Goal: Task Accomplishment & Management: Use online tool/utility

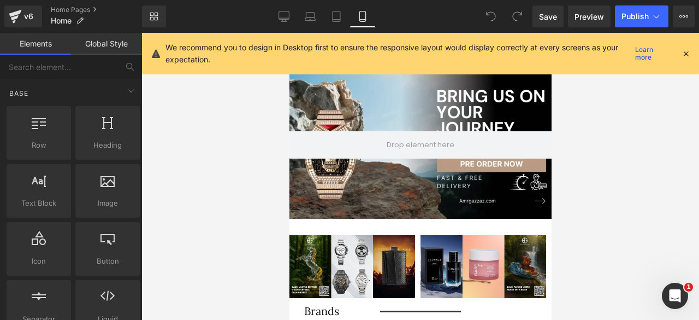
click at [687, 52] on icon at bounding box center [686, 54] width 10 height 10
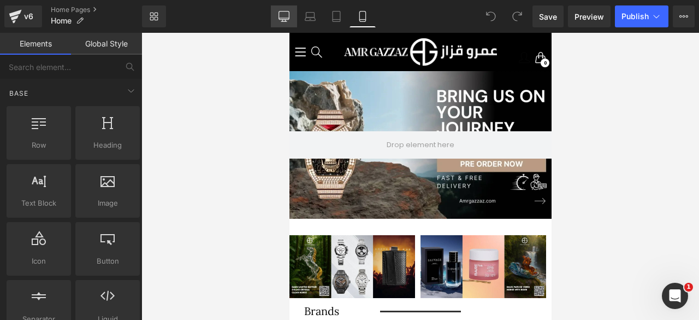
click at [284, 14] on icon at bounding box center [284, 16] width 11 height 11
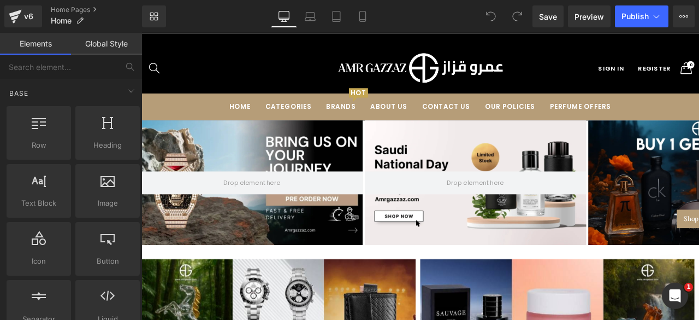
scroll to position [103, 0]
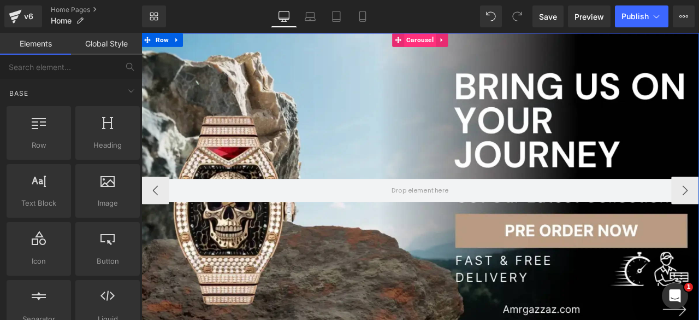
click at [471, 39] on span "Carousel" at bounding box center [472, 41] width 38 height 16
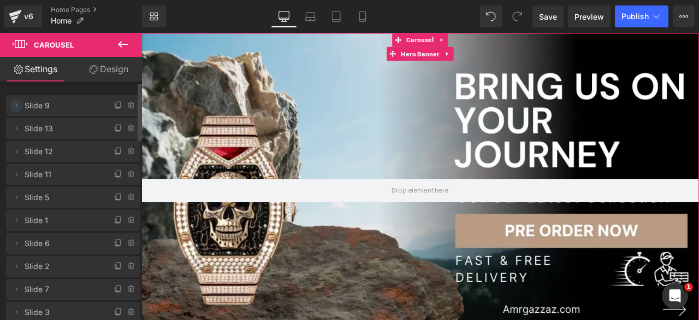
click at [14, 108] on icon at bounding box center [16, 105] width 9 height 9
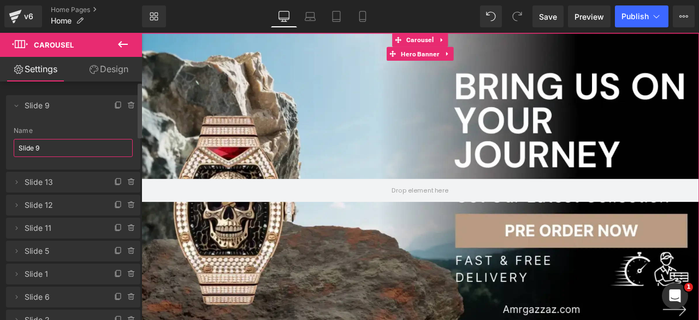
click at [42, 149] on input "Slide 9" at bounding box center [73, 148] width 119 height 18
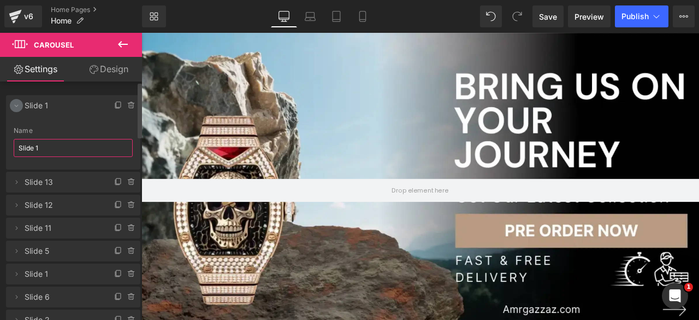
type input "Slide 1"
click at [14, 105] on icon at bounding box center [16, 105] width 9 height 9
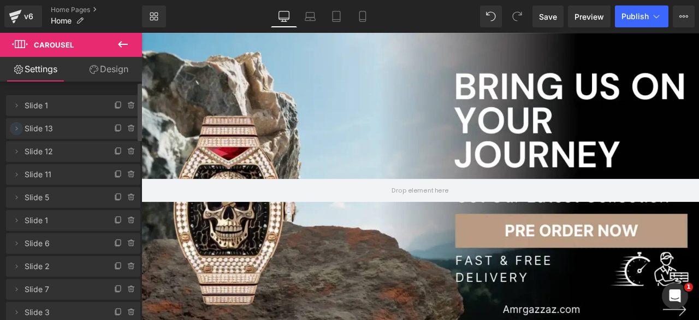
click at [17, 126] on icon at bounding box center [16, 128] width 9 height 9
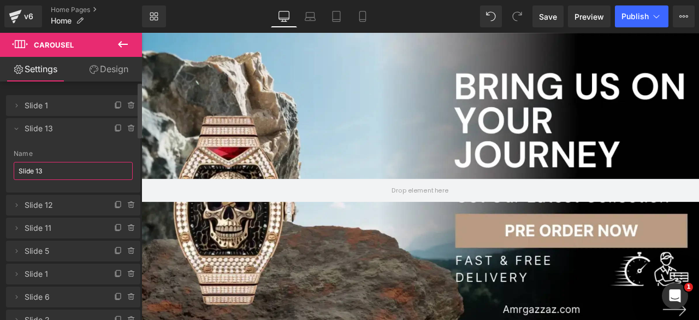
click at [52, 174] on input "Slide 13" at bounding box center [73, 171] width 119 height 18
type input "Slide 2"
click at [15, 128] on icon at bounding box center [17, 129] width 4 height 2
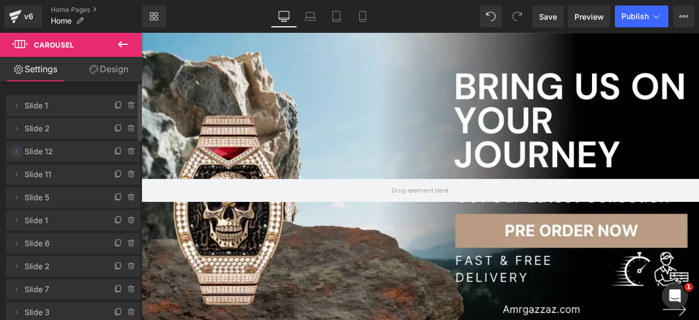
click at [15, 149] on icon at bounding box center [16, 151] width 9 height 9
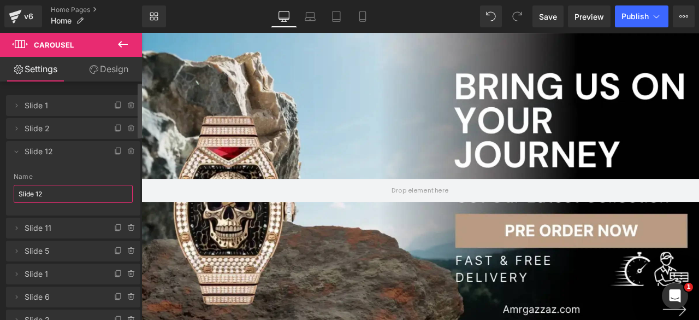
click at [48, 192] on input "Slide 12" at bounding box center [73, 194] width 119 height 18
type input "Slide 3"
click at [16, 155] on icon at bounding box center [16, 151] width 9 height 9
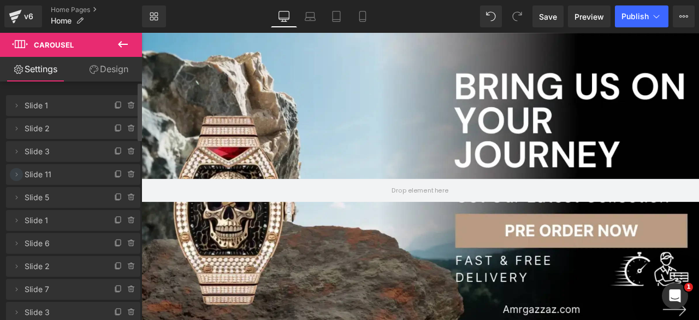
click at [16, 172] on icon at bounding box center [16, 174] width 9 height 9
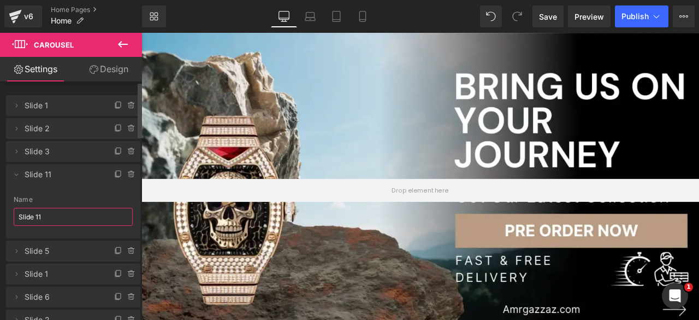
click at [55, 223] on input "Slide 11" at bounding box center [73, 217] width 119 height 18
type input "Slide 4"
click at [16, 173] on icon at bounding box center [16, 174] width 9 height 9
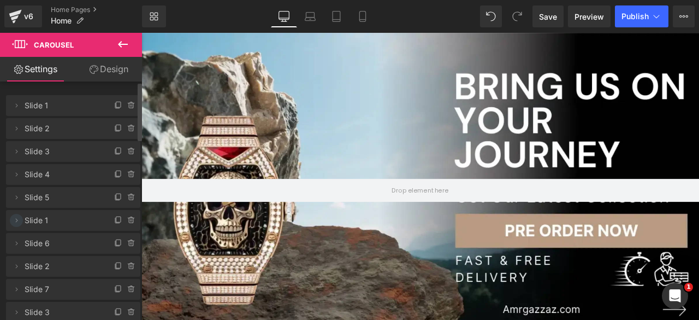
click at [17, 219] on icon at bounding box center [16, 220] width 9 height 9
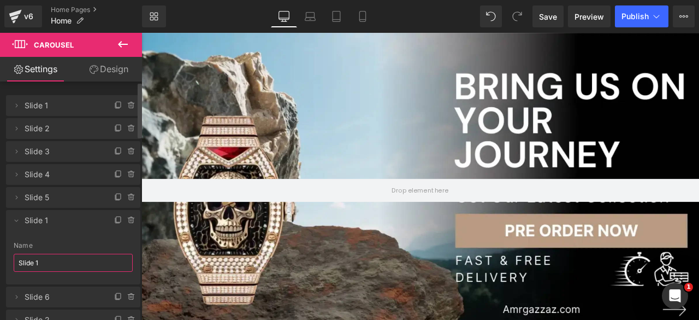
click at [48, 263] on input "Slide 1" at bounding box center [73, 262] width 119 height 18
type input "Slide 6"
click at [16, 220] on icon at bounding box center [16, 220] width 9 height 9
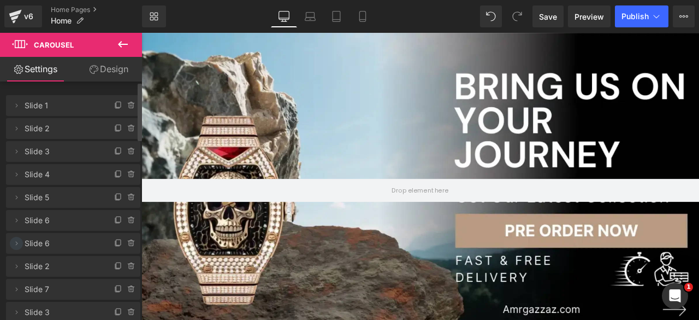
click at [19, 246] on icon at bounding box center [16, 243] width 9 height 9
click at [48, 282] on input "Slide 6" at bounding box center [73, 285] width 119 height 18
type input "Slide 7"
click at [16, 244] on icon at bounding box center [17, 244] width 4 height 2
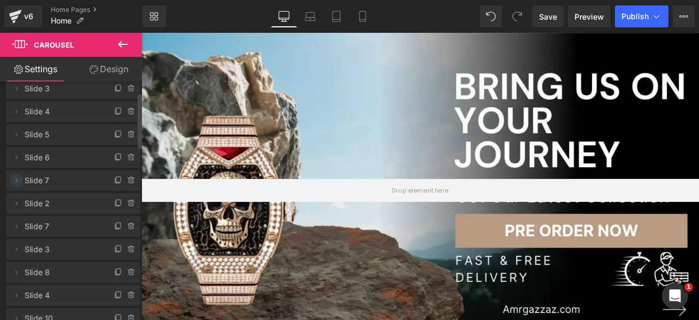
scroll to position [64, 0]
click at [16, 202] on icon at bounding box center [16, 202] width 9 height 9
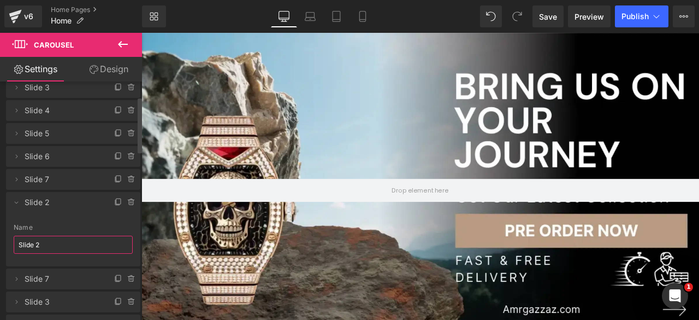
click at [50, 247] on input "Slide 2" at bounding box center [73, 244] width 119 height 18
type input "Slide 8"
click at [16, 202] on icon at bounding box center [16, 202] width 9 height 9
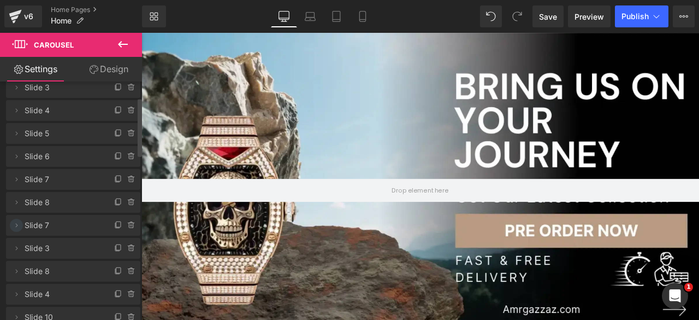
click at [17, 221] on icon at bounding box center [16, 225] width 9 height 9
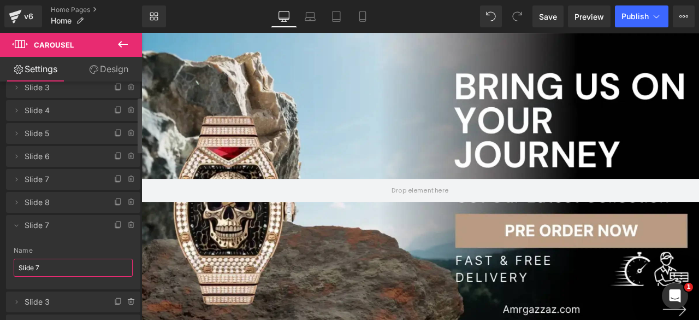
click at [43, 267] on input "Slide 7" at bounding box center [73, 267] width 119 height 18
type input "Slide 9"
click at [16, 223] on icon at bounding box center [16, 225] width 9 height 9
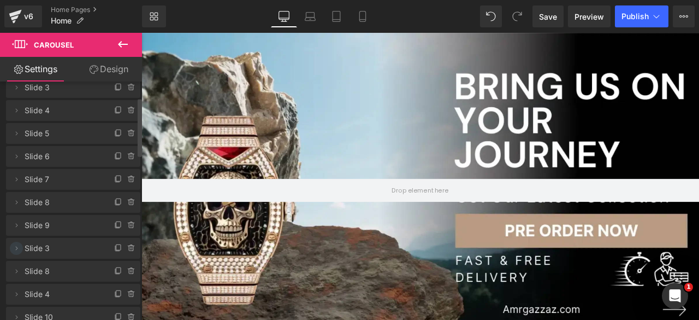
click at [16, 247] on icon at bounding box center [17, 248] width 2 height 4
click at [49, 287] on input "Slide 3" at bounding box center [73, 290] width 119 height 18
type input "Slide 10"
click at [17, 246] on icon at bounding box center [16, 248] width 9 height 9
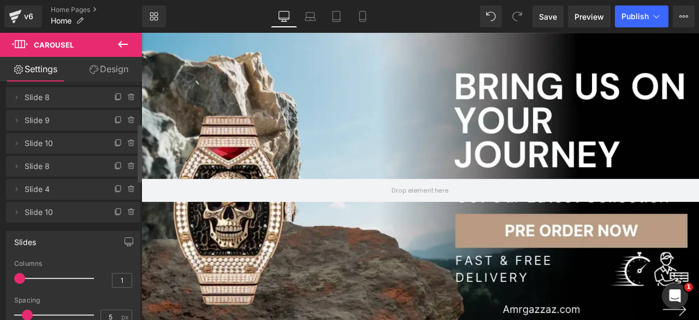
scroll to position [172, 0]
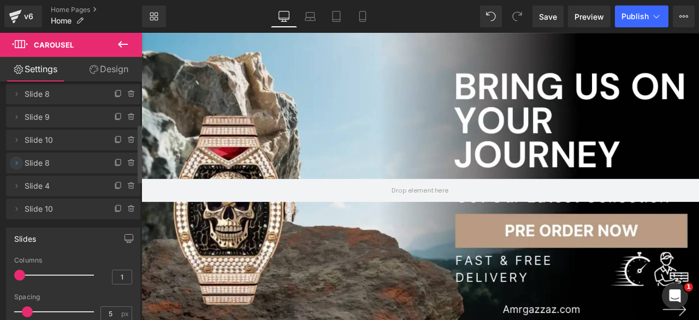
click at [17, 161] on icon at bounding box center [16, 162] width 9 height 9
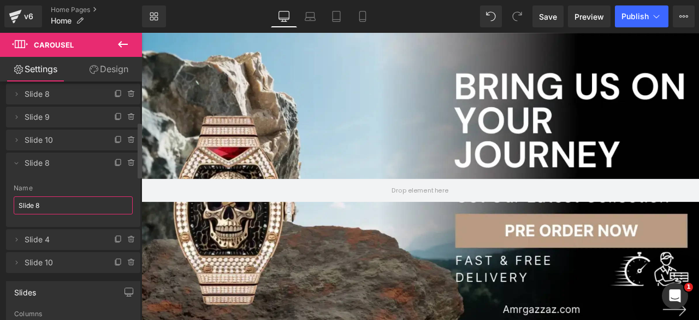
click at [52, 205] on input "Slide 8" at bounding box center [73, 205] width 119 height 18
type input "Slide 11"
click at [14, 163] on icon at bounding box center [16, 162] width 9 height 9
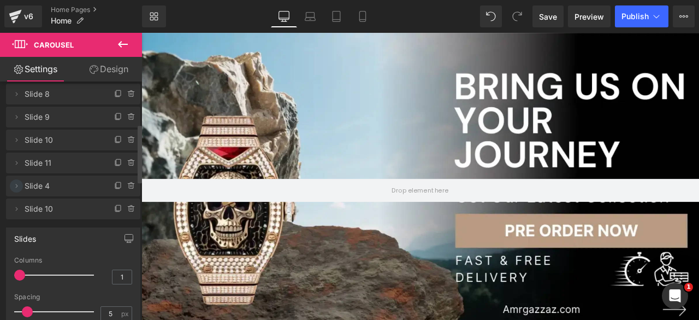
click at [16, 182] on icon at bounding box center [16, 185] width 9 height 9
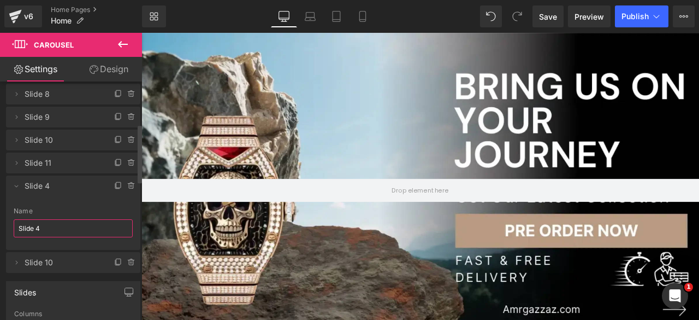
click at [44, 229] on input "Slide 4" at bounding box center [73, 228] width 119 height 18
type input "Slide 12"
click at [11, 186] on span at bounding box center [16, 185] width 13 height 13
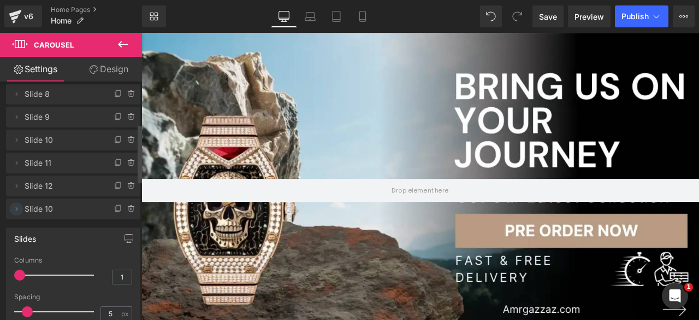
click at [16, 210] on icon at bounding box center [16, 208] width 9 height 9
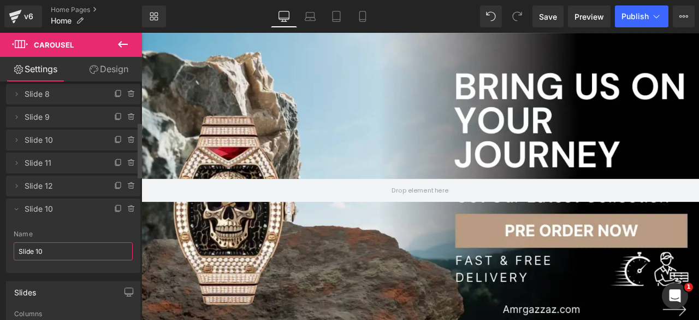
click at [58, 252] on input "Slide 10" at bounding box center [73, 251] width 119 height 18
type input "Slide 13"
click at [14, 207] on icon at bounding box center [16, 208] width 9 height 9
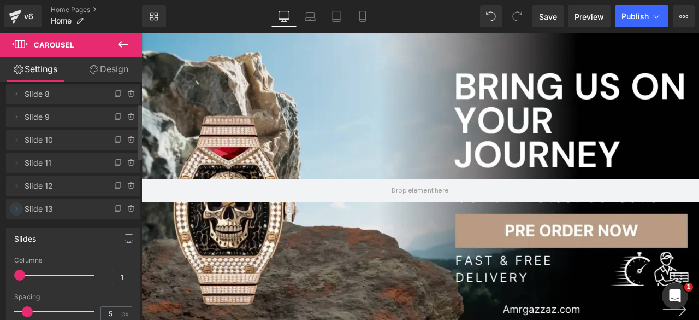
scroll to position [0, 0]
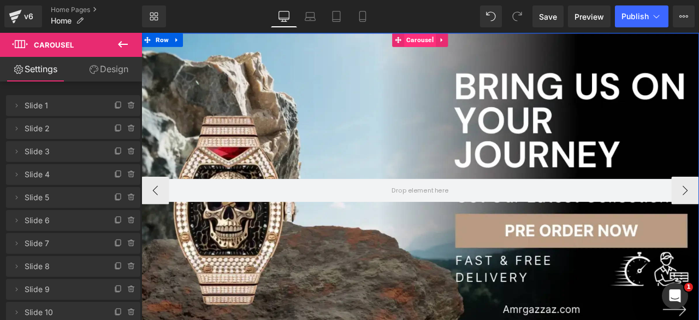
click at [473, 40] on span "Carousel" at bounding box center [472, 41] width 38 height 16
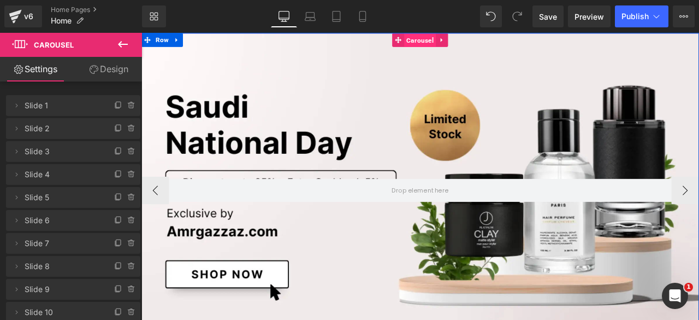
click at [466, 42] on span "Carousel" at bounding box center [472, 41] width 38 height 16
click at [465, 58] on span "Hero Banner" at bounding box center [471, 57] width 51 height 16
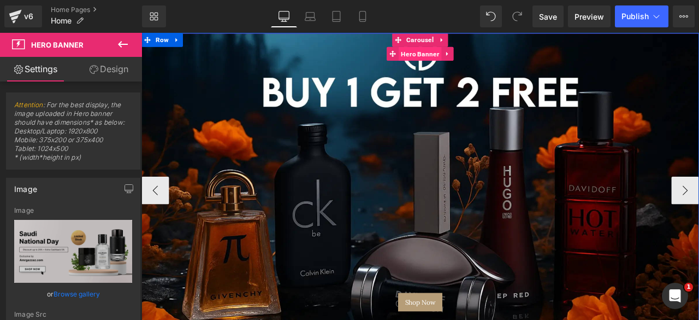
click at [471, 57] on span "Hero Banner" at bounding box center [471, 57] width 51 height 16
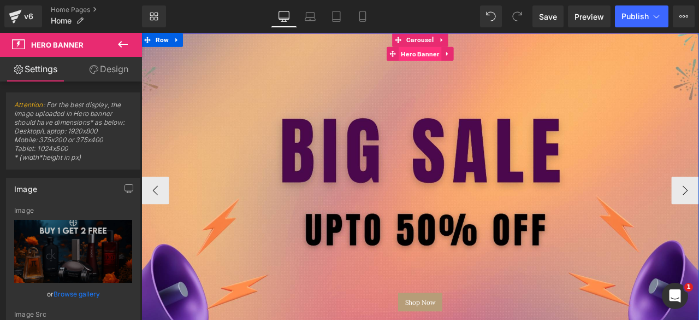
click at [467, 58] on span "Hero Banner" at bounding box center [471, 57] width 51 height 16
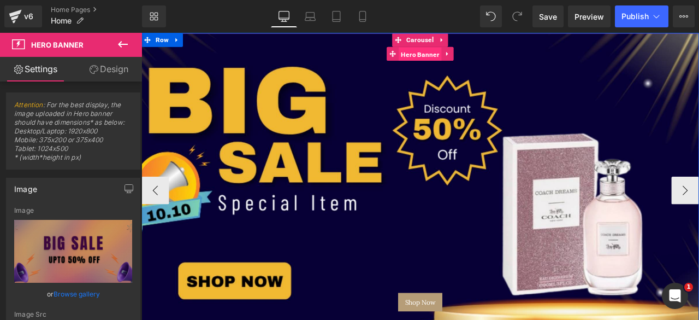
click at [458, 57] on span "Hero Banner" at bounding box center [471, 58] width 51 height 16
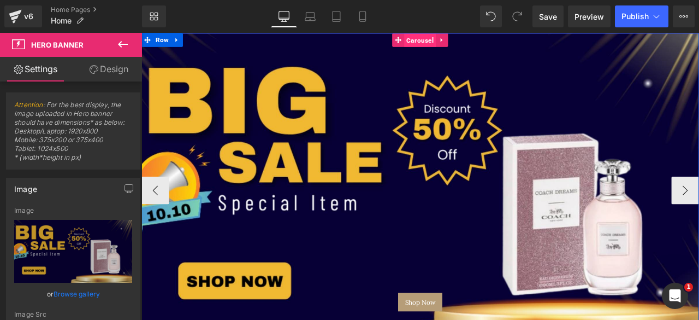
click at [463, 38] on span "Carousel" at bounding box center [472, 41] width 38 height 16
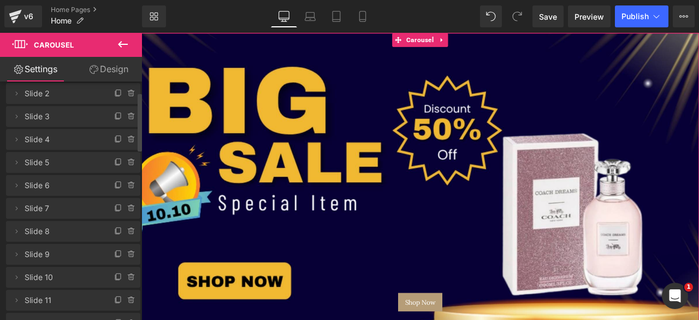
scroll to position [44, 0]
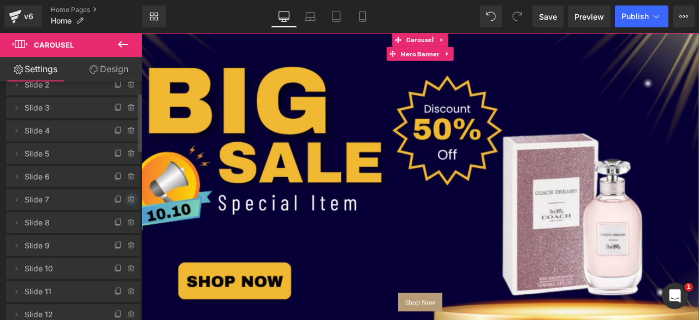
click at [127, 199] on icon at bounding box center [131, 199] width 9 height 9
click at [117, 199] on button "Delete" at bounding box center [120, 200] width 34 height 14
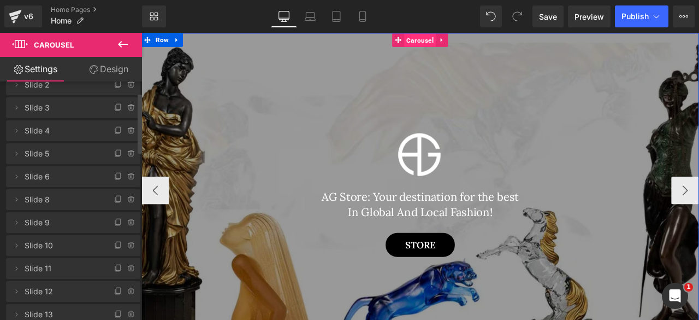
click at [475, 40] on span "Carousel" at bounding box center [472, 41] width 38 height 16
click at [468, 55] on span "Hero Banner" at bounding box center [471, 58] width 51 height 16
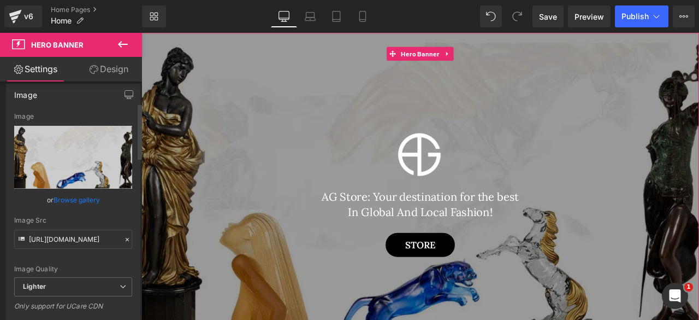
scroll to position [97, 0]
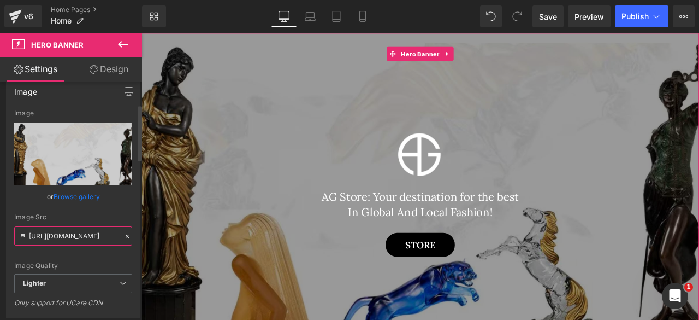
click at [64, 232] on input "https://ucarecdn.com/f59b2836-4c38-4284-b903-8b9ca69547e7/-/format/auto/-/previ…" at bounding box center [73, 235] width 118 height 19
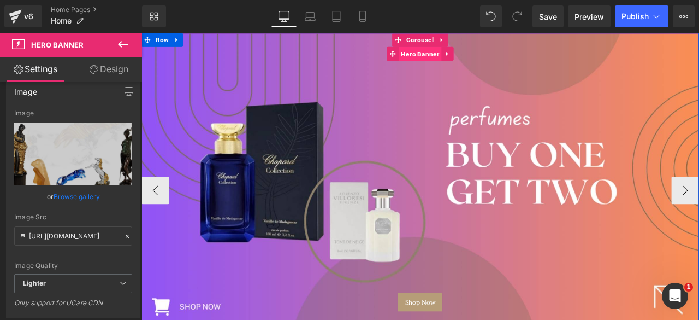
click at [463, 62] on span "Hero Banner" at bounding box center [471, 57] width 51 height 16
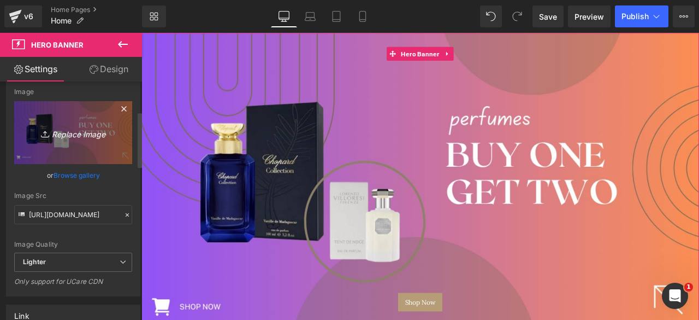
scroll to position [127, 0]
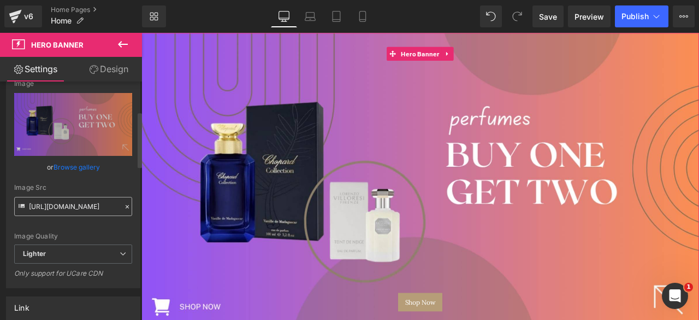
click at [60, 201] on input "https://ucarecdn.com/70045af3-d088-45b6-bc5e-6a2d99e880f1/-/format/auto/-/previ…" at bounding box center [73, 206] width 118 height 19
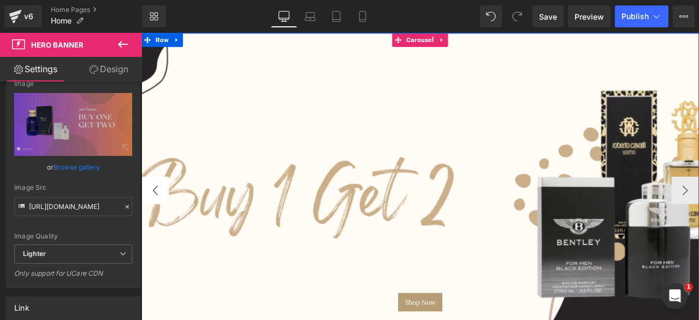
click at [155, 221] on button "‹" at bounding box center [157, 219] width 33 height 33
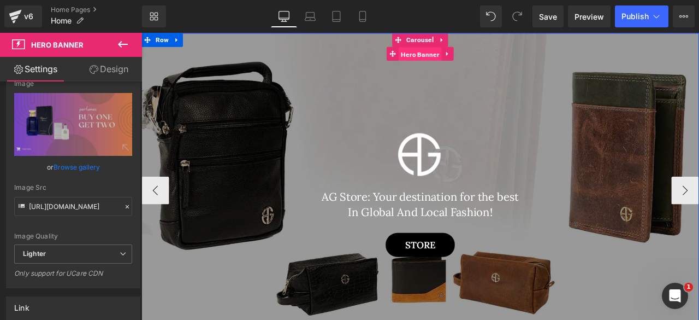
click at [469, 58] on span "Hero Banner" at bounding box center [471, 58] width 51 height 16
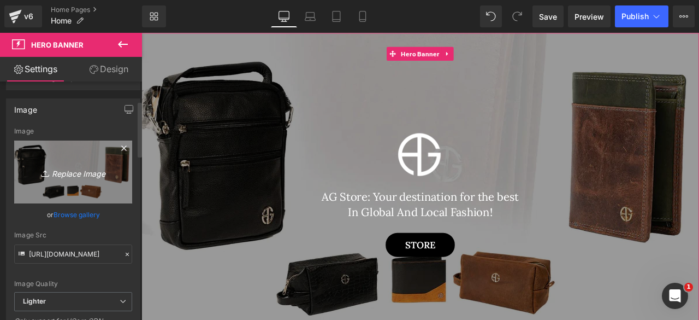
scroll to position [82, 0]
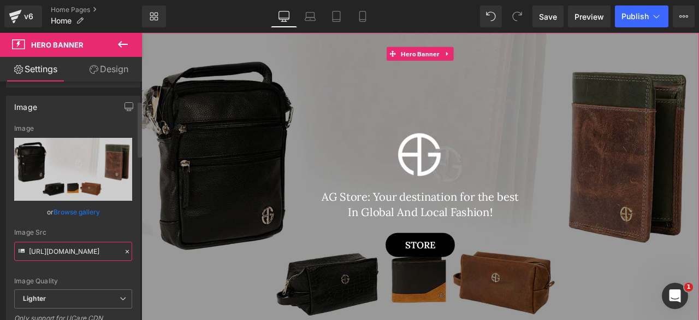
click at [54, 247] on input "https://ucarecdn.com/15cb0ed7-f1b1-4dd6-a140-4223ce2034cd/-/format/auto/-/previ…" at bounding box center [73, 250] width 118 height 19
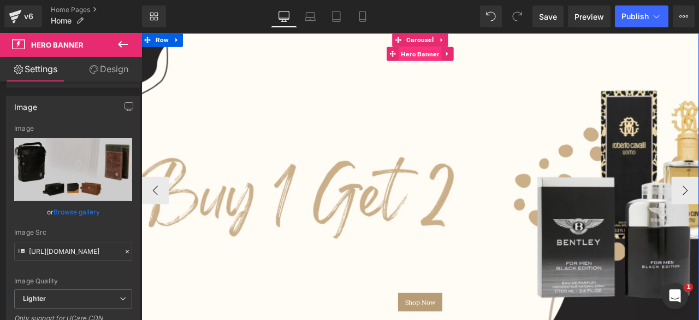
click at [465, 52] on span "Hero Banner" at bounding box center [471, 57] width 51 height 16
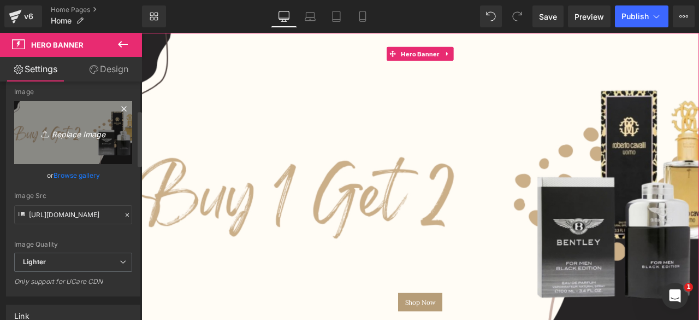
scroll to position [122, 0]
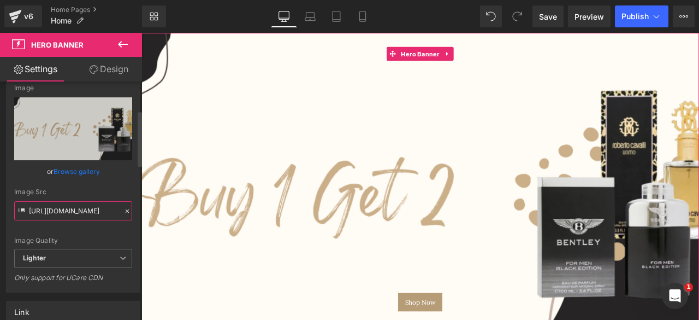
click at [55, 216] on input "https://ucarecdn.com/de282f3f-c6e2-405a-a603-cc34ecc17bf5/-/format/auto/-/previ…" at bounding box center [73, 210] width 118 height 19
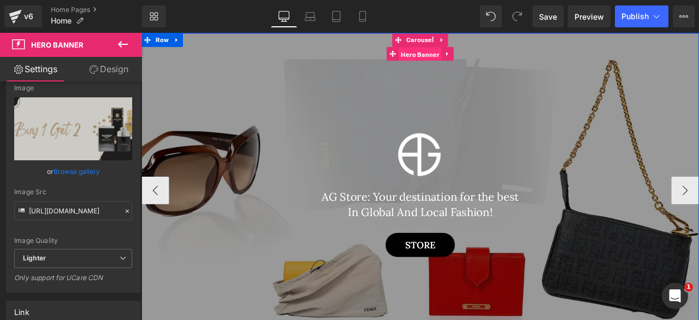
click at [463, 56] on span "Hero Banner" at bounding box center [471, 58] width 51 height 16
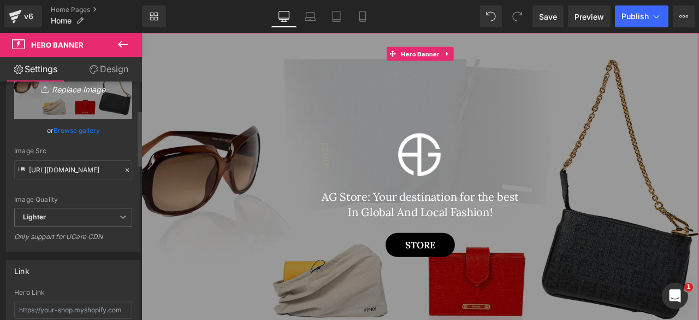
scroll to position [178, 0]
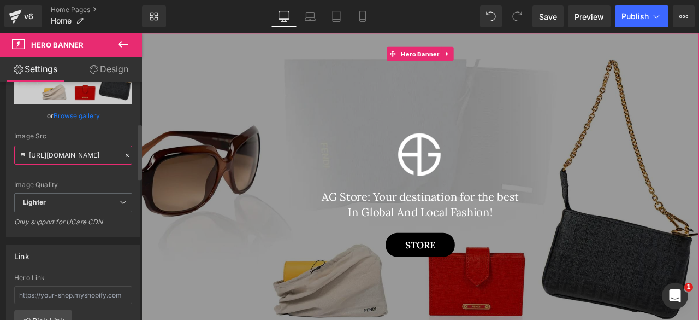
click at [55, 156] on input "https://ucarecdn.com/753913e6-b048-4996-bc55-e7128cf619f3/-/format/auto/-/previ…" at bounding box center [73, 154] width 118 height 19
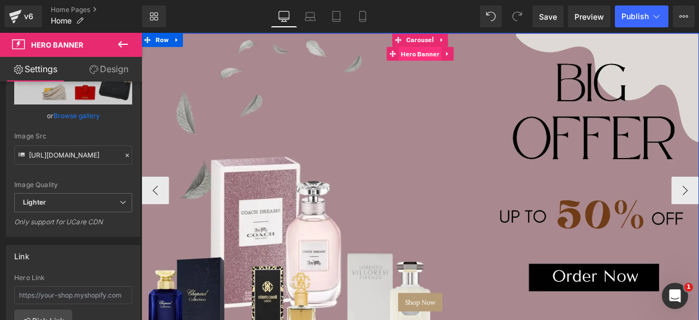
click at [465, 61] on span "Hero Banner" at bounding box center [471, 57] width 51 height 16
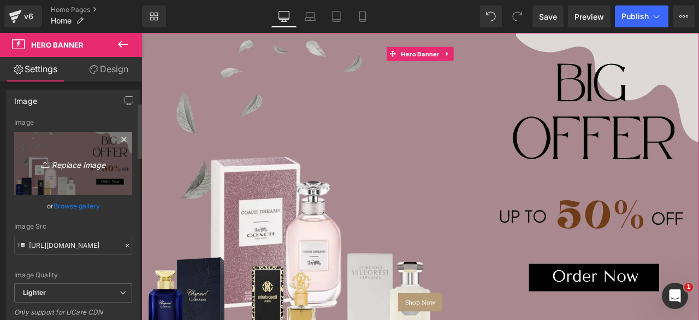
scroll to position [88, 0]
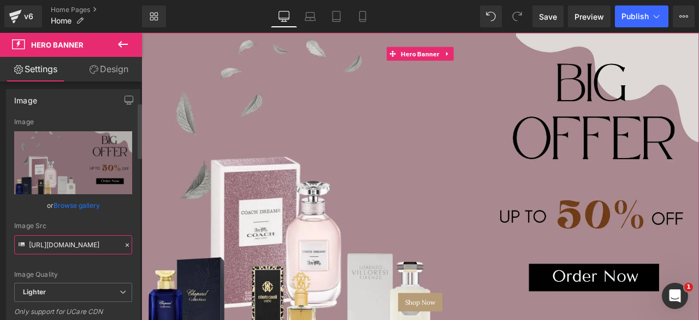
click at [70, 244] on input "https://ucarecdn.com/4c6b0e1e-f813-46ef-8db5-d36df64919e6/-/format/auto/-/previ…" at bounding box center [73, 244] width 118 height 19
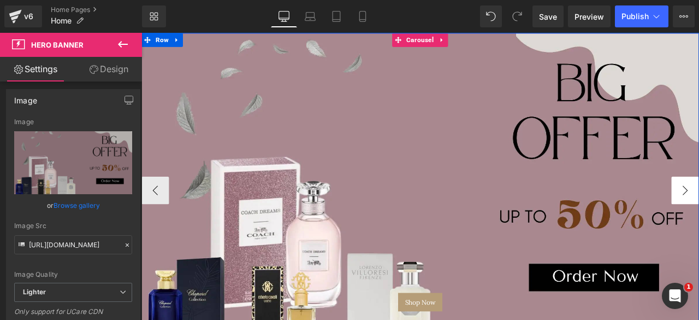
click at [456, 38] on span "Carousel" at bounding box center [472, 41] width 38 height 16
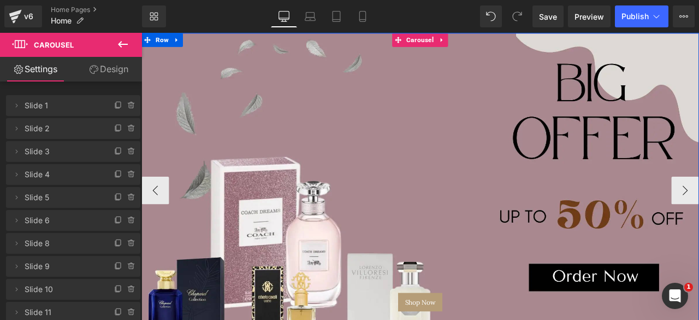
click at [151, 220] on button "‹" at bounding box center [157, 219] width 33 height 33
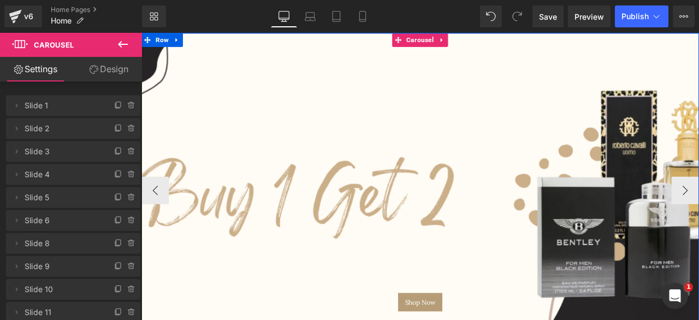
click at [151, 220] on button "‹" at bounding box center [157, 219] width 33 height 33
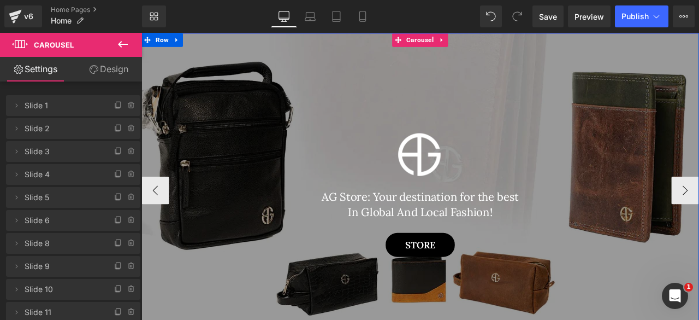
click at [151, 220] on button "‹" at bounding box center [157, 219] width 33 height 33
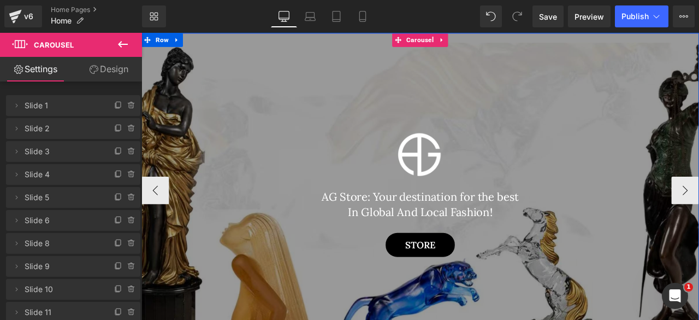
click at [151, 220] on button "‹" at bounding box center [157, 219] width 33 height 33
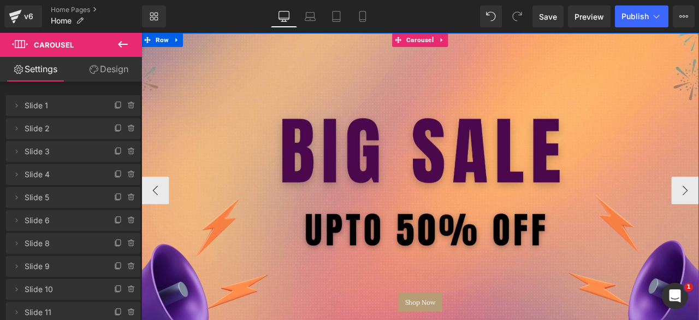
click at [151, 220] on button "‹" at bounding box center [157, 219] width 33 height 33
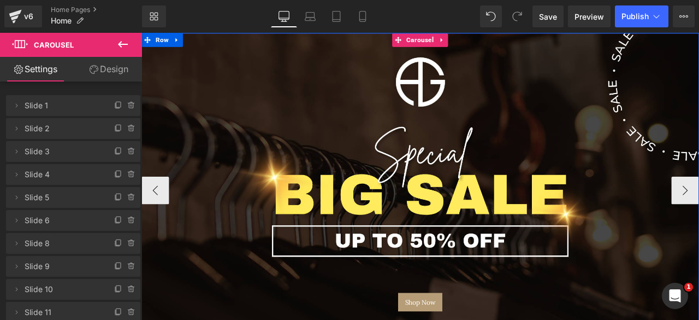
click at [151, 220] on button "‹" at bounding box center [157, 219] width 33 height 33
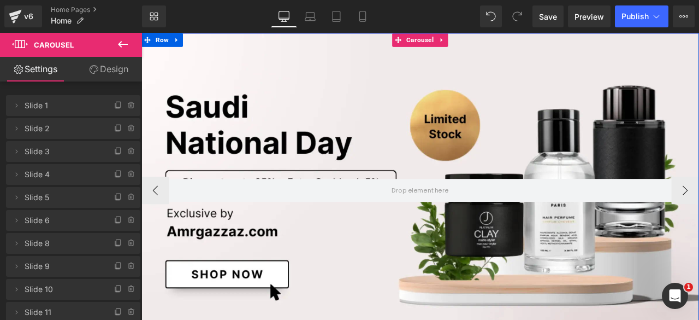
click at [151, 220] on button "‹" at bounding box center [157, 219] width 33 height 33
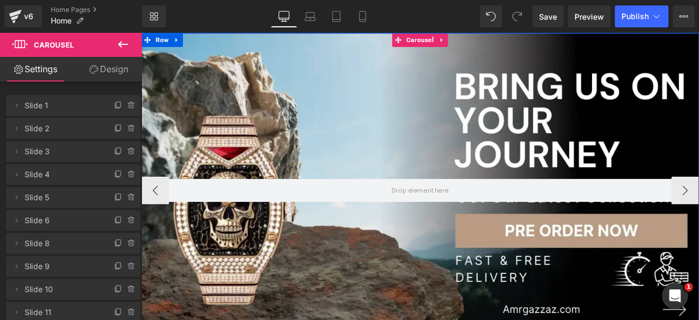
click at [151, 220] on button "‹" at bounding box center [157, 219] width 33 height 33
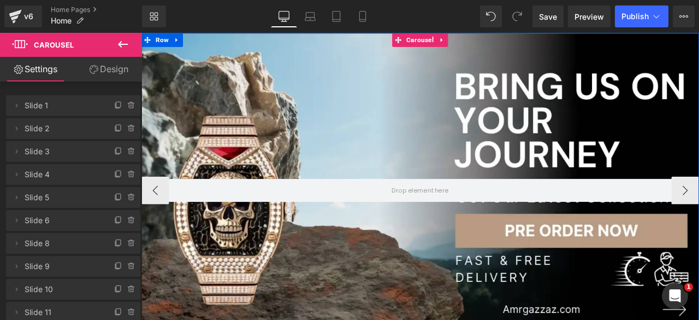
click at [151, 220] on button "‹" at bounding box center [157, 219] width 33 height 33
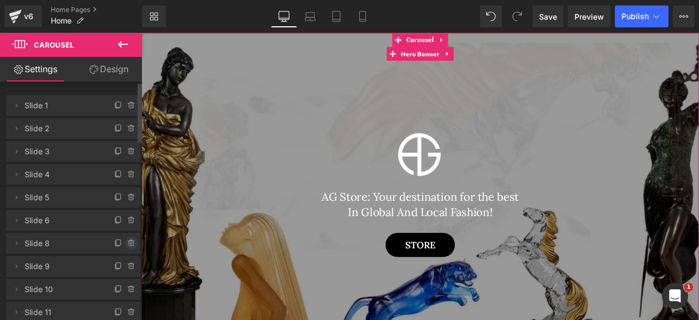
click at [127, 244] on icon at bounding box center [131, 243] width 9 height 9
click at [119, 247] on button "Delete" at bounding box center [120, 244] width 34 height 14
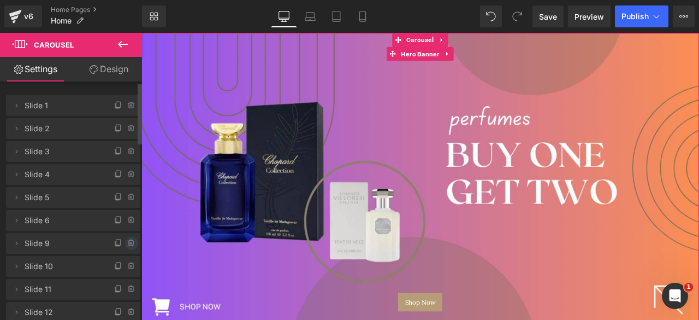
click at [127, 243] on icon at bounding box center [131, 243] width 9 height 9
click at [118, 241] on button "Delete" at bounding box center [120, 244] width 34 height 14
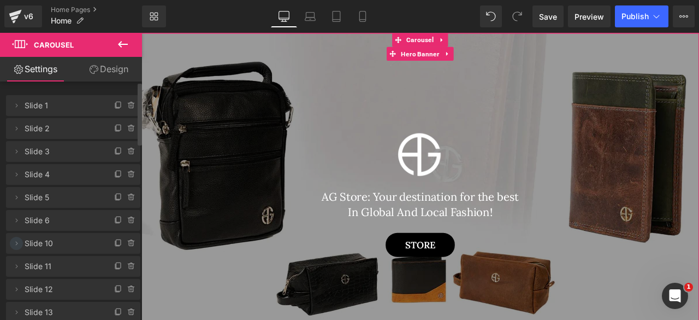
click at [13, 245] on icon at bounding box center [16, 243] width 9 height 9
click at [61, 284] on input "Slide 10" at bounding box center [73, 285] width 119 height 18
type input "Slide 7"
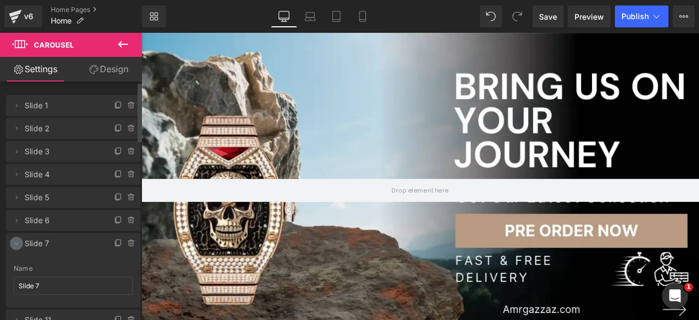
click at [15, 243] on icon at bounding box center [17, 244] width 4 height 2
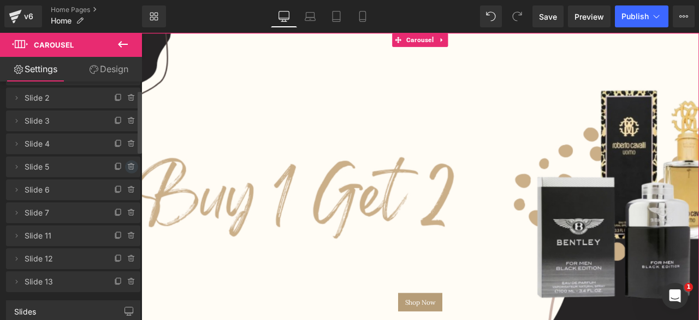
scroll to position [32, 0]
click at [127, 234] on icon at bounding box center [131, 234] width 9 height 9
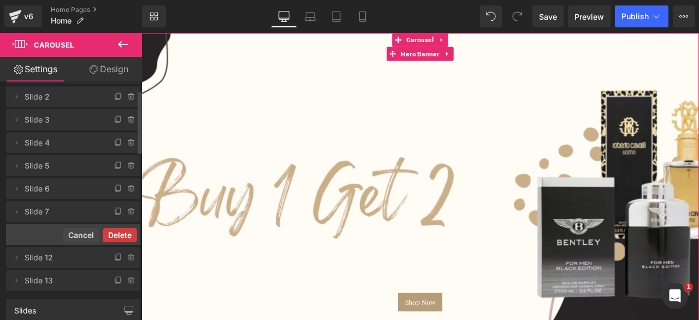
click at [120, 234] on button "Delete" at bounding box center [120, 235] width 34 height 14
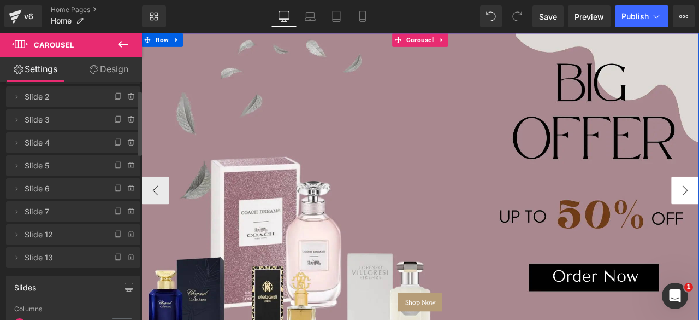
click at [161, 218] on button "‹" at bounding box center [157, 219] width 33 height 33
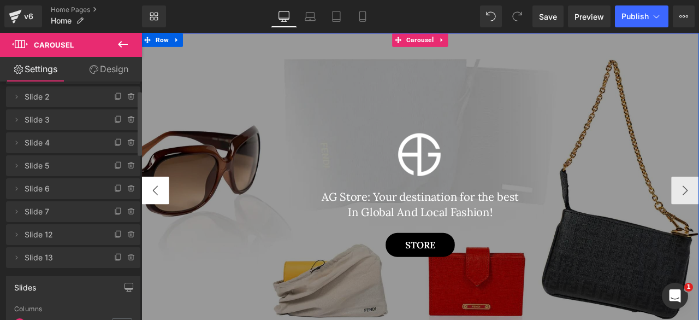
click at [162, 217] on button "‹" at bounding box center [157, 219] width 33 height 33
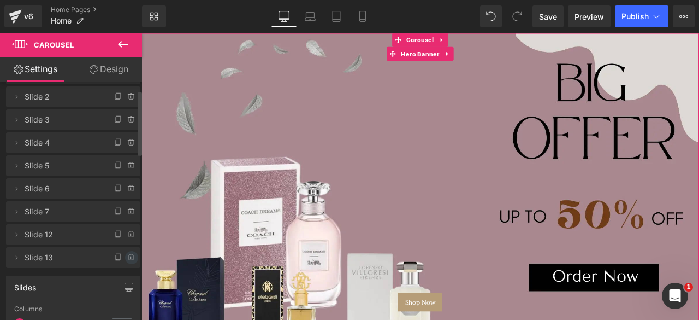
click at [127, 258] on icon at bounding box center [131, 257] width 9 height 9
click at [116, 258] on button "Delete" at bounding box center [120, 258] width 34 height 14
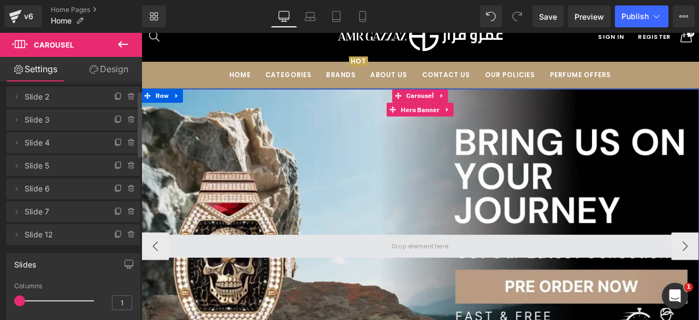
scroll to position [34, 0]
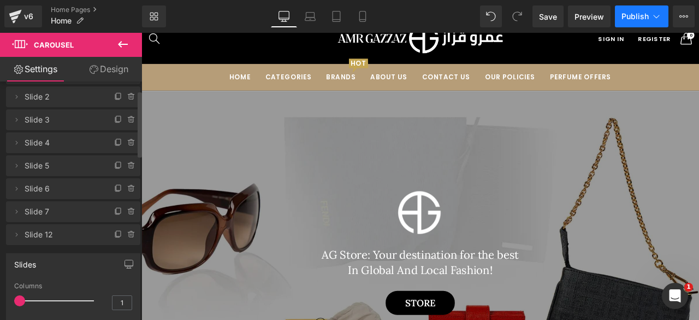
click at [632, 14] on span "Publish" at bounding box center [635, 16] width 27 height 9
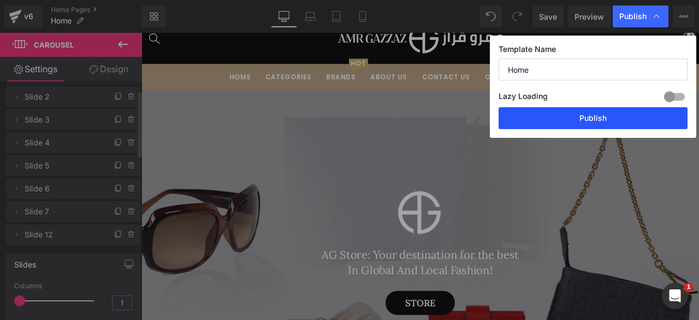
click at [572, 120] on button "Publish" at bounding box center [593, 118] width 189 height 22
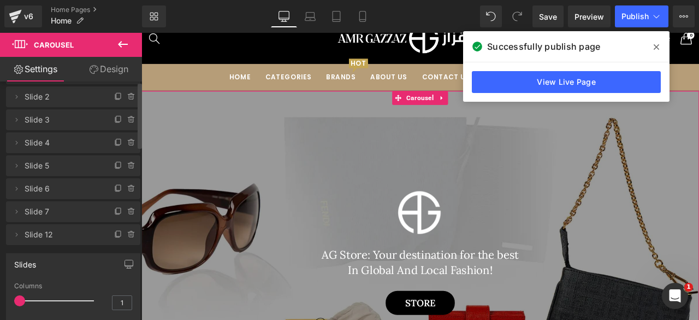
scroll to position [0, 0]
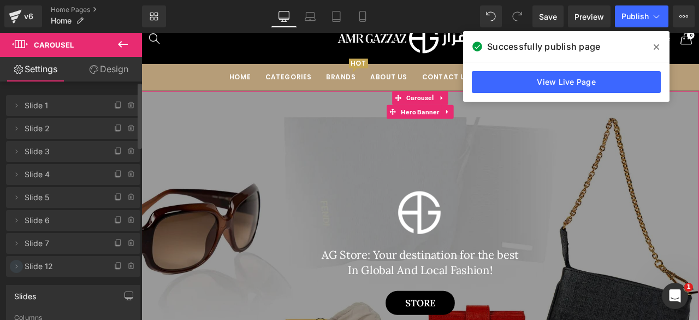
click at [16, 266] on icon at bounding box center [16, 266] width 9 height 9
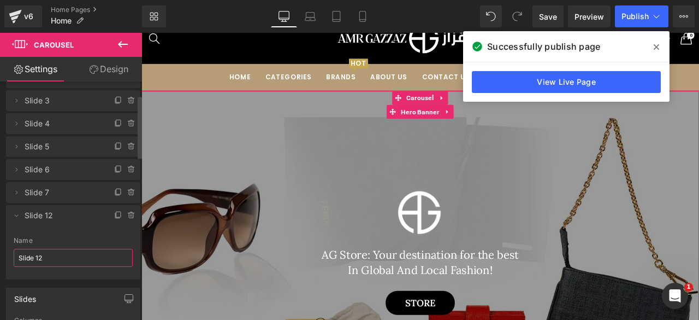
click at [54, 258] on input "Slide 12" at bounding box center [73, 258] width 119 height 18
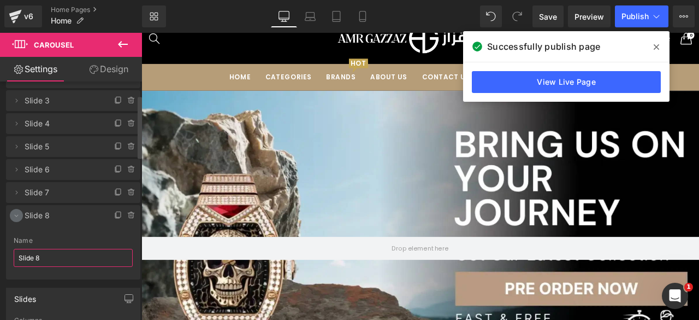
type input "Slide 8"
click at [17, 216] on icon at bounding box center [17, 216] width 4 height 2
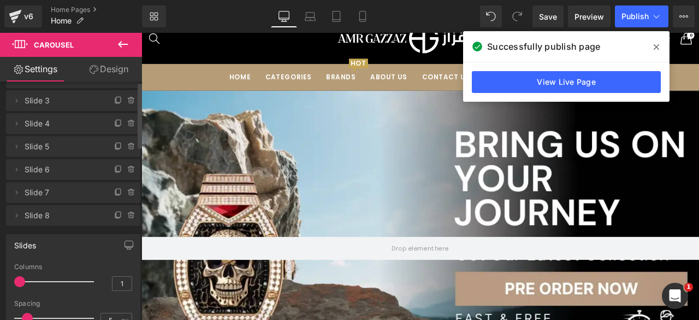
scroll to position [0, 0]
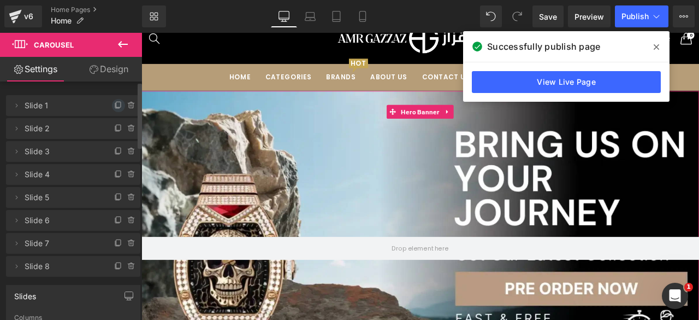
click at [115, 106] on icon at bounding box center [118, 105] width 9 height 9
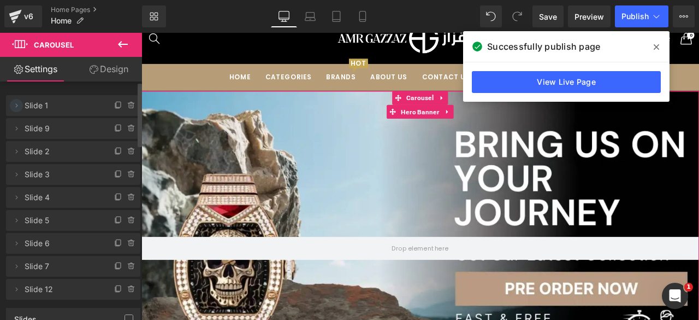
click at [17, 104] on icon at bounding box center [17, 105] width 2 height 4
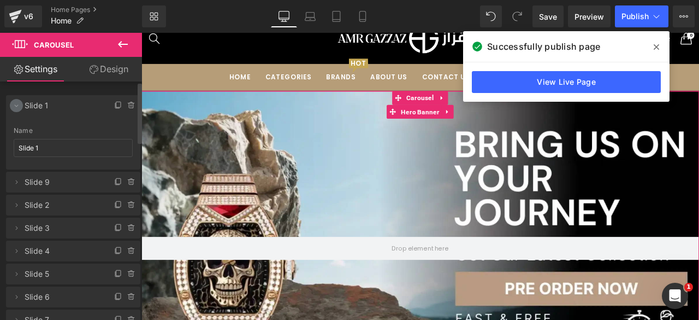
click at [17, 105] on icon at bounding box center [17, 106] width 4 height 2
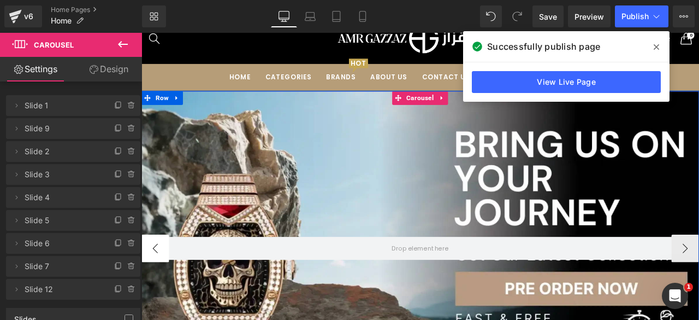
click at [155, 293] on button "‹" at bounding box center [157, 288] width 33 height 33
click at [467, 127] on span "Hero Banner" at bounding box center [471, 126] width 51 height 16
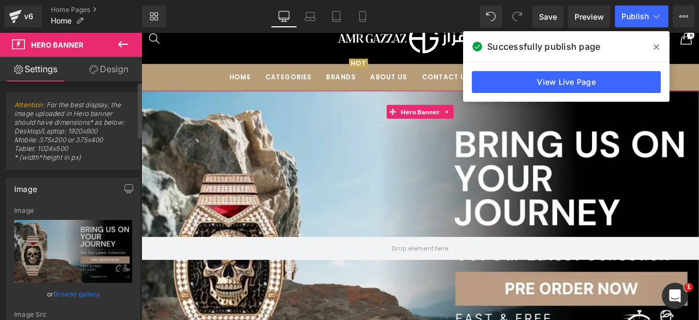
click at [66, 292] on link "Browse gallery" at bounding box center [77, 293] width 46 height 19
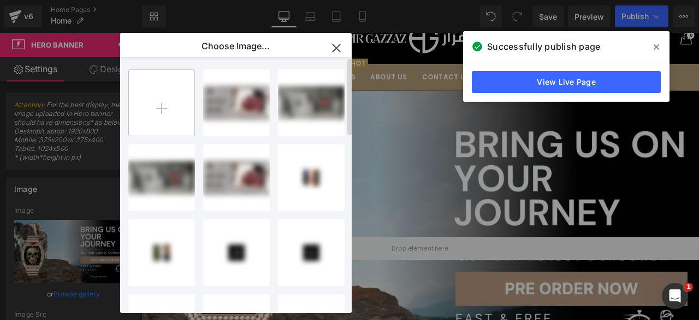
click at [163, 107] on input "file" at bounding box center [162, 103] width 66 height 66
type input "C:\fakepath\3.png"
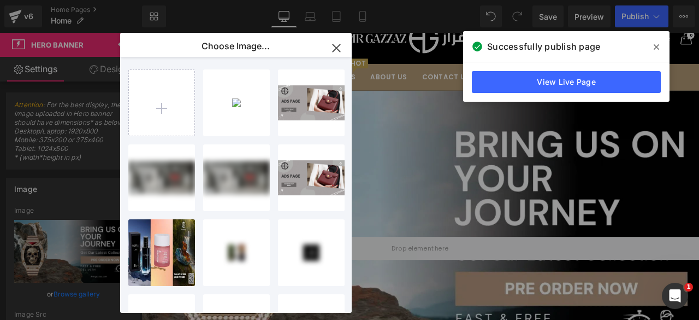
click at [339, 50] on icon "button" at bounding box center [336, 47] width 7 height 7
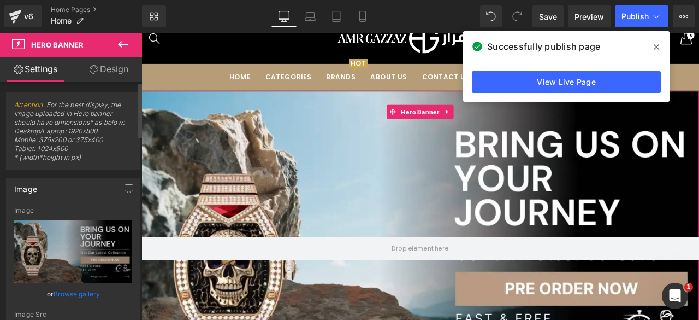
click at [60, 286] on link "Browse gallery" at bounding box center [77, 293] width 46 height 19
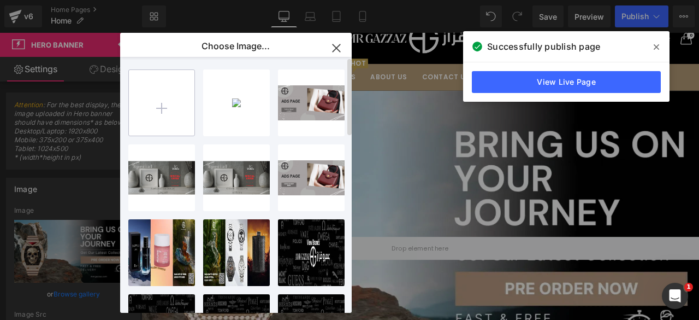
click at [177, 107] on input "file" at bounding box center [162, 103] width 66 height 66
type input "C:\fakepath\3.webp"
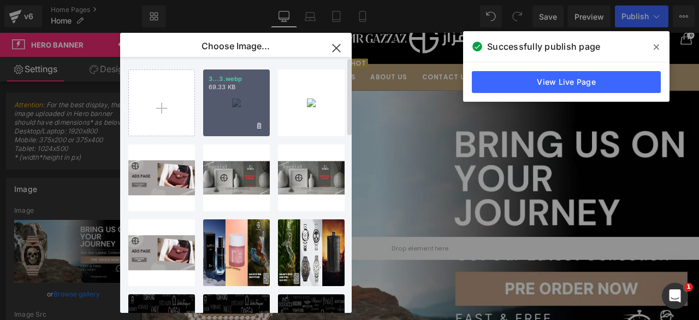
click at [230, 101] on div "3...3.webp 69.33 KB" at bounding box center [236, 102] width 67 height 67
type input "[URL][DOMAIN_NAME]"
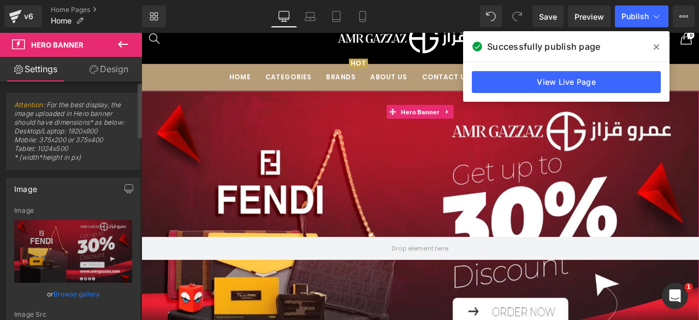
click at [69, 290] on link "Browse gallery" at bounding box center [77, 293] width 46 height 19
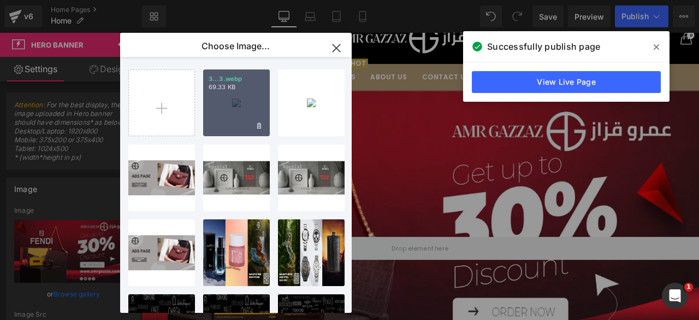
click at [227, 115] on div "3...3.webp 69.33 KB" at bounding box center [236, 102] width 67 height 67
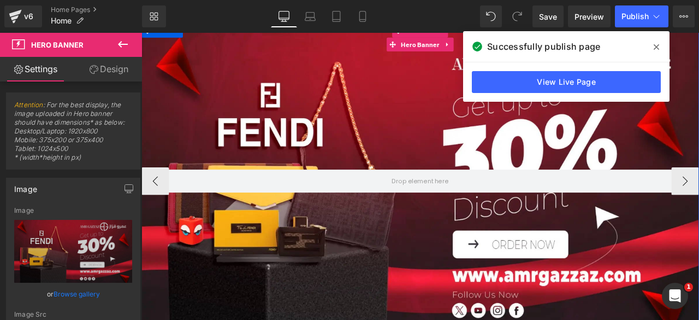
scroll to position [113, 0]
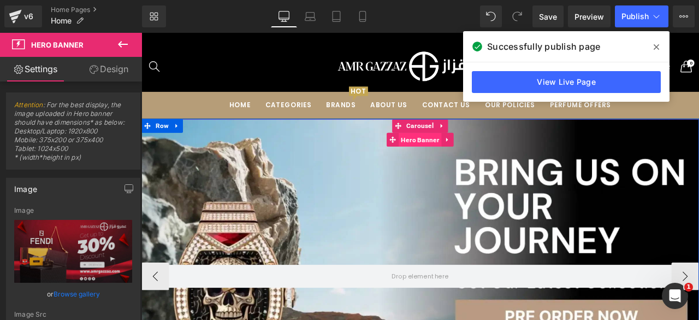
scroll to position [0, 0]
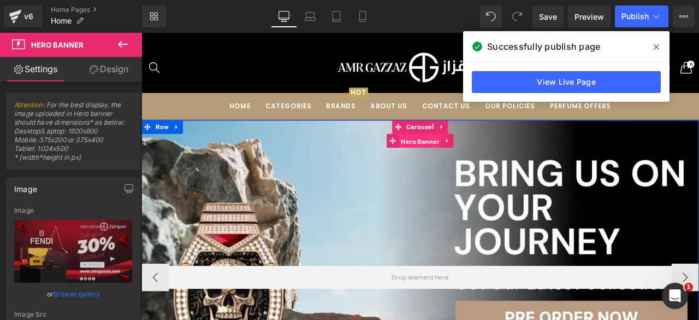
click at [466, 163] on span "Hero Banner" at bounding box center [471, 161] width 51 height 16
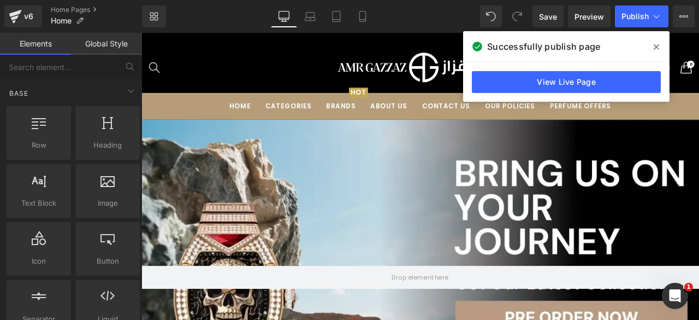
click at [468, 135] on div "Home Categories Perfumes All Perfumes Men Perfumes Women Perfumes unisex Perfum…" at bounding box center [471, 120] width 661 height 32
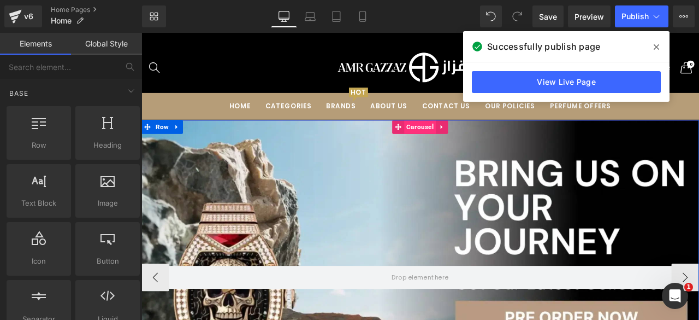
click at [466, 143] on span "Carousel" at bounding box center [472, 144] width 38 height 16
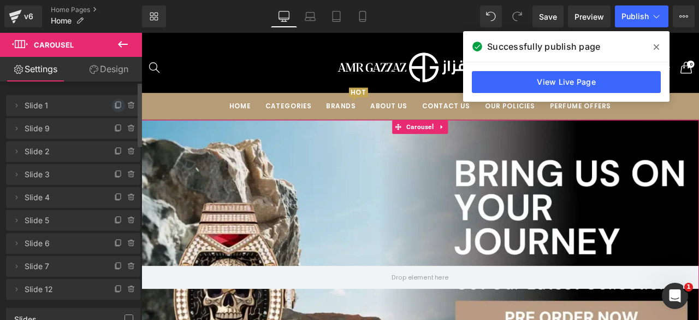
click at [114, 106] on icon at bounding box center [118, 105] width 9 height 9
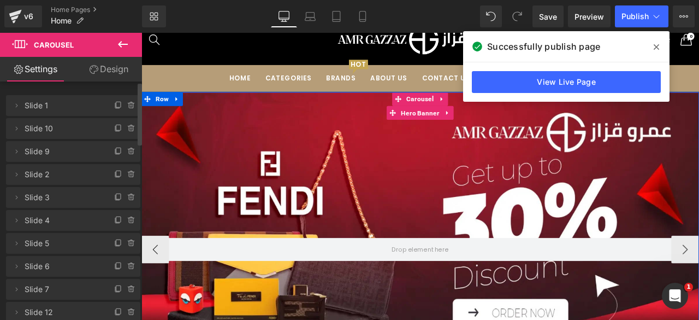
scroll to position [36, 0]
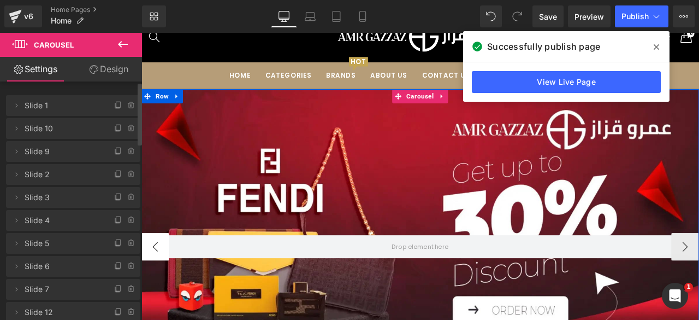
click at [151, 284] on button "‹" at bounding box center [157, 286] width 33 height 33
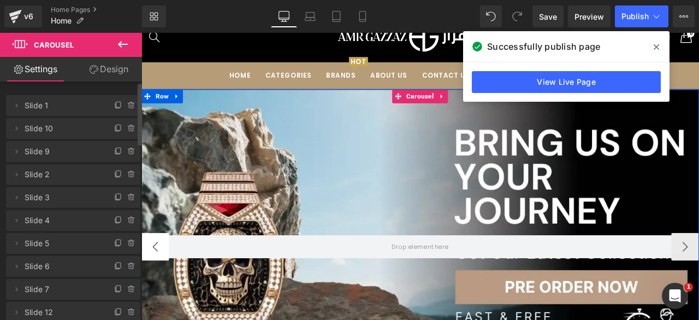
click at [150, 281] on button "‹" at bounding box center [157, 286] width 33 height 33
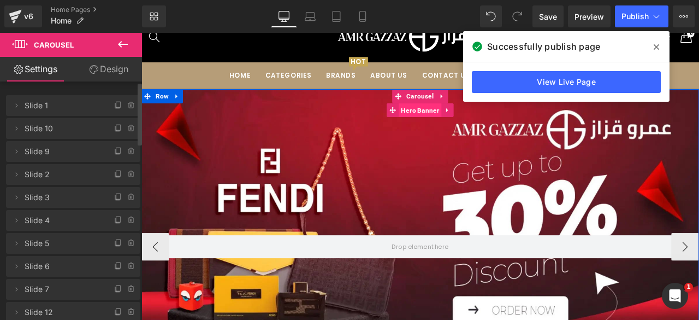
click at [469, 120] on span "Hero Banner" at bounding box center [471, 124] width 51 height 16
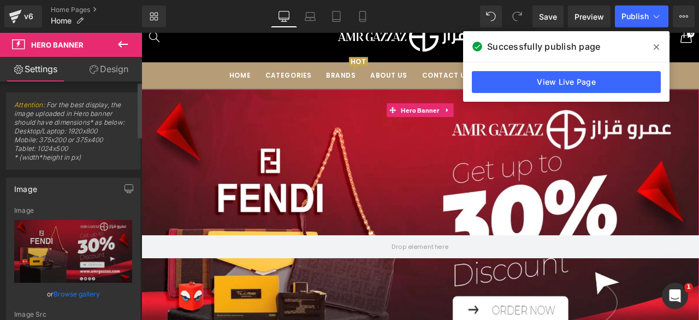
click at [76, 292] on link "Browse gallery" at bounding box center [77, 293] width 46 height 19
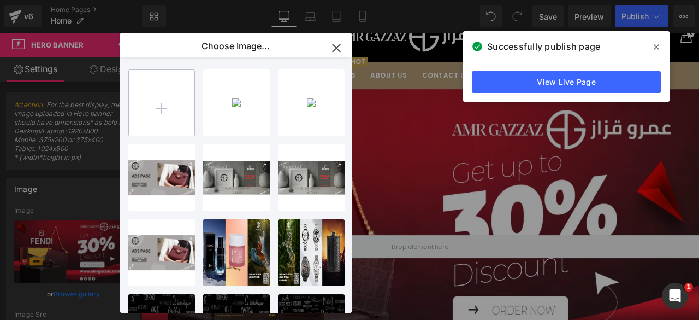
click at [166, 104] on input "file" at bounding box center [162, 103] width 66 height 66
type input "C:\fakepath\2.webp"
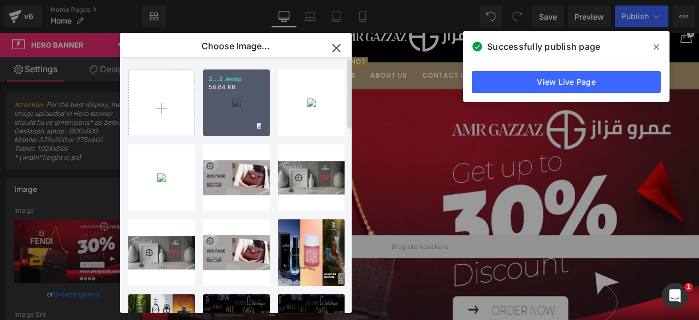
click at [221, 105] on div "2...2.webp 58.64 KB" at bounding box center [236, 102] width 67 height 67
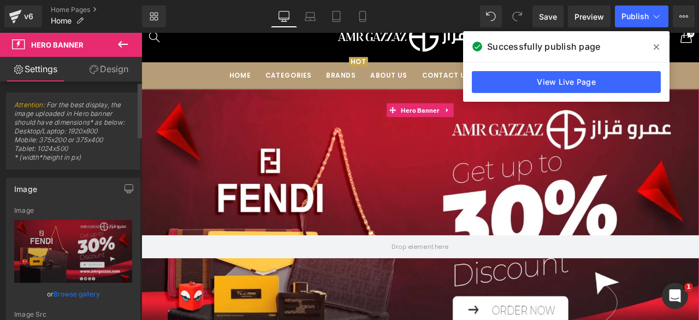
click at [68, 292] on link "Browse gallery" at bounding box center [77, 293] width 46 height 19
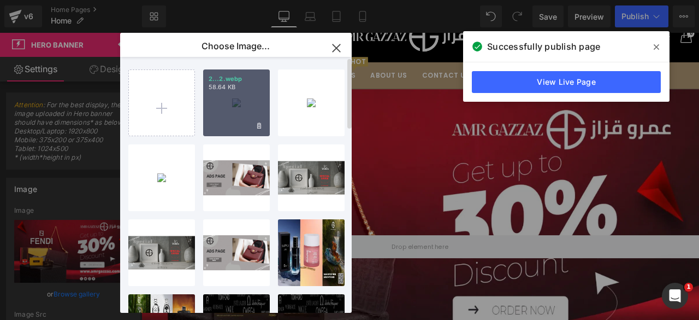
click at [226, 124] on div "2...2.webp 58.64 KB" at bounding box center [236, 102] width 67 height 67
type input "https://ucarecdn.com/d254256e-dc4b-43e2-b44e-2bfb4cac16b1/-/format/auto/-/previ…"
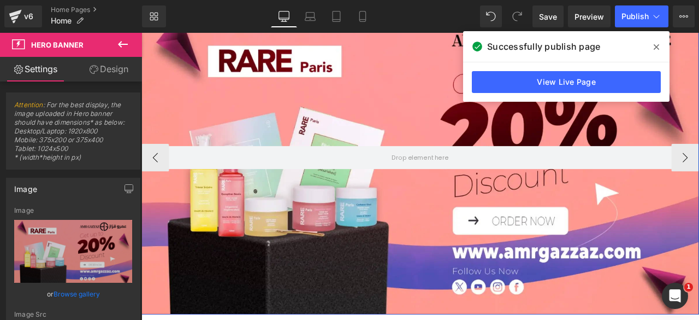
scroll to position [143, 0]
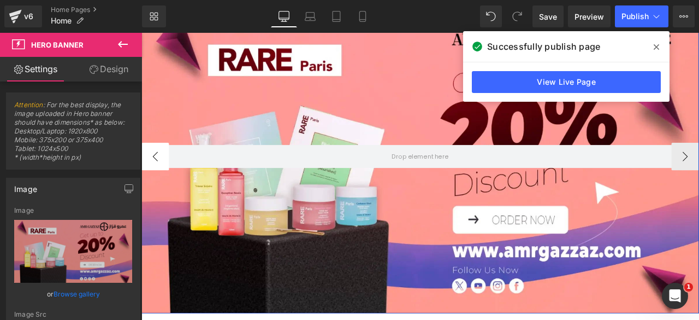
click at [163, 184] on button "‹" at bounding box center [157, 179] width 33 height 33
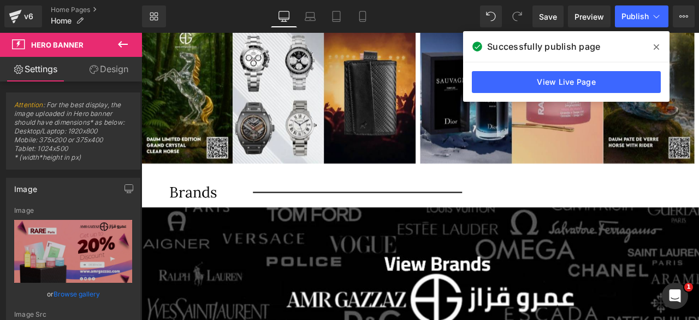
scroll to position [503, 0]
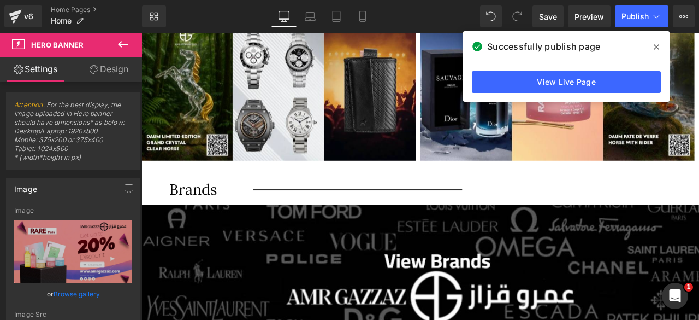
click at [656, 43] on icon at bounding box center [656, 47] width 5 height 9
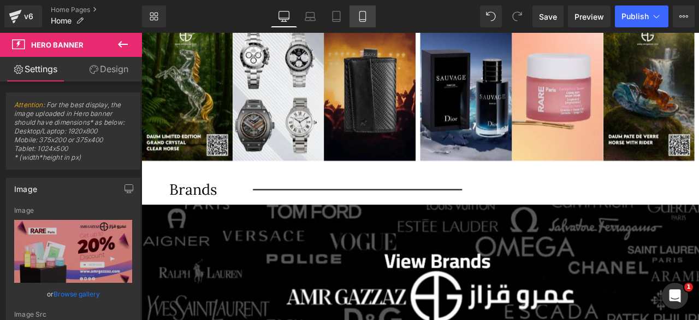
click at [363, 13] on icon at bounding box center [362, 16] width 11 height 11
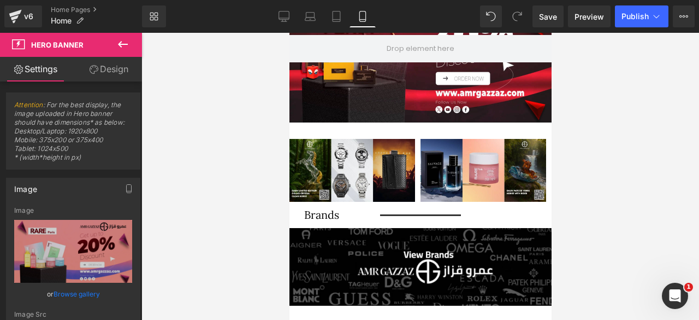
scroll to position [0, 0]
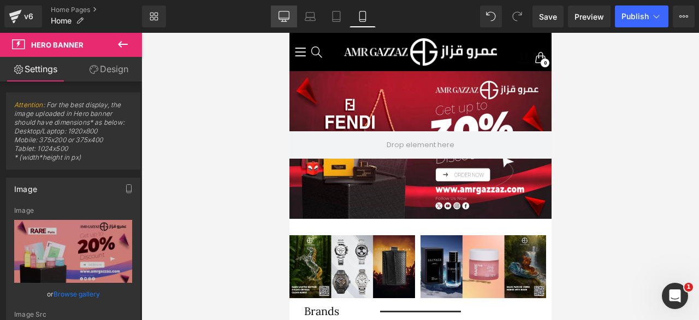
click at [279, 17] on icon at bounding box center [284, 15] width 10 height 8
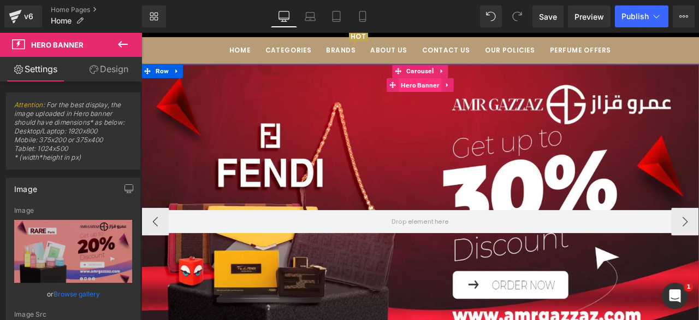
click at [463, 95] on span "Hero Banner" at bounding box center [471, 94] width 51 height 16
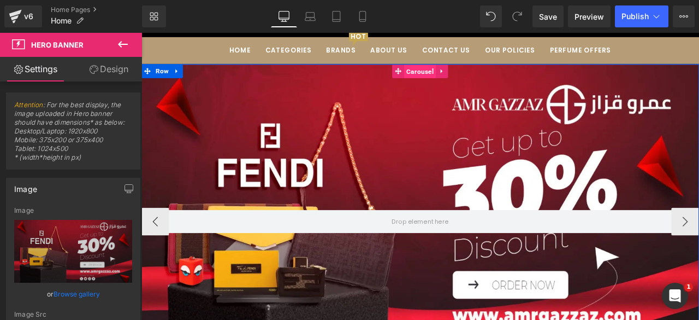
click at [461, 74] on span "Carousel" at bounding box center [472, 78] width 38 height 16
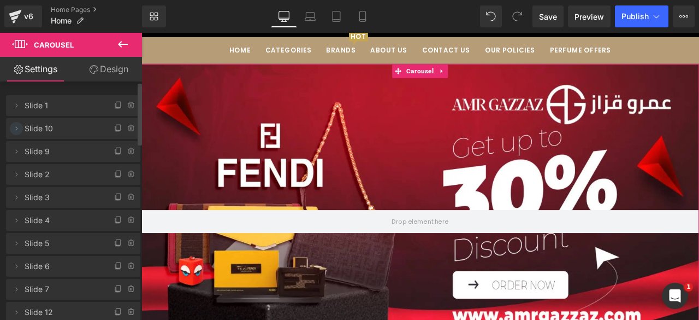
click at [14, 127] on icon at bounding box center [16, 128] width 9 height 9
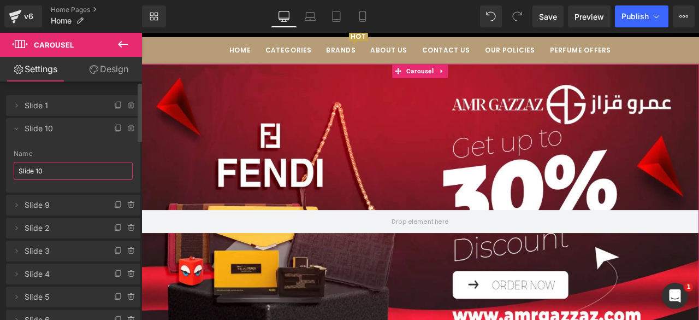
click at [64, 173] on input "Slide 10" at bounding box center [73, 171] width 119 height 18
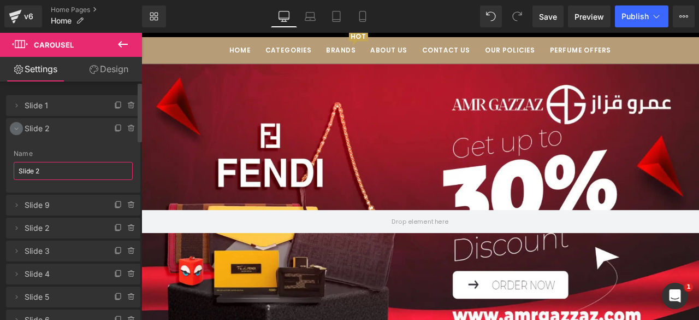
type input "Slide 2"
click at [15, 129] on icon at bounding box center [16, 128] width 9 height 9
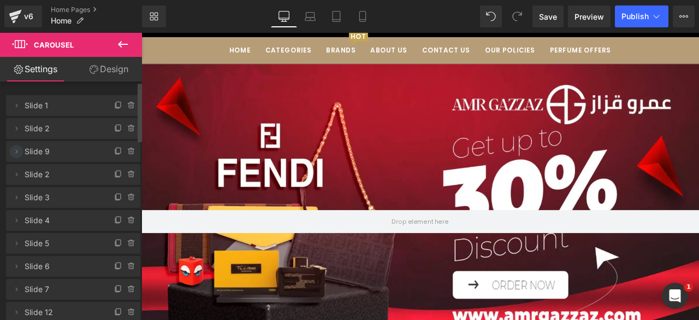
click at [17, 152] on icon at bounding box center [16, 151] width 9 height 9
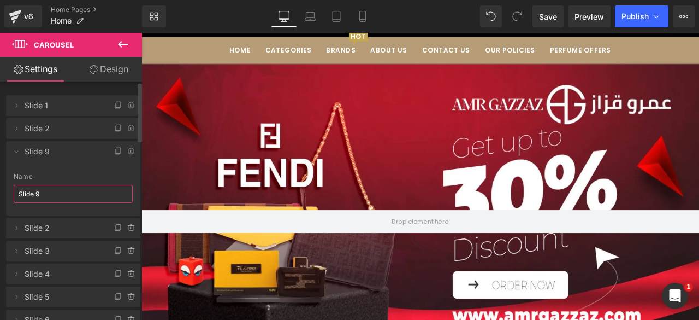
click at [60, 195] on input "Slide 9" at bounding box center [73, 194] width 119 height 18
type input "Slide 3"
click at [16, 156] on icon at bounding box center [16, 151] width 9 height 9
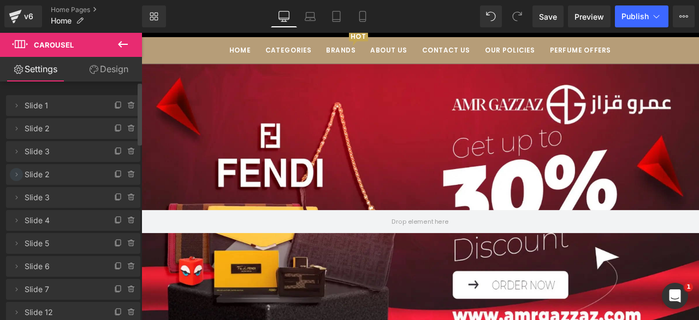
click at [11, 175] on span at bounding box center [16, 174] width 13 height 13
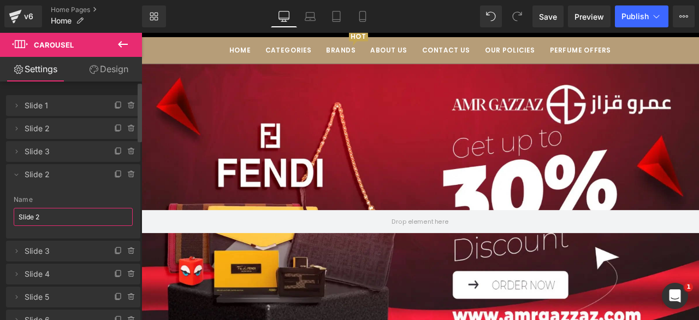
click at [56, 214] on input "Slide 2" at bounding box center [73, 217] width 119 height 18
type input "Slide 4"
click at [17, 172] on icon at bounding box center [16, 174] width 9 height 9
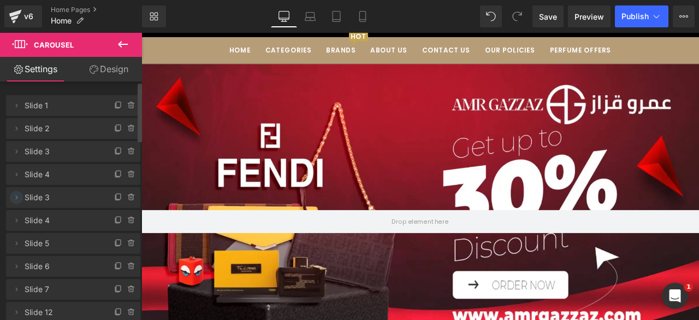
click at [15, 196] on icon at bounding box center [16, 197] width 9 height 9
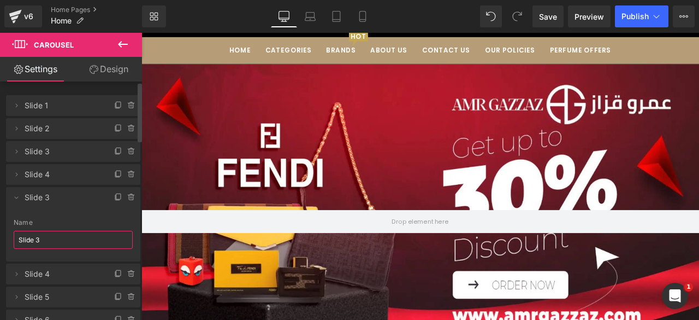
click at [49, 243] on input "Slide 3" at bounding box center [73, 240] width 119 height 18
type input "Slide 5"
click at [15, 199] on icon at bounding box center [16, 197] width 9 height 9
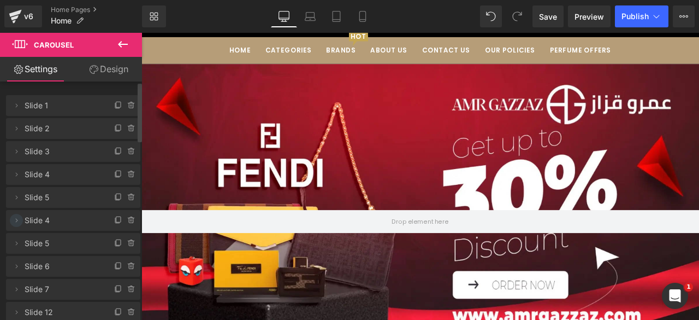
click at [15, 217] on icon at bounding box center [16, 220] width 9 height 9
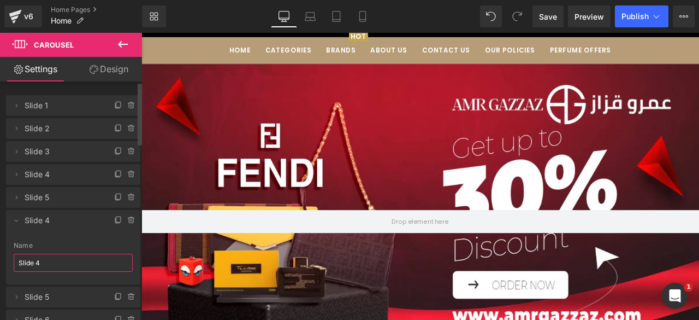
click at [50, 267] on input "Slide 4" at bounding box center [73, 262] width 119 height 18
type input "Slide 6"
click at [17, 217] on icon at bounding box center [16, 220] width 9 height 9
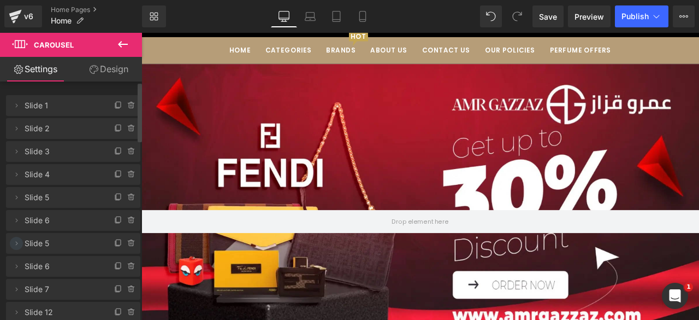
click at [15, 244] on icon at bounding box center [16, 243] width 9 height 9
click at [44, 285] on input "Slide 5" at bounding box center [73, 285] width 119 height 18
type input "Slide 7"
click at [16, 244] on icon at bounding box center [16, 243] width 9 height 9
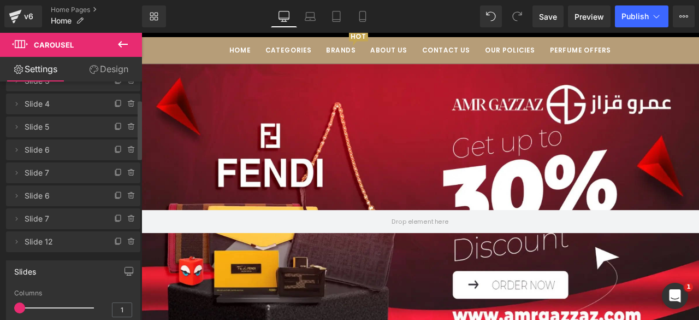
scroll to position [72, 0]
click at [15, 193] on icon at bounding box center [16, 194] width 9 height 9
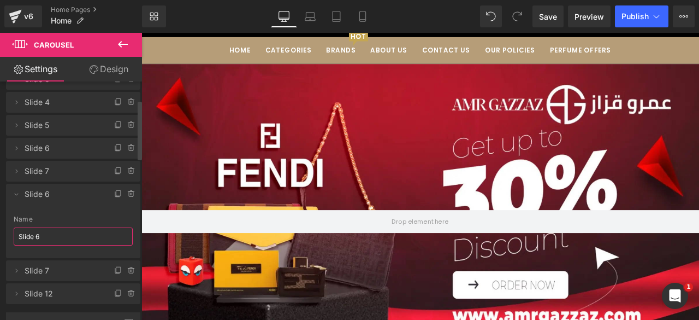
click at [50, 235] on input "Slide 6" at bounding box center [73, 236] width 119 height 18
type input "Slide 8"
click at [15, 192] on icon at bounding box center [16, 194] width 9 height 9
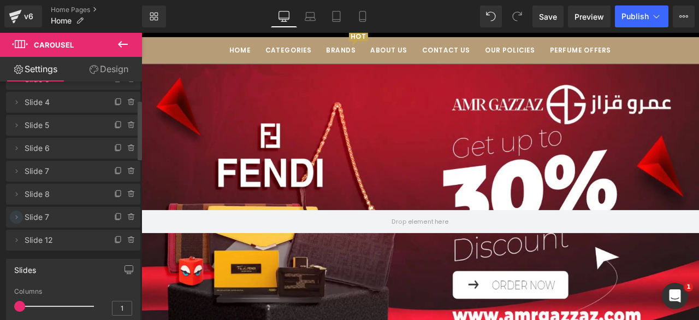
click at [17, 219] on icon at bounding box center [16, 217] width 9 height 9
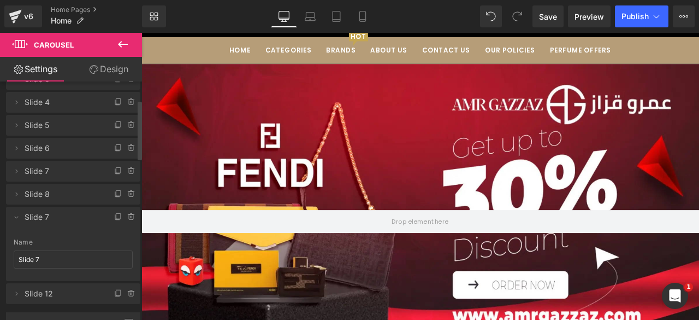
click at [52, 268] on div "Name Slide 7" at bounding box center [73, 259] width 119 height 43
click at [56, 262] on input "Slide 7" at bounding box center [73, 259] width 119 height 18
type input "Slide 9"
click at [18, 220] on icon at bounding box center [16, 217] width 9 height 9
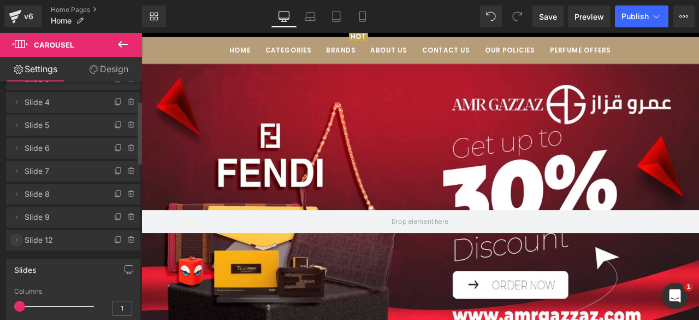
click at [16, 238] on icon at bounding box center [16, 239] width 9 height 9
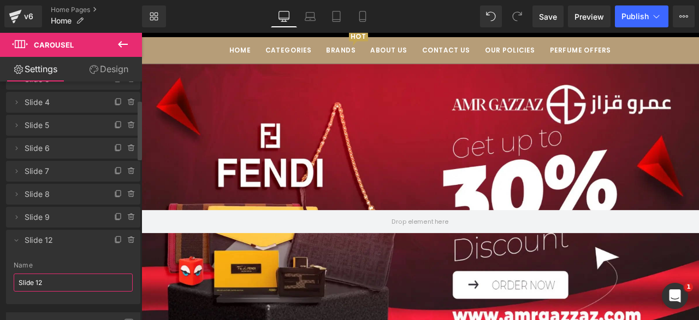
click at [46, 281] on input "Slide 12" at bounding box center [73, 282] width 119 height 18
type input "Slide 10"
click at [16, 242] on icon at bounding box center [16, 239] width 9 height 9
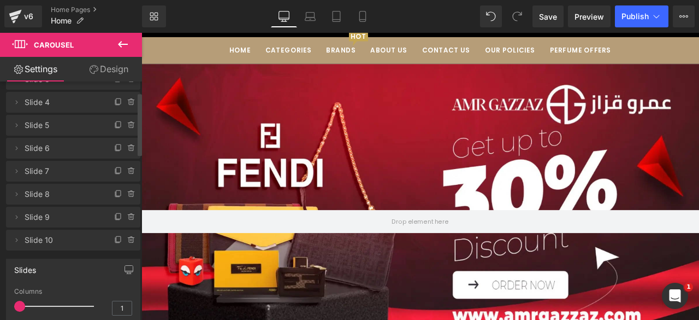
scroll to position [0, 0]
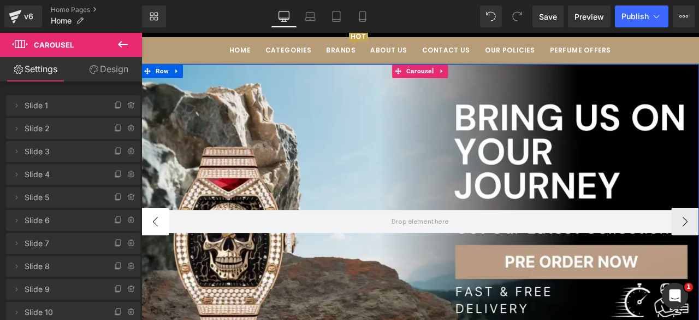
click at [146, 257] on button "‹" at bounding box center [157, 256] width 33 height 33
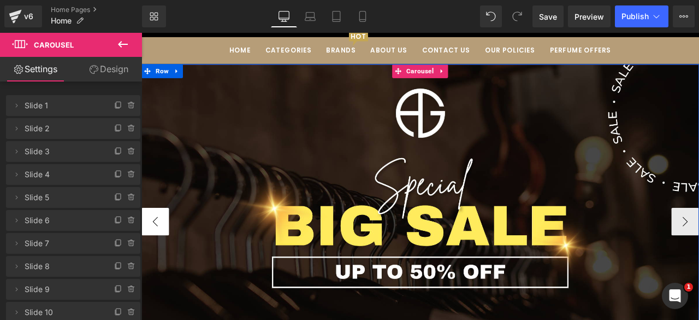
click at [156, 252] on button "‹" at bounding box center [157, 256] width 33 height 33
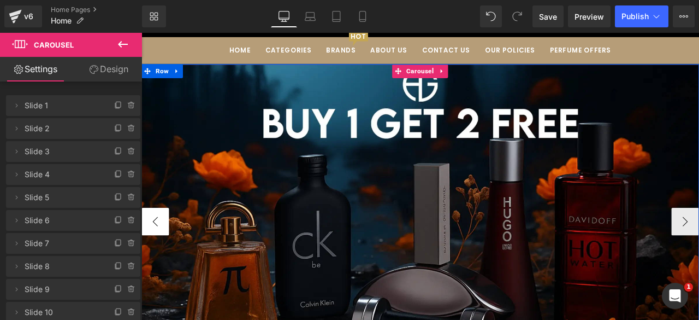
click at [156, 252] on button "‹" at bounding box center [157, 256] width 33 height 33
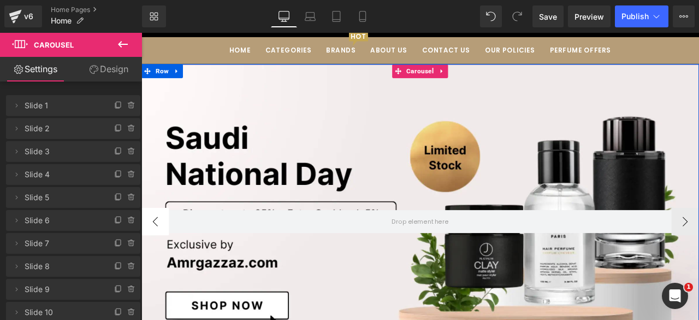
click at [156, 252] on button "‹" at bounding box center [157, 256] width 33 height 33
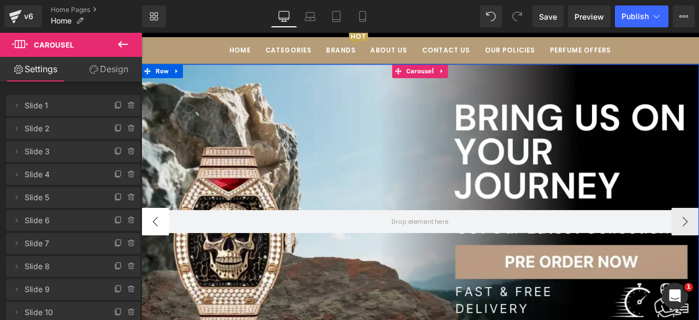
click at [156, 252] on button "‹" at bounding box center [157, 256] width 33 height 33
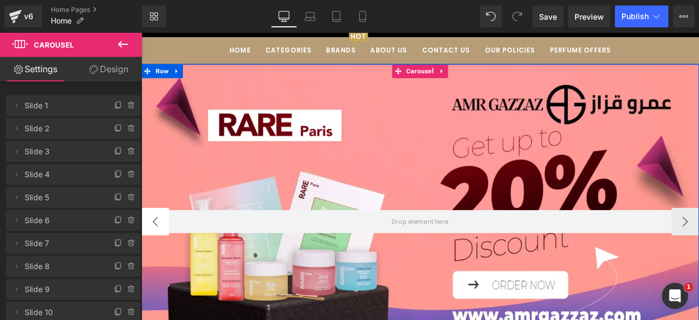
click at [156, 252] on button "‹" at bounding box center [157, 256] width 33 height 33
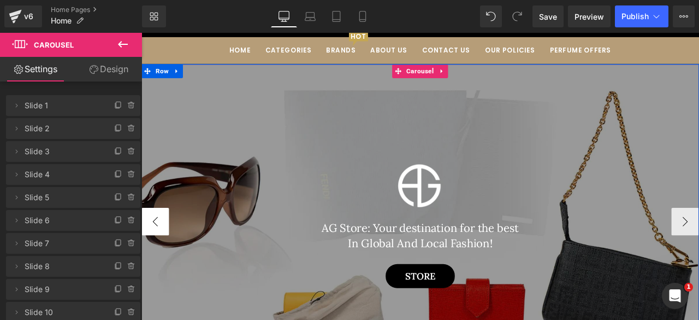
click at [152, 259] on button "‹" at bounding box center [157, 256] width 33 height 33
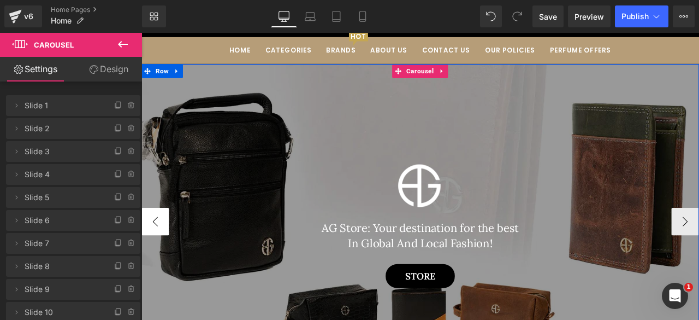
click at [154, 252] on button "‹" at bounding box center [157, 256] width 33 height 33
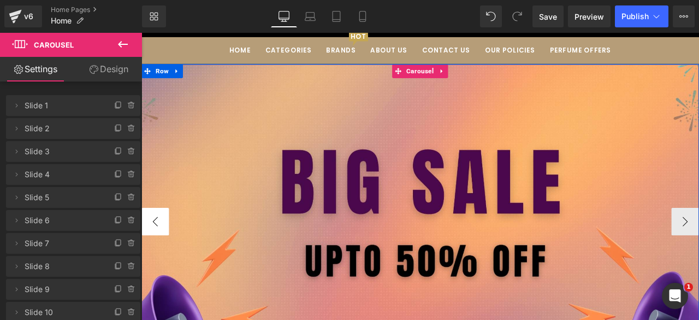
click at [154, 252] on button "‹" at bounding box center [157, 256] width 33 height 33
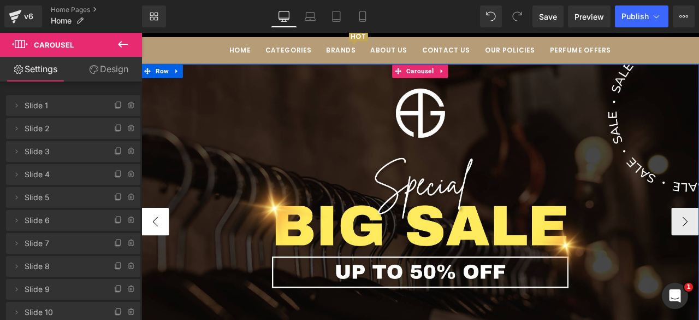
click at [154, 252] on button "‹" at bounding box center [157, 256] width 33 height 33
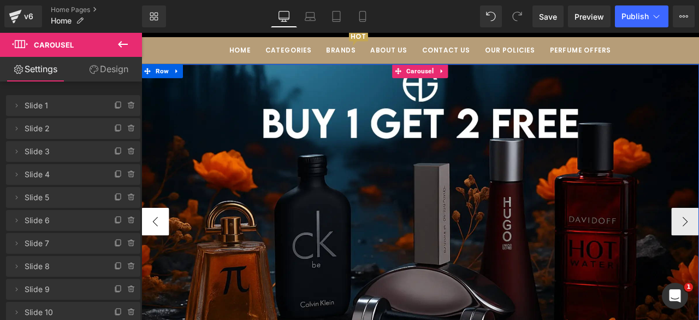
click at [154, 252] on button "‹" at bounding box center [157, 256] width 33 height 33
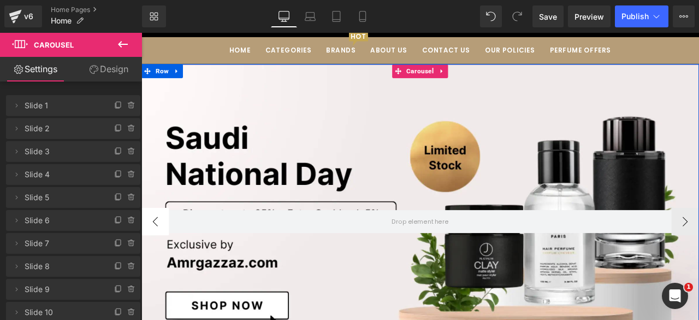
click at [154, 252] on button "‹" at bounding box center [157, 256] width 33 height 33
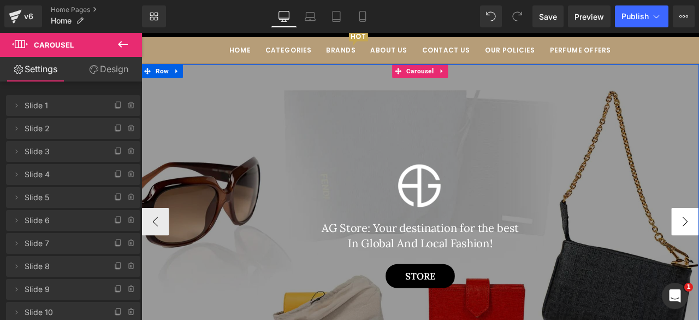
click at [166, 256] on button "‹" at bounding box center [157, 256] width 33 height 33
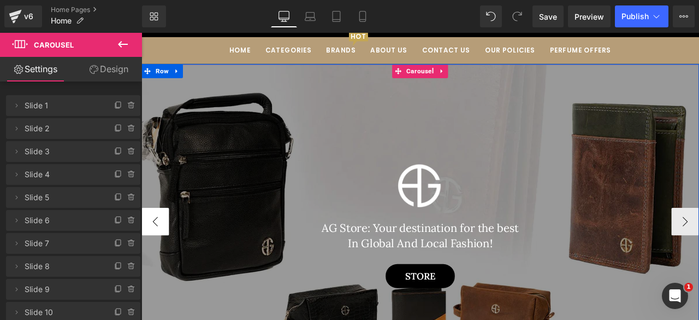
click at [166, 256] on button "‹" at bounding box center [157, 256] width 33 height 33
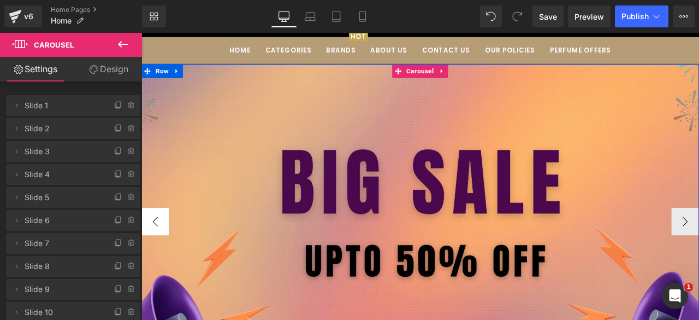
click at [166, 256] on button "‹" at bounding box center [157, 256] width 33 height 33
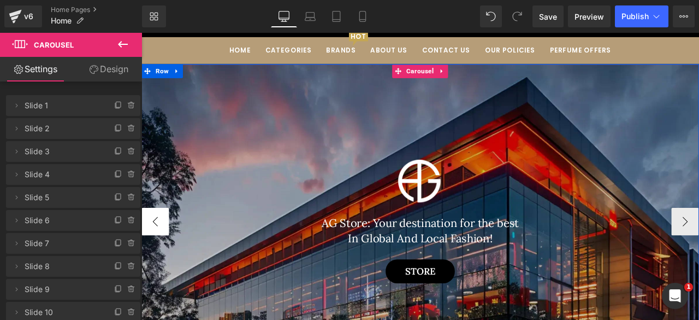
click at [166, 256] on button "‹" at bounding box center [157, 256] width 33 height 33
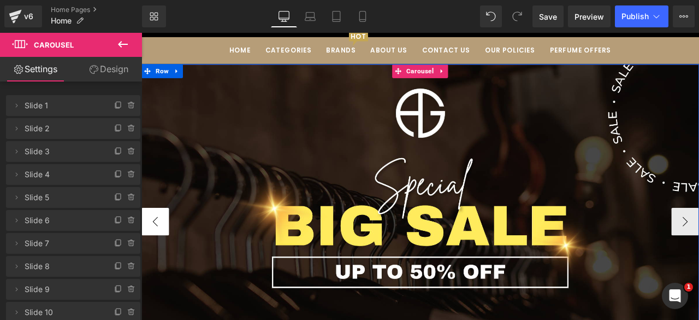
click at [166, 256] on button "‹" at bounding box center [157, 256] width 33 height 33
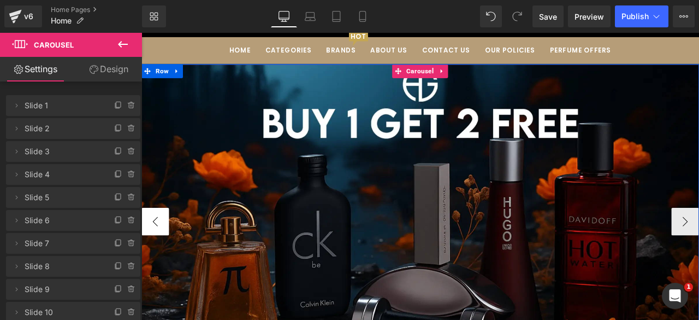
click at [156, 256] on button "‹" at bounding box center [157, 256] width 33 height 33
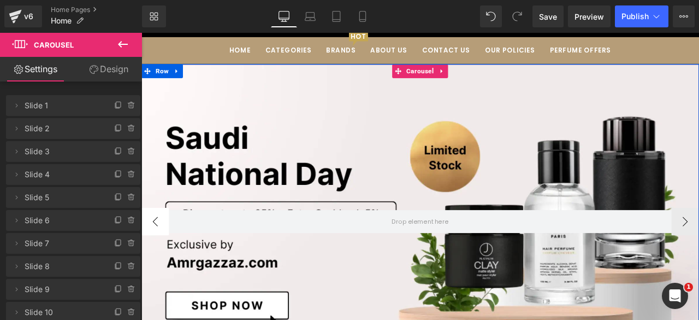
click at [156, 256] on button "‹" at bounding box center [157, 256] width 33 height 33
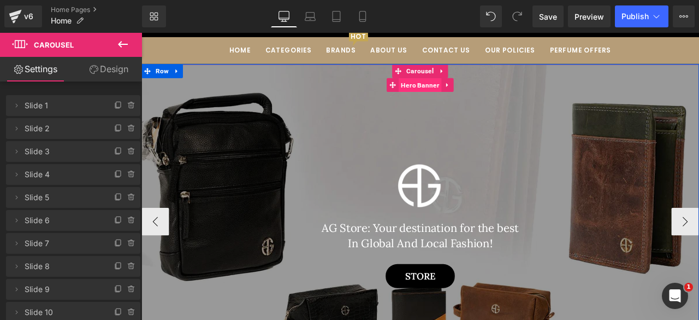
click at [467, 98] on span "Hero Banner" at bounding box center [471, 94] width 51 height 16
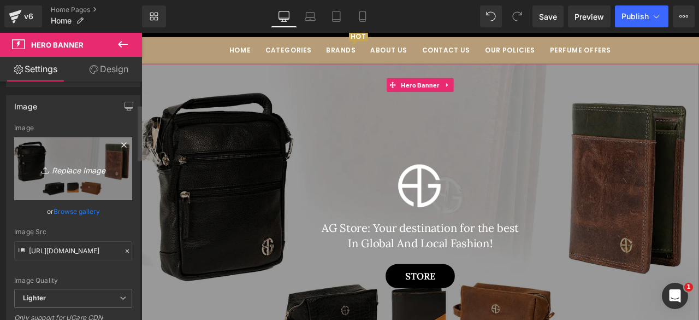
scroll to position [98, 0]
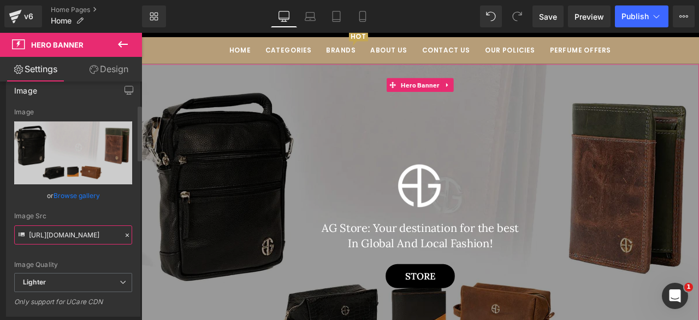
click at [63, 237] on input "https://ucarecdn.com/15cb0ed7-f1b1-4dd6-a140-4223ce2034cd/-/format/auto/-/previ…" at bounding box center [73, 234] width 118 height 19
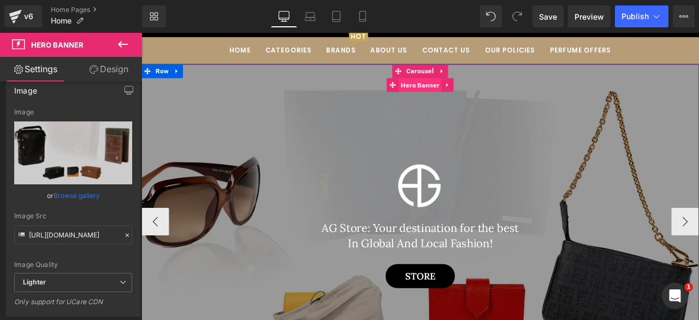
click at [465, 97] on span "Hero Banner" at bounding box center [471, 94] width 51 height 16
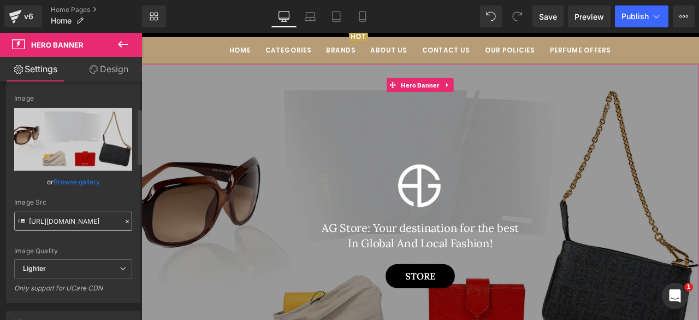
scroll to position [113, 0]
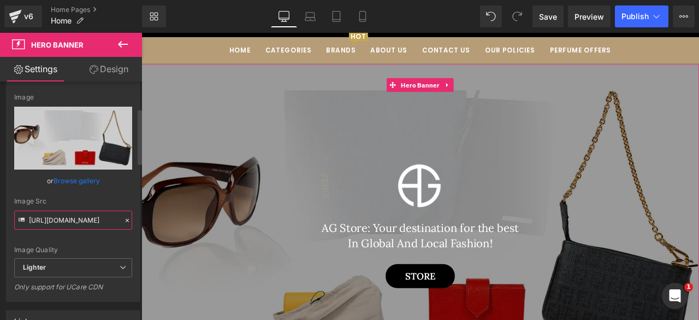
click at [67, 216] on input "https://ucarecdn.com/753913e6-b048-4996-bc55-e7128cf619f3/-/format/auto/-/previ…" at bounding box center [73, 219] width 118 height 19
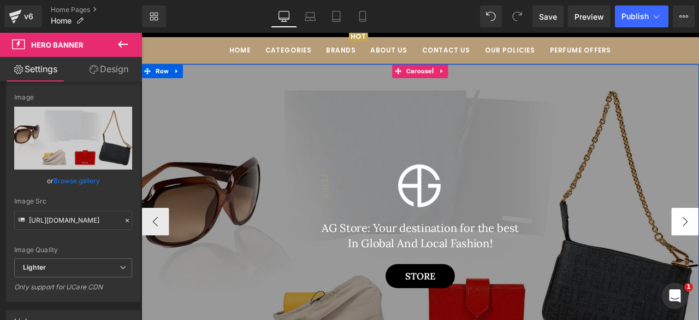
click at [467, 80] on span "Carousel" at bounding box center [472, 78] width 38 height 16
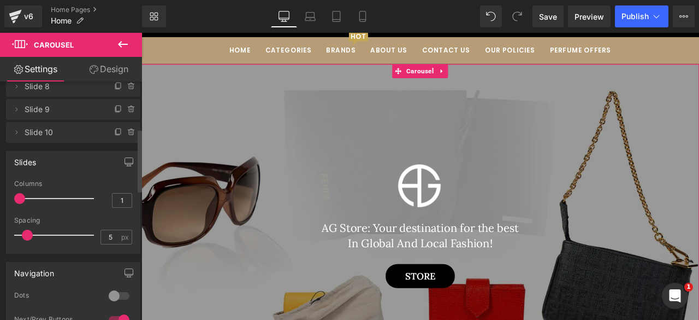
scroll to position [184, 0]
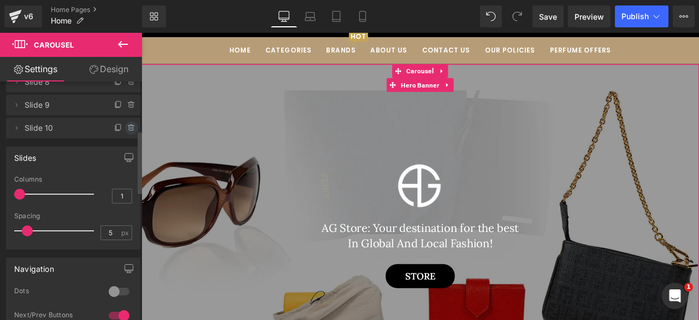
click at [127, 128] on icon at bounding box center [131, 127] width 9 height 9
click at [117, 128] on button "Delete" at bounding box center [120, 128] width 34 height 14
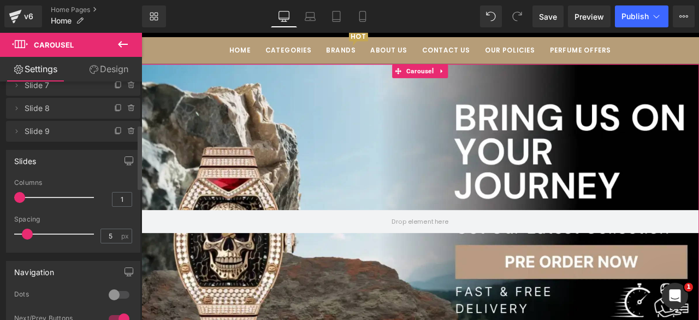
scroll to position [0, 0]
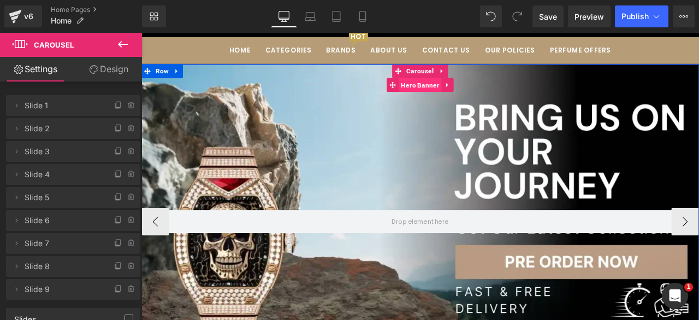
click at [470, 94] on span "Hero Banner" at bounding box center [471, 94] width 51 height 16
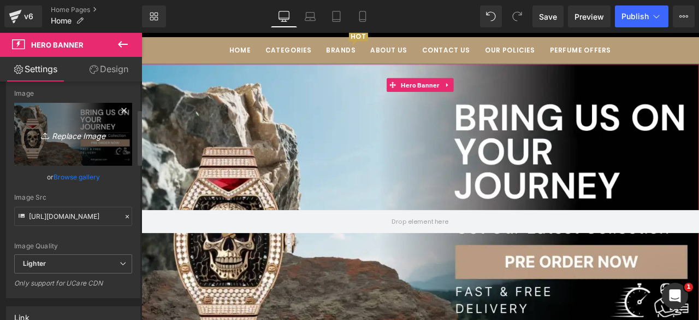
scroll to position [119, 0]
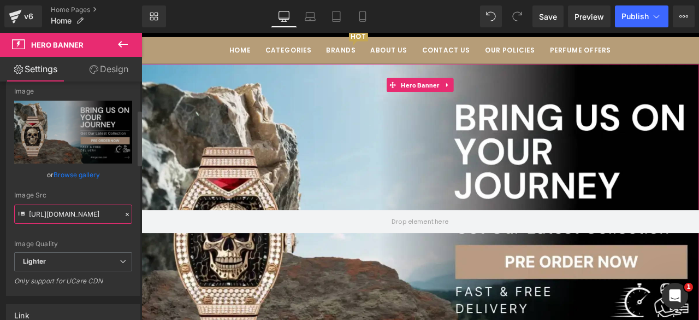
click at [52, 218] on input "https://ucarecdn.com/1b905685-be7d-4c97-8a3c-1c5570784182/-/format/auto/-/previ…" at bounding box center [73, 213] width 118 height 19
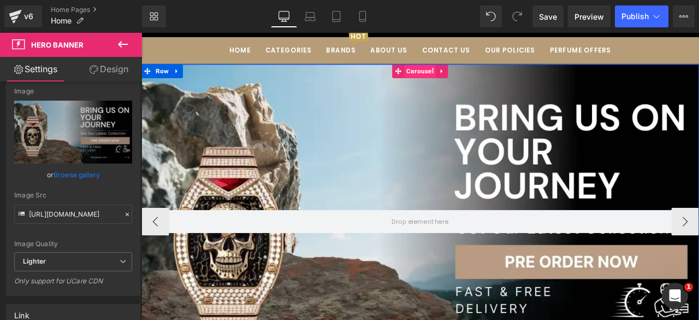
click at [463, 78] on span "Carousel" at bounding box center [472, 78] width 38 height 16
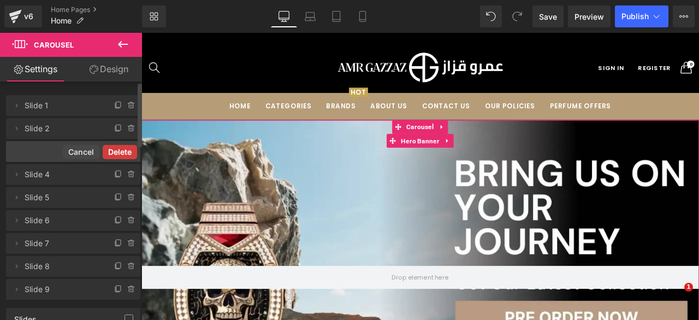
click at [111, 151] on button "Delete" at bounding box center [120, 152] width 34 height 14
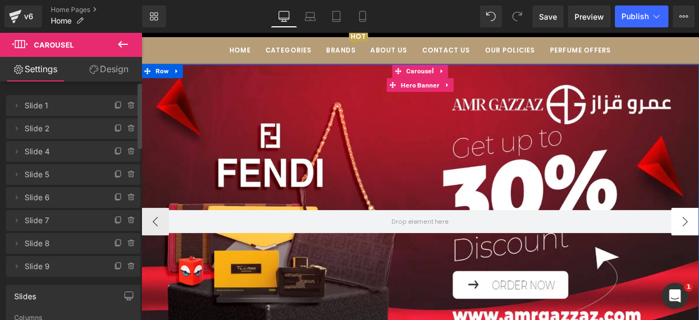
scroll to position [66, 0]
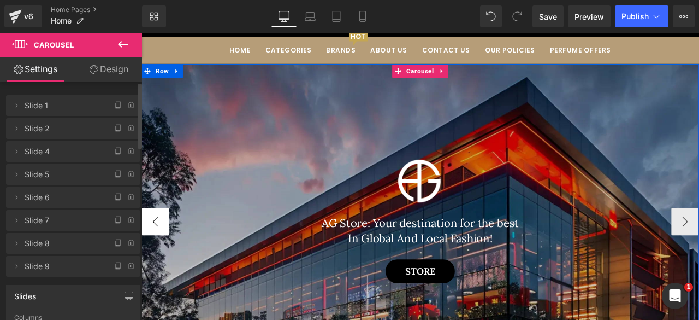
click at [150, 252] on button "‹" at bounding box center [157, 256] width 33 height 33
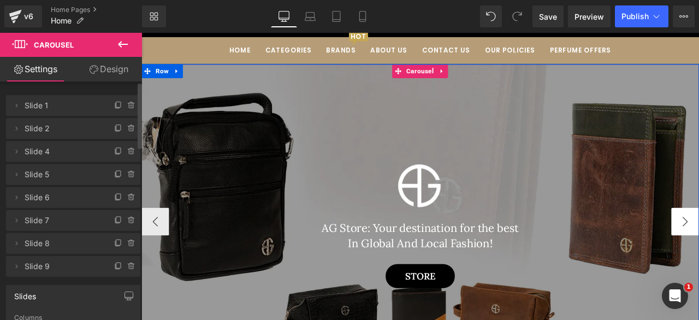
click at [150, 262] on button "‹" at bounding box center [157, 256] width 33 height 33
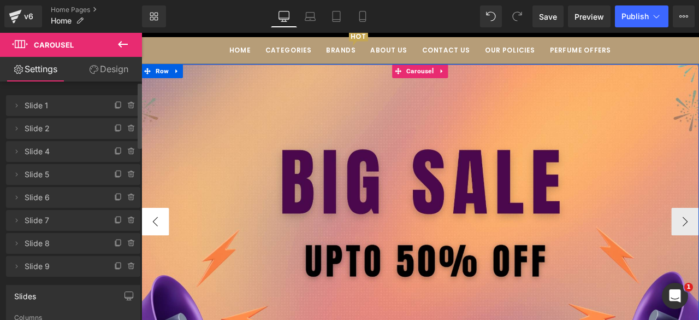
click at [150, 262] on button "‹" at bounding box center [157, 256] width 33 height 33
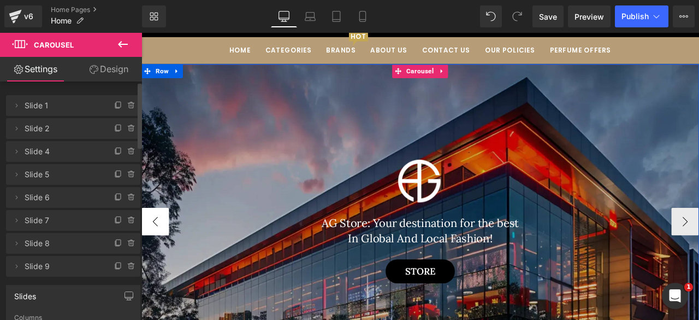
click at [150, 262] on button "‹" at bounding box center [157, 256] width 33 height 33
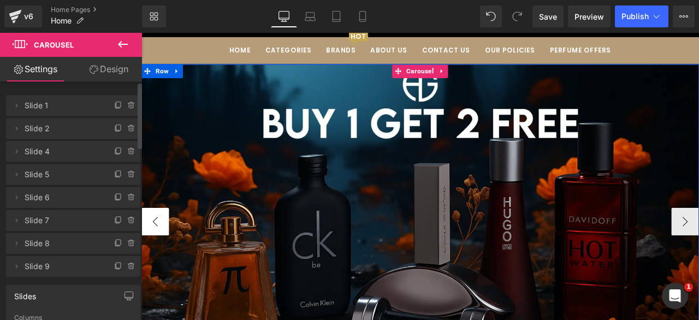
click at [150, 262] on button "‹" at bounding box center [157, 256] width 33 height 33
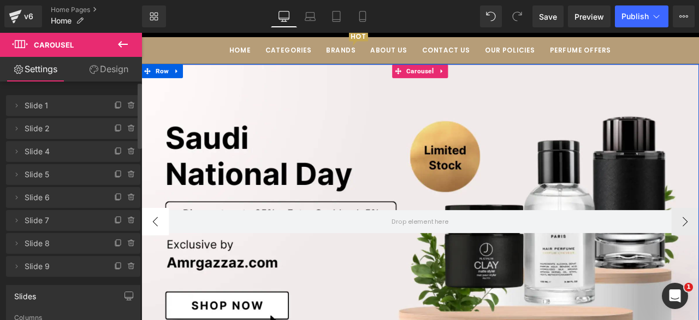
click at [150, 262] on button "‹" at bounding box center [157, 256] width 33 height 33
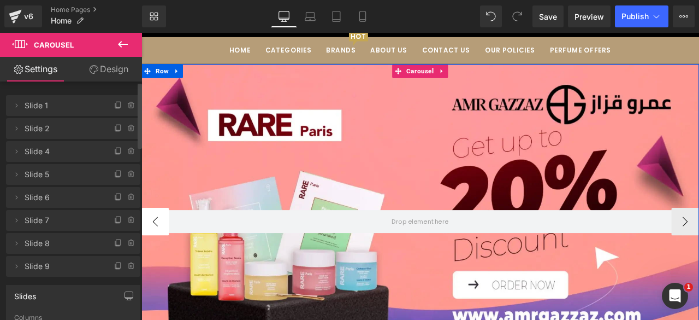
click at [150, 262] on button "‹" at bounding box center [157, 256] width 33 height 33
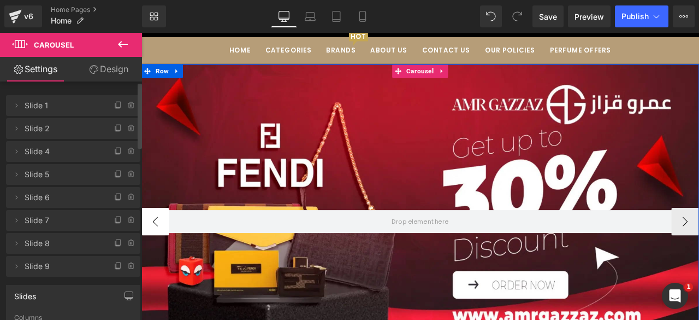
click at [150, 262] on button "‹" at bounding box center [157, 256] width 33 height 33
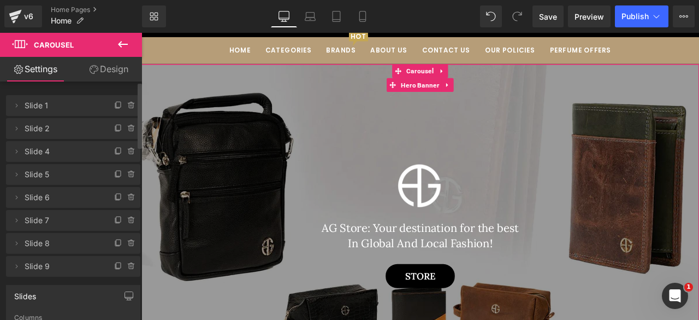
click at [113, 256] on div at bounding box center [126, 262] width 28 height 13
click at [131, 266] on icon at bounding box center [131, 266] width 0 height 2
click at [119, 266] on button "Delete" at bounding box center [120, 266] width 34 height 14
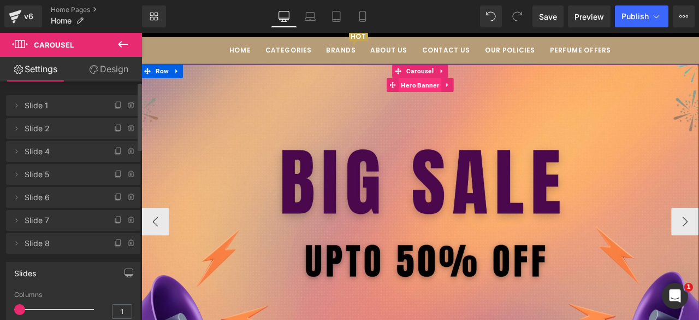
click at [462, 96] on span "Hero Banner" at bounding box center [471, 94] width 51 height 16
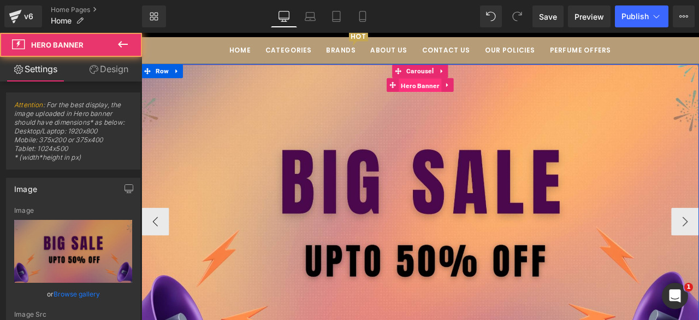
type input "[URL][DOMAIN_NAME]"
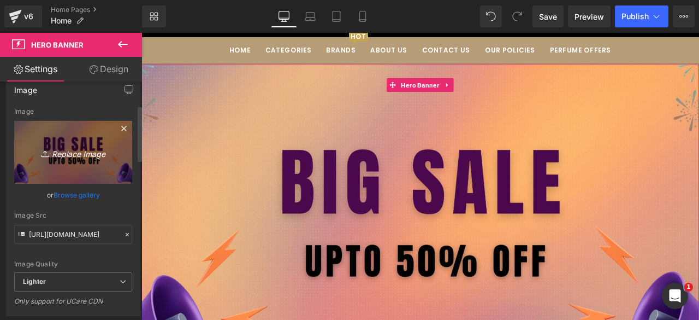
scroll to position [101, 0]
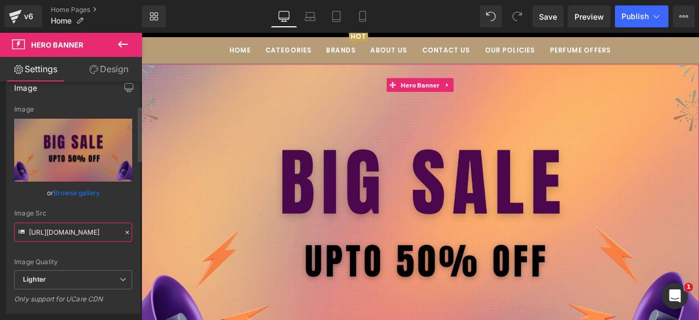
click at [57, 227] on input "[URL][DOMAIN_NAME]" at bounding box center [73, 231] width 118 height 19
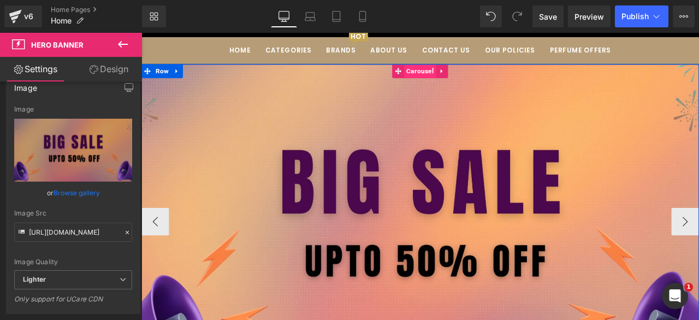
click at [468, 79] on span "Carousel" at bounding box center [472, 78] width 38 height 16
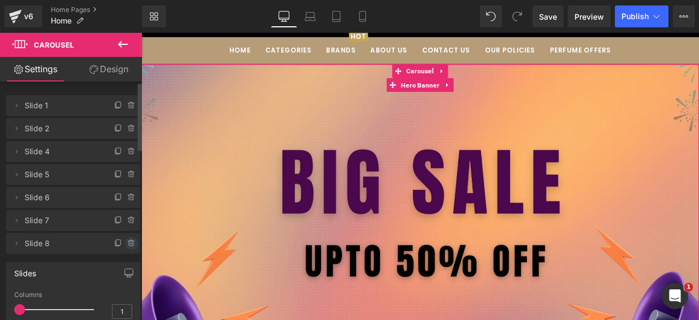
click at [128, 243] on icon at bounding box center [131, 243] width 9 height 9
click at [118, 242] on button "Delete" at bounding box center [120, 244] width 34 height 14
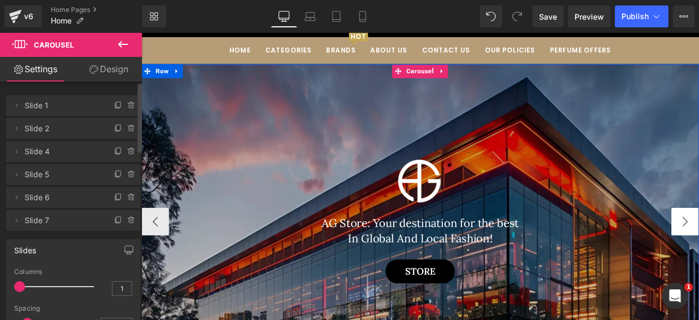
click at [154, 253] on button "‹" at bounding box center [157, 256] width 33 height 33
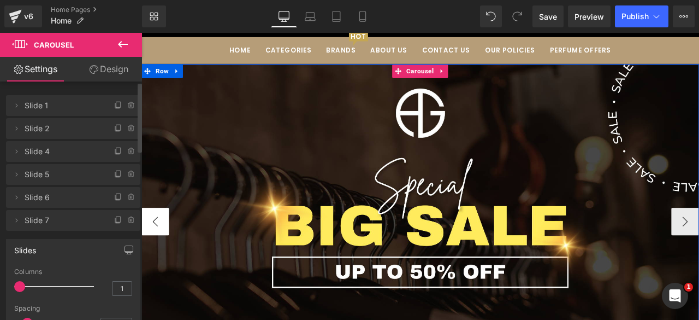
click at [154, 253] on button "‹" at bounding box center [157, 256] width 33 height 33
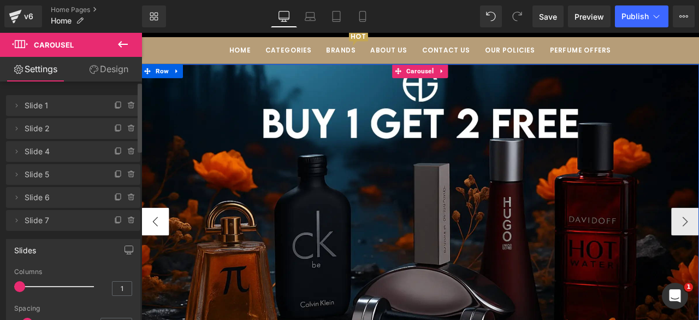
click at [154, 253] on button "‹" at bounding box center [157, 256] width 33 height 33
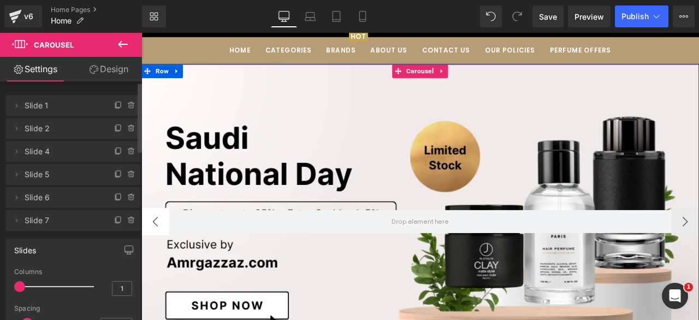
click at [154, 253] on button "‹" at bounding box center [157, 256] width 33 height 33
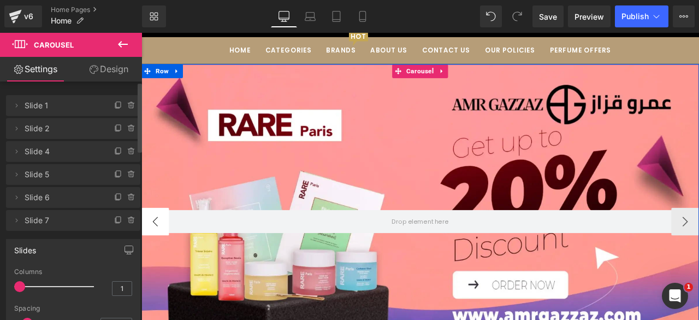
click at [154, 253] on button "‹" at bounding box center [157, 256] width 33 height 33
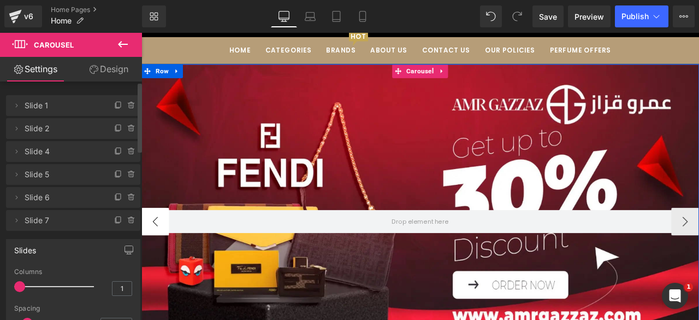
click at [154, 253] on button "‹" at bounding box center [157, 256] width 33 height 33
click at [155, 252] on button "‹" at bounding box center [157, 256] width 33 height 33
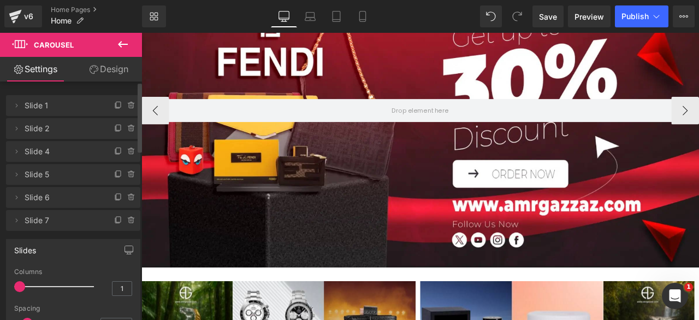
scroll to position [196, 0]
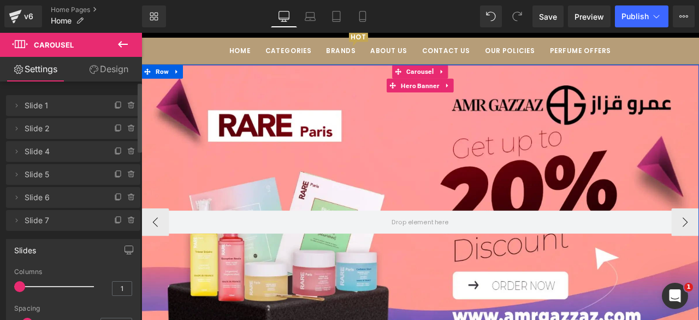
scroll to position [65, 0]
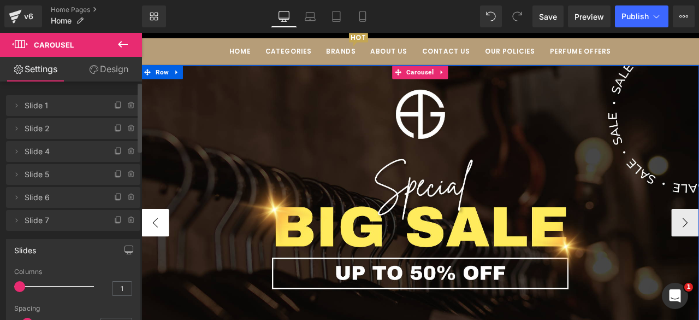
click at [161, 256] on button "‹" at bounding box center [157, 257] width 33 height 33
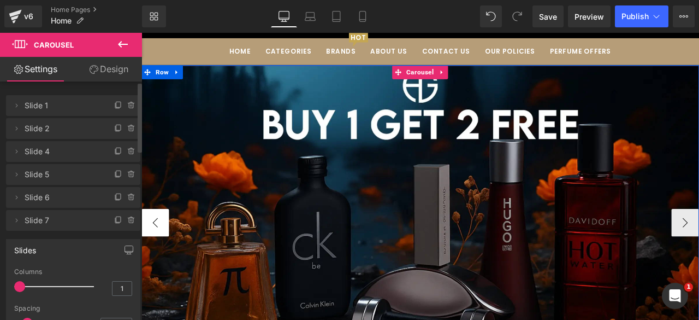
click at [161, 256] on button "‹" at bounding box center [157, 257] width 33 height 33
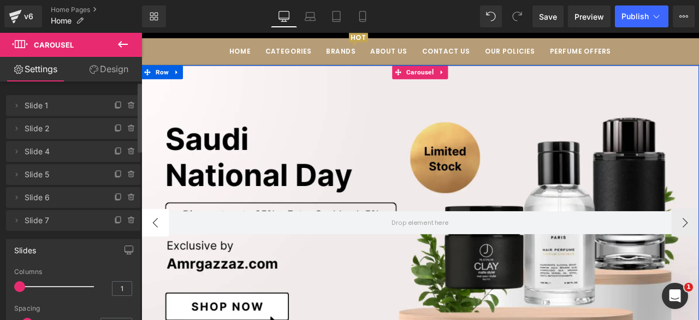
click at [161, 256] on button "‹" at bounding box center [157, 257] width 33 height 33
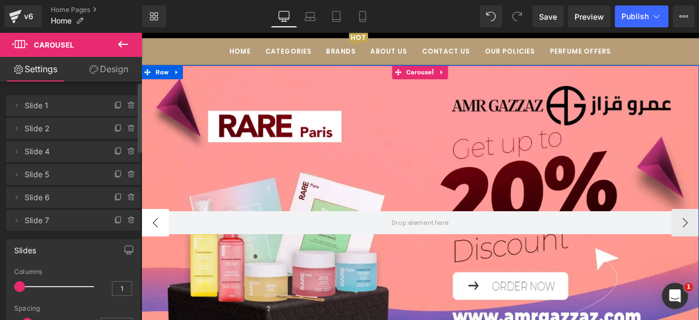
click at [161, 256] on button "‹" at bounding box center [157, 257] width 33 height 33
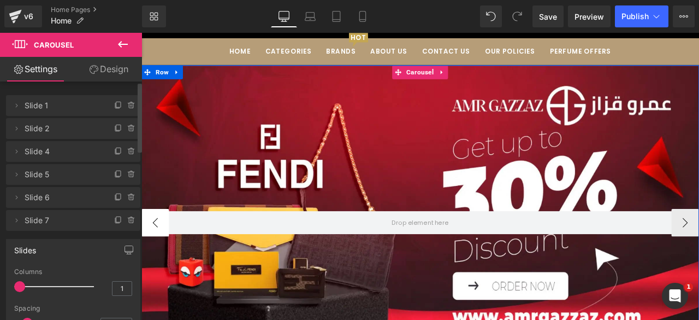
click at [161, 256] on button "‹" at bounding box center [157, 257] width 33 height 33
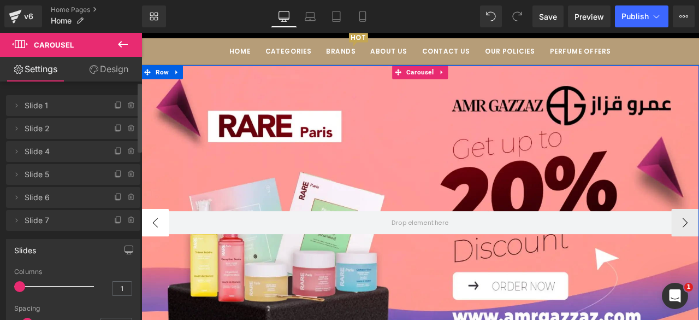
click at [152, 254] on button "‹" at bounding box center [157, 257] width 33 height 33
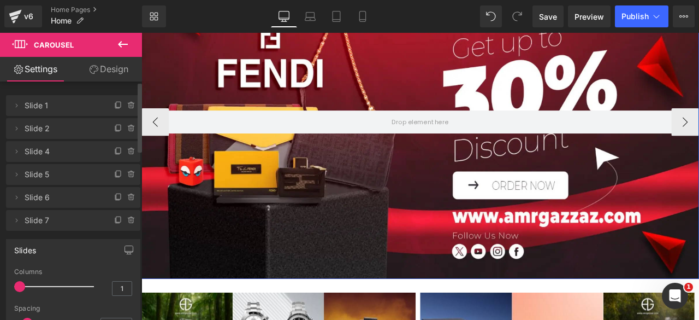
scroll to position [187, 0]
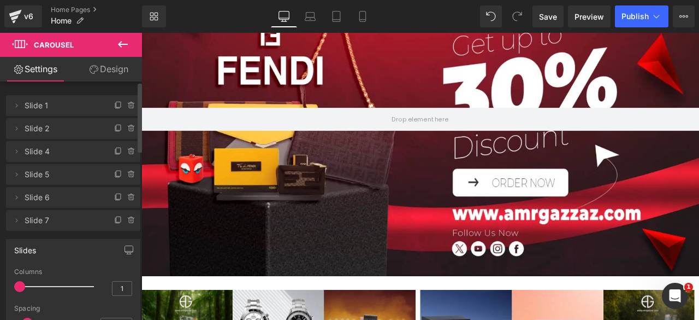
click at [119, 46] on icon at bounding box center [122, 44] width 13 height 13
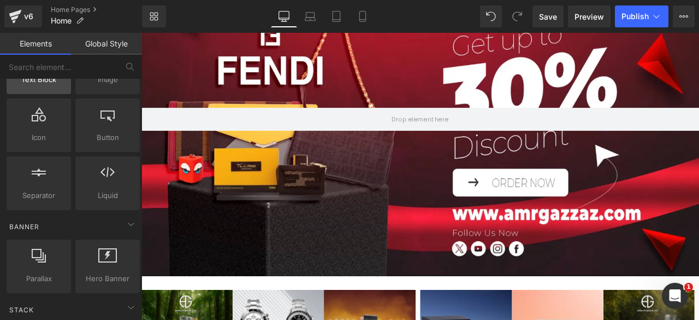
scroll to position [126, 0]
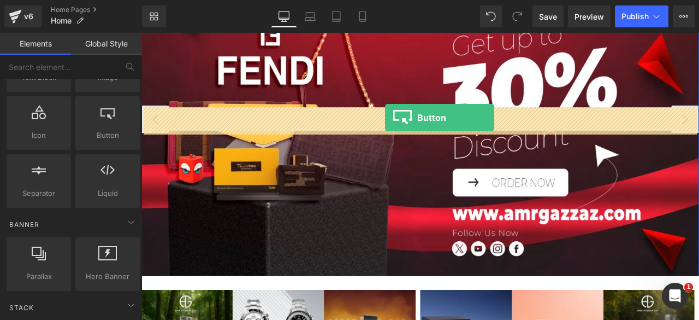
drag, startPoint x: 247, startPoint y: 159, endPoint x: 430, endPoint y: 133, distance: 184.3
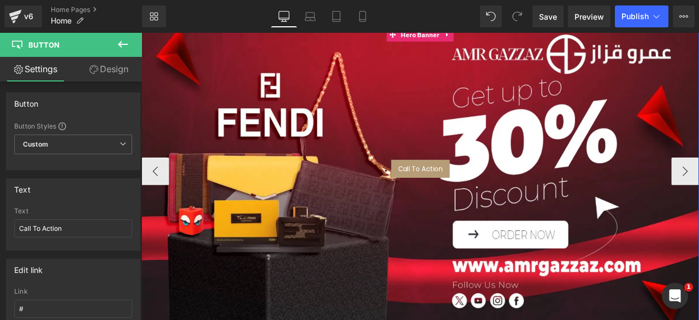
scroll to position [127, 0]
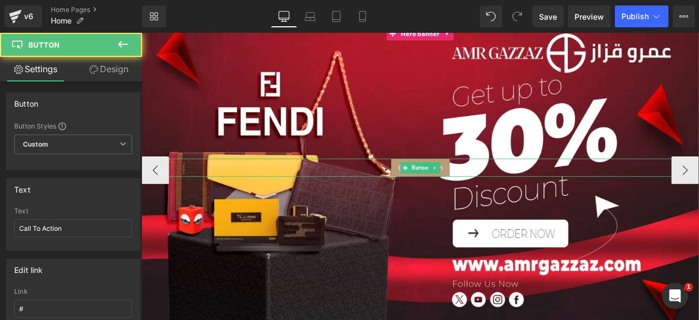
click at [402, 190] on div "Call To Action" at bounding box center [471, 193] width 661 height 22
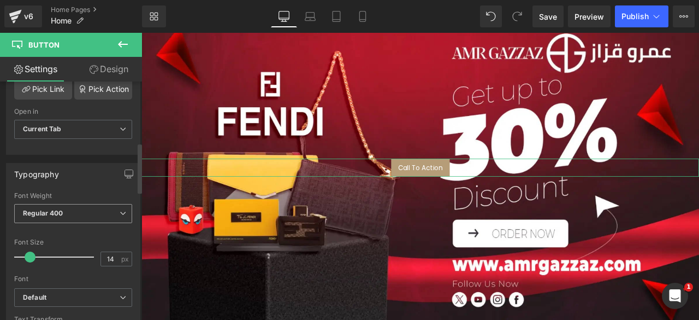
scroll to position [332, 0]
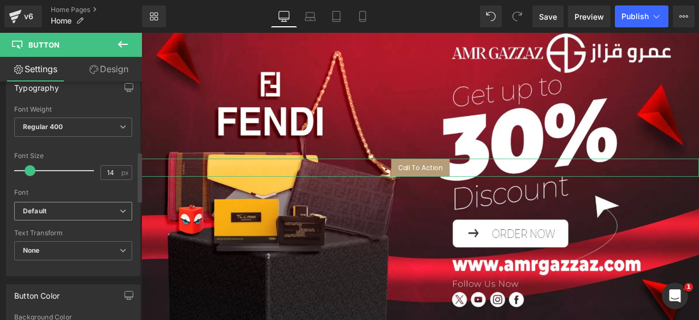
click at [88, 206] on b "Default" at bounding box center [71, 210] width 97 height 9
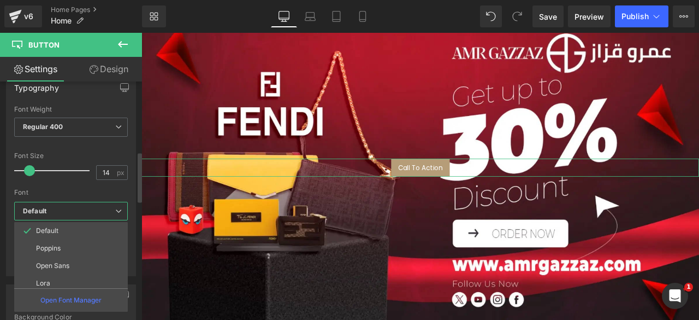
click at [88, 206] on b "Default" at bounding box center [69, 210] width 92 height 9
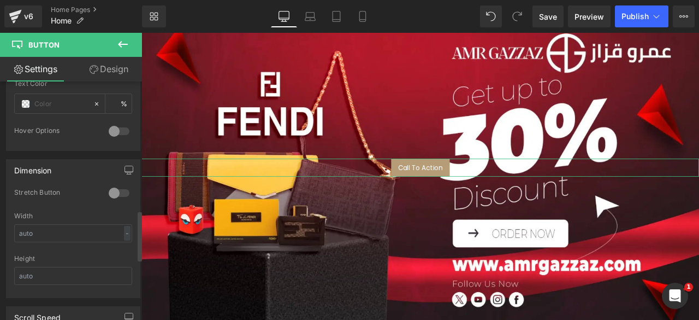
scroll to position [612, 0]
click at [118, 188] on div at bounding box center [119, 192] width 26 height 17
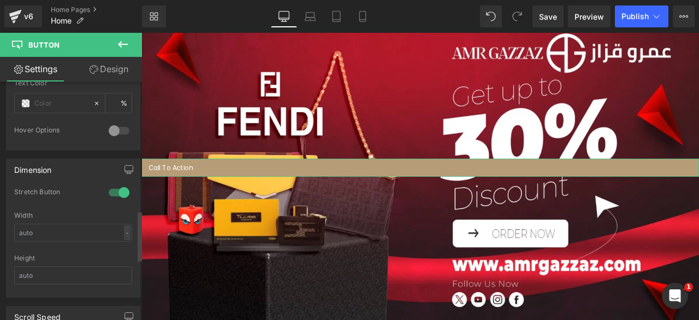
click at [109, 185] on div at bounding box center [119, 192] width 26 height 17
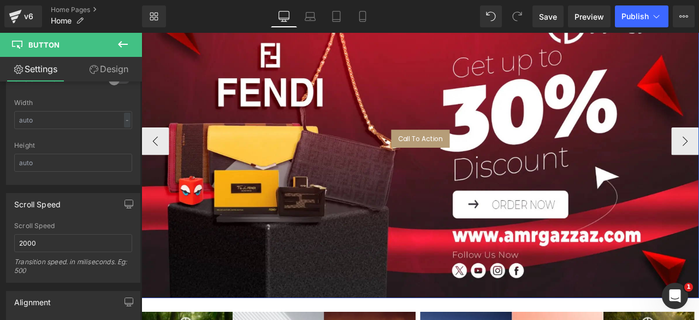
scroll to position [161, 0]
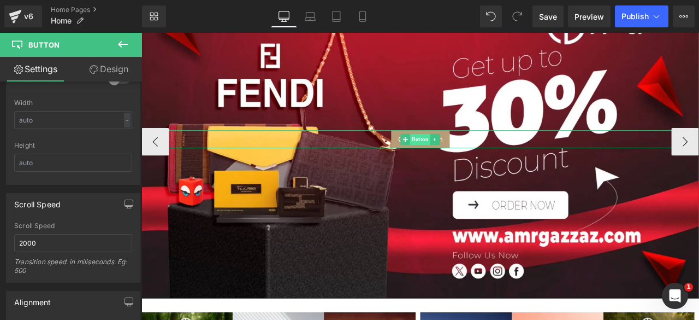
click at [471, 158] on span "Button" at bounding box center [472, 158] width 24 height 13
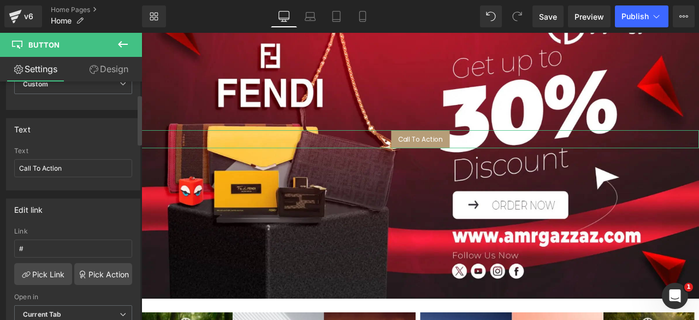
scroll to position [0, 0]
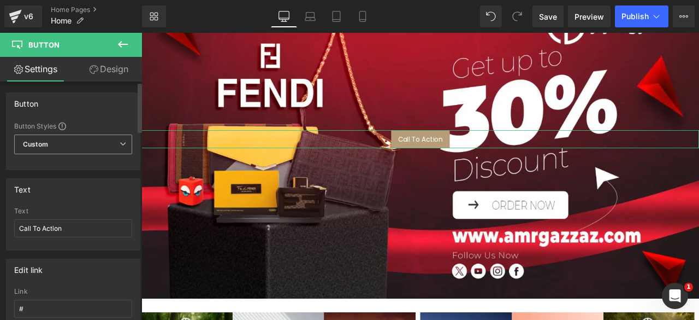
click at [61, 143] on span "Custom Setup Global Style" at bounding box center [73, 144] width 118 height 20
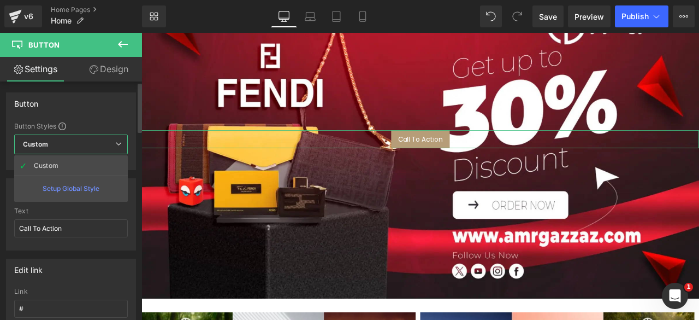
click at [82, 143] on span "Custom Setup Global Style" at bounding box center [71, 144] width 114 height 20
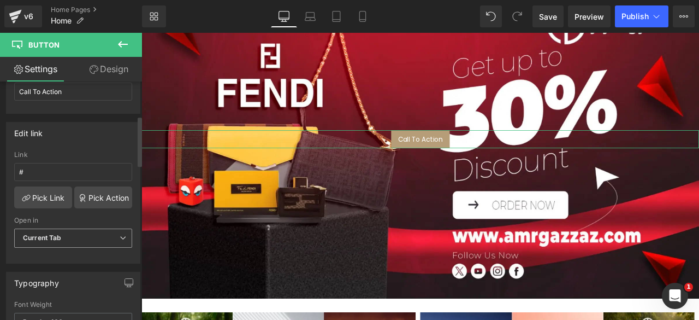
scroll to position [167, 0]
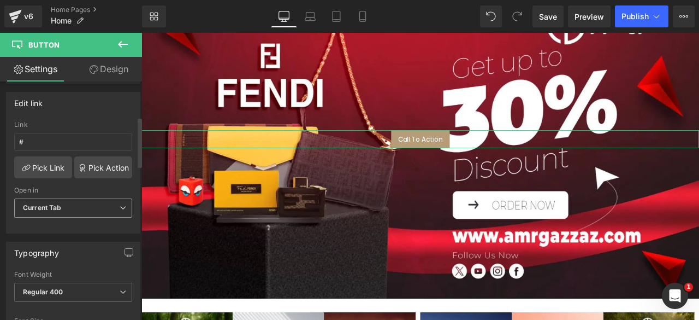
click at [101, 203] on span "Current Tab" at bounding box center [73, 207] width 118 height 19
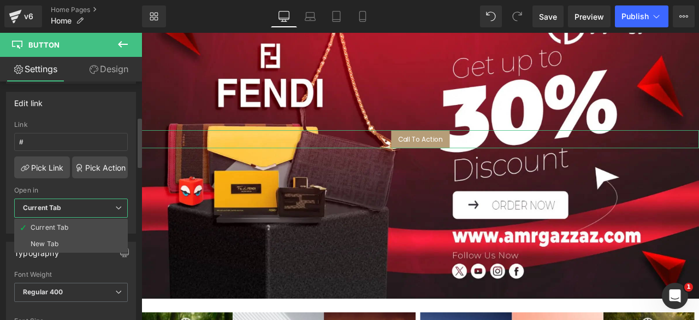
click at [101, 203] on span "Current Tab" at bounding box center [71, 207] width 114 height 19
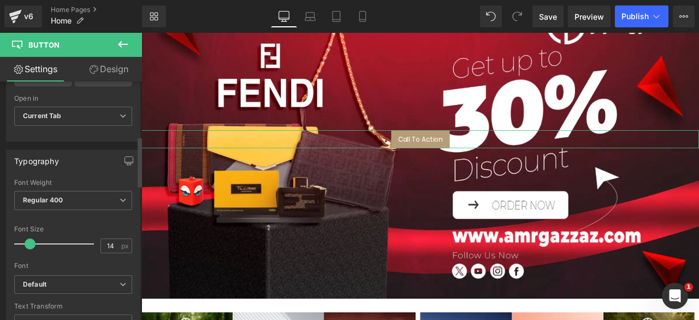
scroll to position [262, 0]
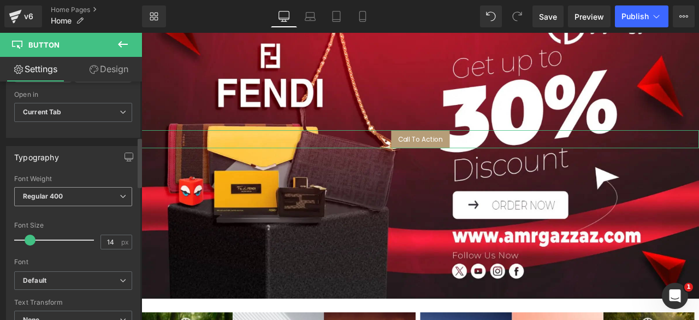
click at [111, 187] on span "Regular 400" at bounding box center [73, 196] width 118 height 19
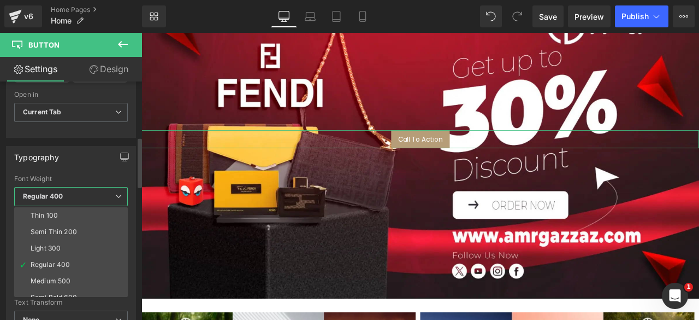
click at [111, 187] on span "Regular 400" at bounding box center [71, 196] width 114 height 19
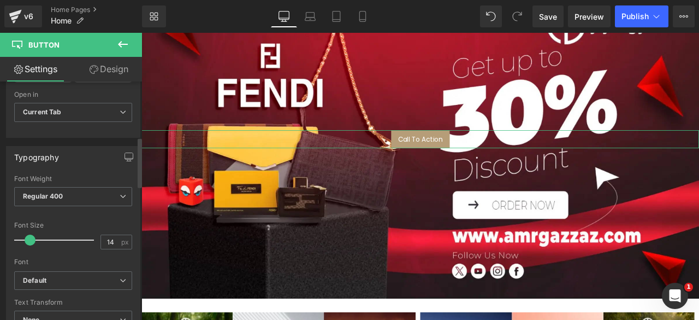
scroll to position [321, 0]
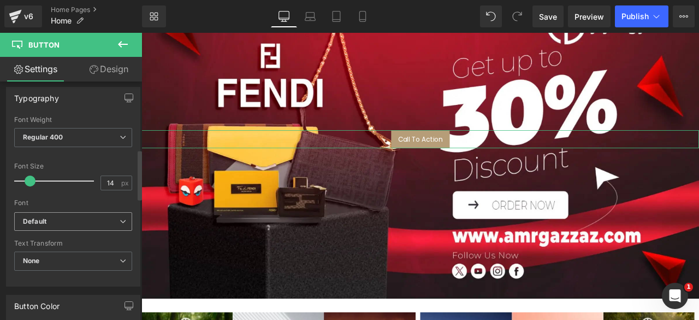
click at [80, 217] on b "Default" at bounding box center [71, 221] width 97 height 9
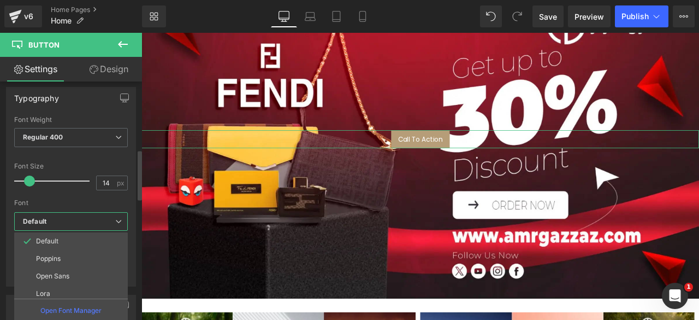
click at [80, 217] on b "Default" at bounding box center [69, 221] width 92 height 9
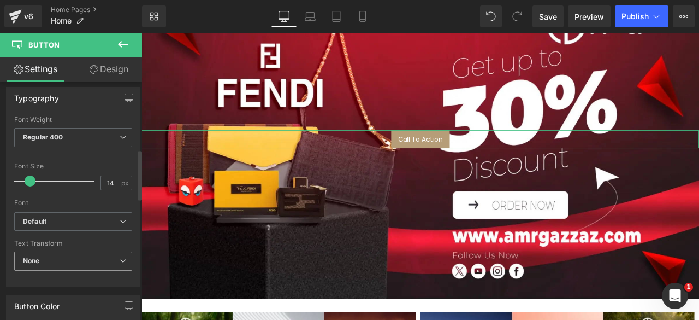
click at [76, 264] on span "None" at bounding box center [73, 260] width 118 height 19
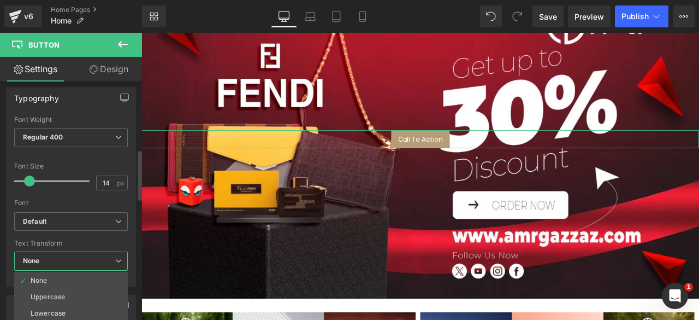
click at [83, 264] on span "None" at bounding box center [71, 260] width 114 height 19
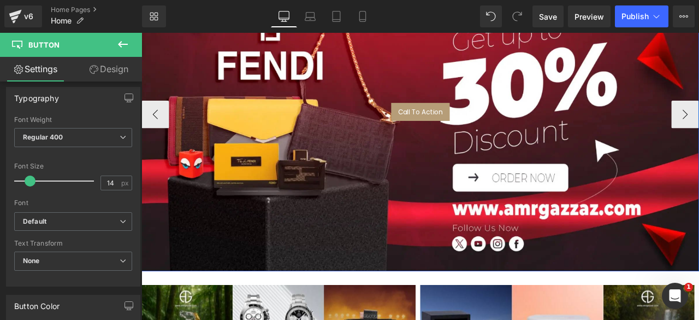
scroll to position [192, 0]
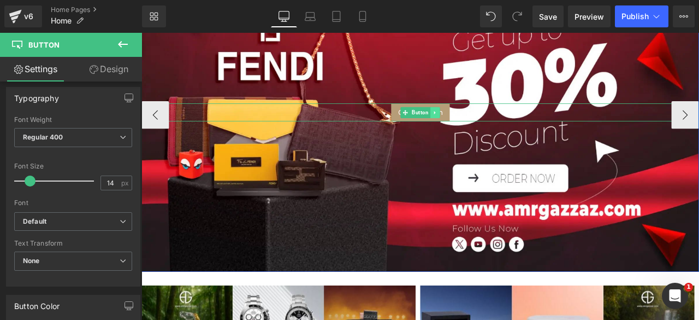
click at [488, 125] on icon at bounding box center [489, 127] width 2 height 4
click at [494, 126] on icon at bounding box center [495, 127] width 6 height 6
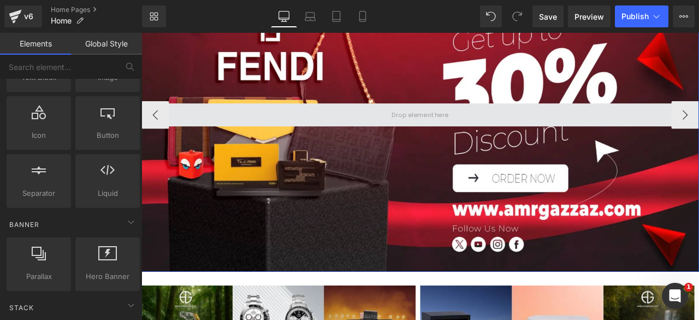
click at [406, 123] on span at bounding box center [471, 129] width 661 height 27
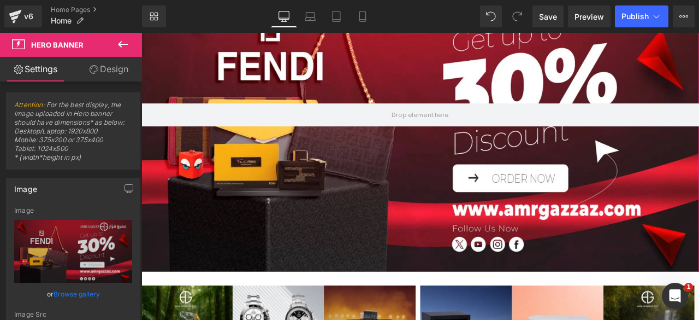
click at [108, 67] on link "Design" at bounding box center [108, 69] width 71 height 25
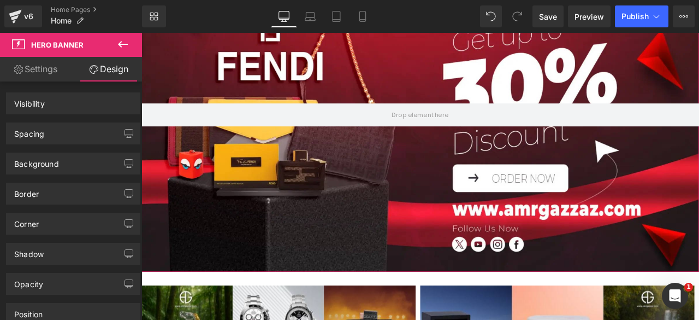
click at [119, 52] on button at bounding box center [123, 45] width 38 height 24
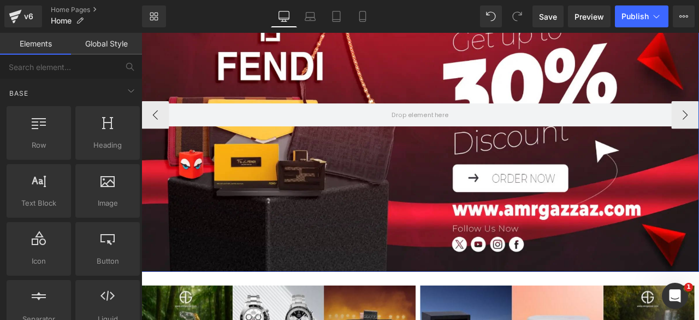
scroll to position [175, 0]
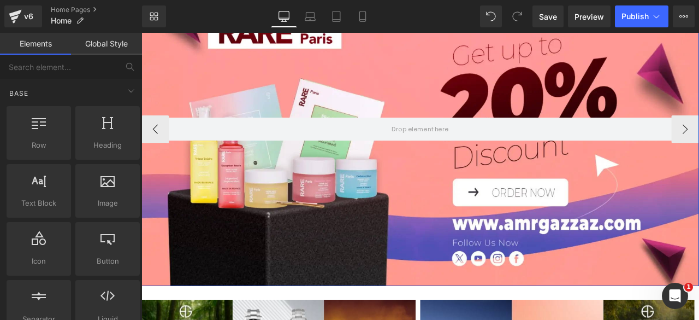
scroll to position [82, 0]
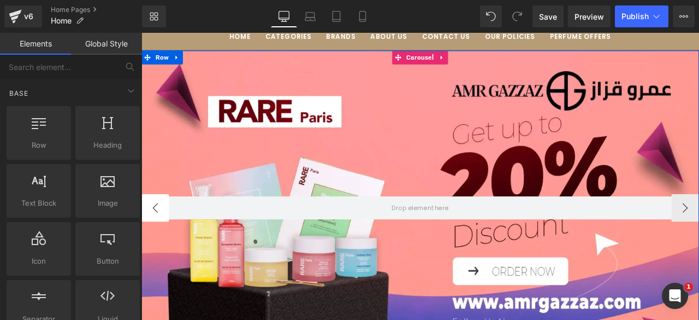
click at [155, 238] on button "‹" at bounding box center [157, 240] width 33 height 33
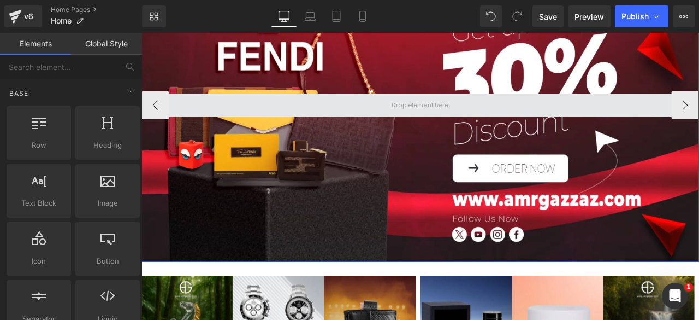
scroll to position [204, 0]
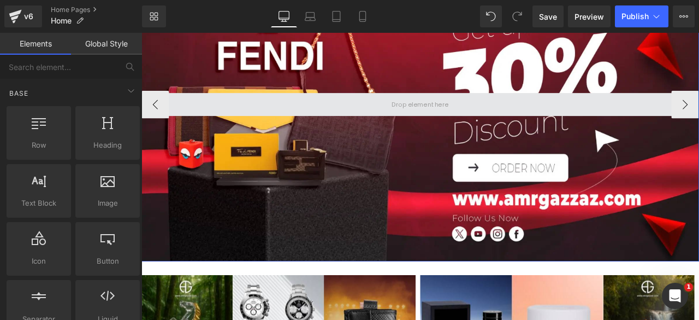
click at [368, 115] on span at bounding box center [471, 117] width 661 height 27
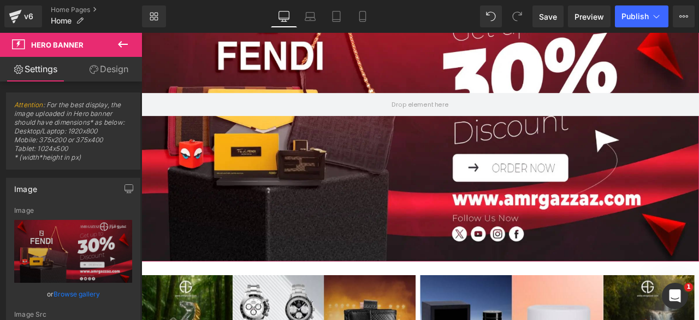
click at [103, 68] on link "Design" at bounding box center [108, 69] width 71 height 25
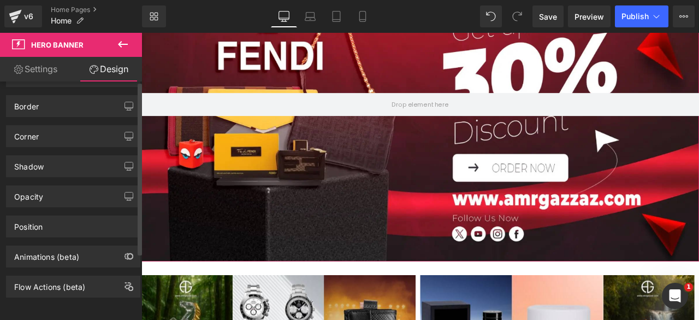
scroll to position [0, 0]
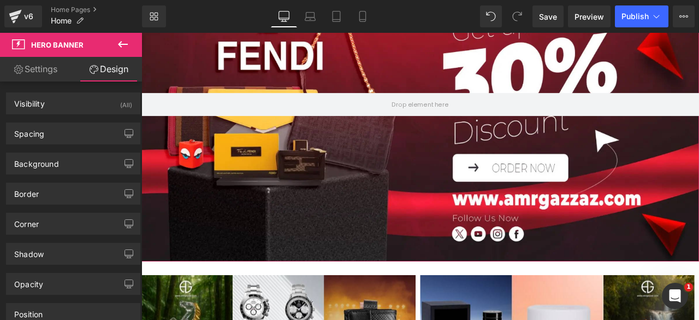
click at [33, 66] on link "Settings" at bounding box center [35, 69] width 71 height 25
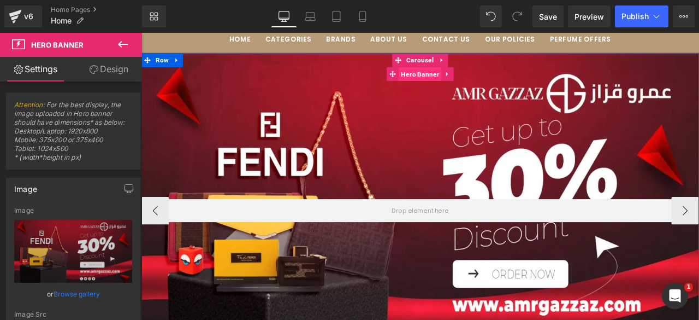
scroll to position [50, 0]
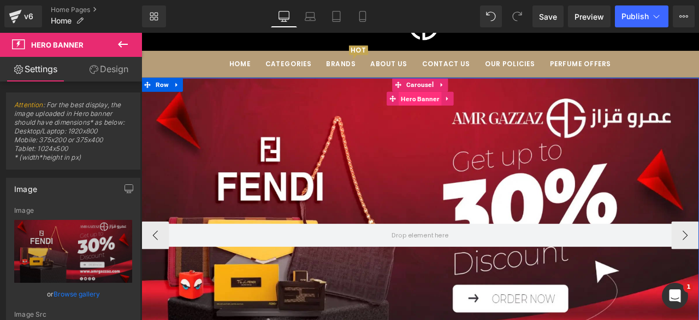
click at [476, 111] on span "Hero Banner" at bounding box center [471, 111] width 51 height 16
click at [463, 91] on span "Carousel" at bounding box center [472, 94] width 38 height 16
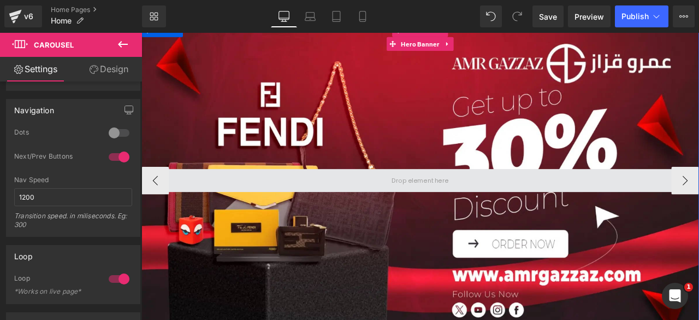
scroll to position [121, 0]
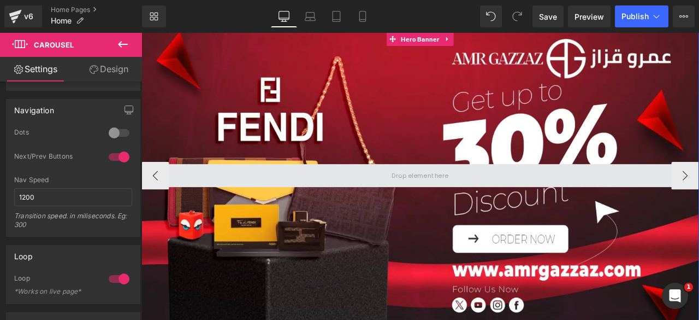
click at [489, 208] on span at bounding box center [471, 201] width 75 height 16
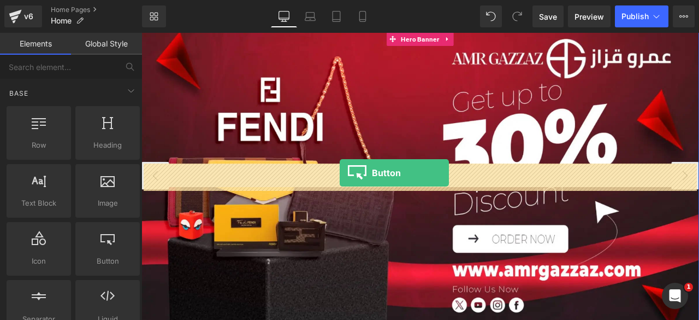
drag, startPoint x: 250, startPoint y: 284, endPoint x: 376, endPoint y: 199, distance: 152.7
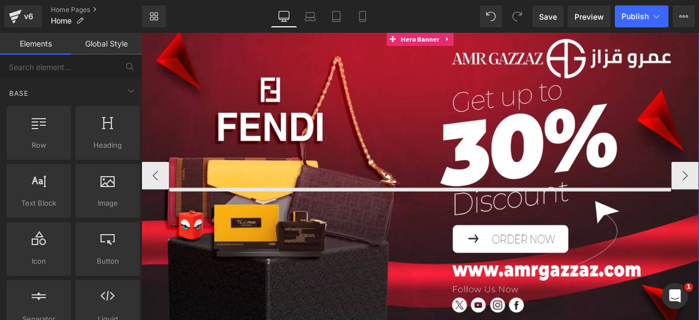
scroll to position [107, 0]
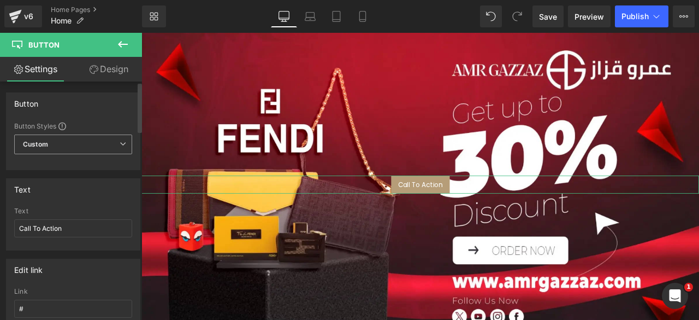
click at [66, 148] on span "Custom Setup Global Style" at bounding box center [73, 144] width 118 height 20
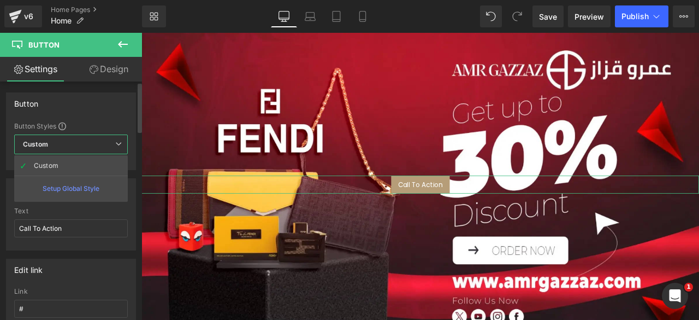
click at [66, 148] on span "Custom Setup Global Style" at bounding box center [71, 144] width 114 height 20
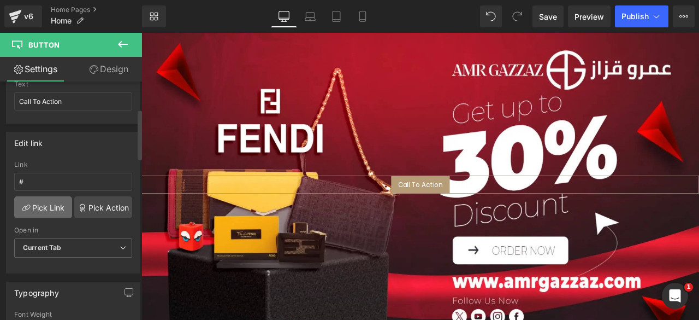
scroll to position [130, 0]
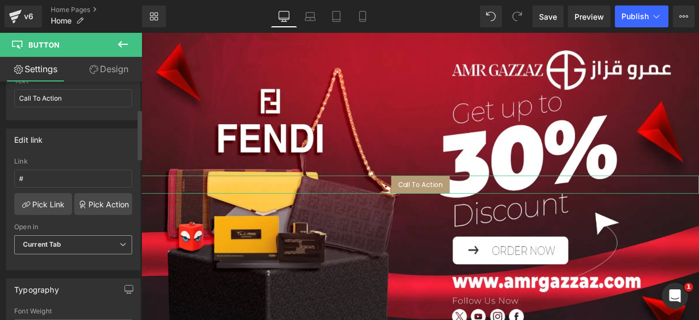
click at [67, 237] on span "Current Tab" at bounding box center [73, 244] width 118 height 19
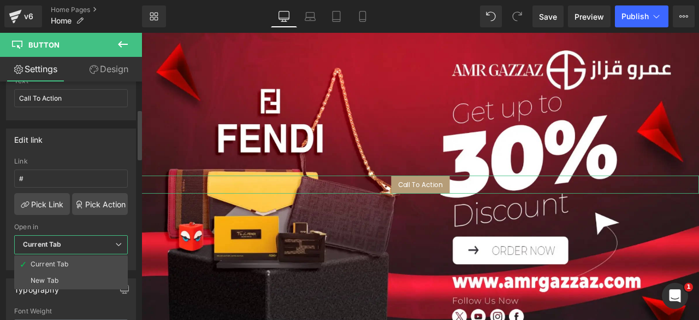
click at [67, 237] on span "Current Tab" at bounding box center [71, 244] width 114 height 19
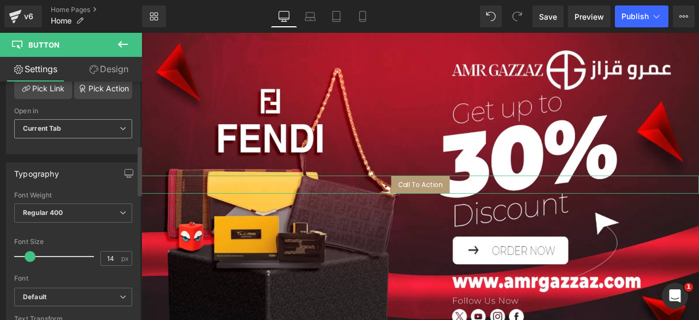
scroll to position [325, 0]
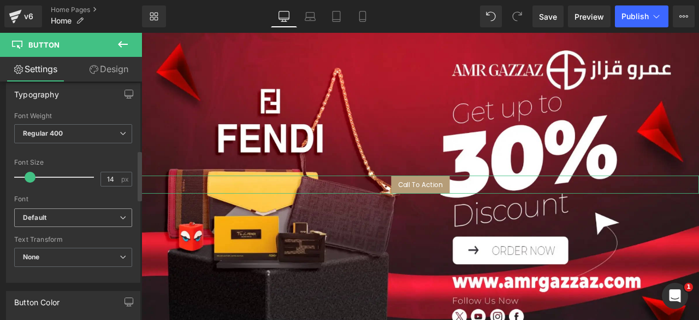
click at [62, 208] on span "Default" at bounding box center [73, 217] width 118 height 19
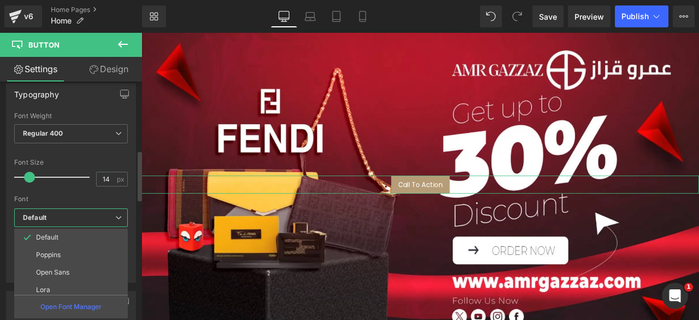
click at [62, 208] on span "Default" at bounding box center [71, 217] width 114 height 19
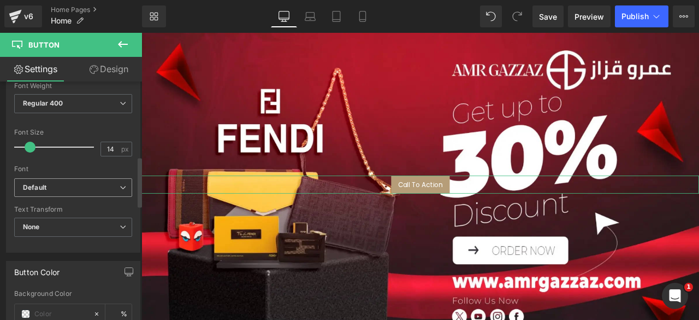
scroll to position [359, 0]
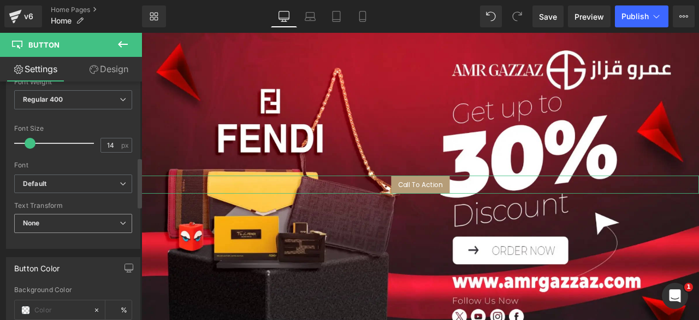
click at [71, 219] on span "None" at bounding box center [73, 223] width 118 height 19
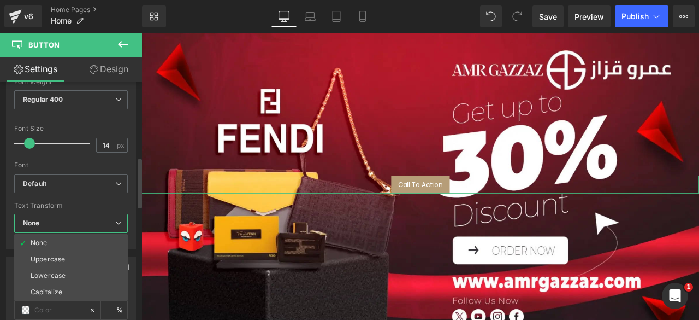
click at [71, 219] on span "None" at bounding box center [71, 223] width 114 height 19
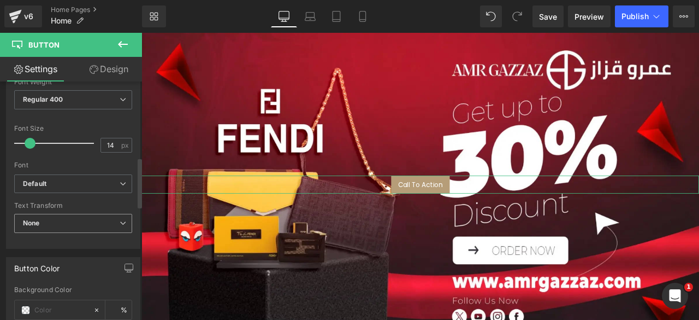
click at [71, 219] on span "None" at bounding box center [73, 223] width 118 height 19
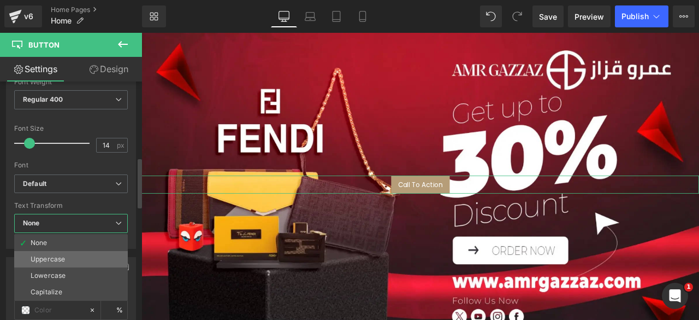
click at [46, 257] on div "Uppercase" at bounding box center [48, 259] width 34 height 8
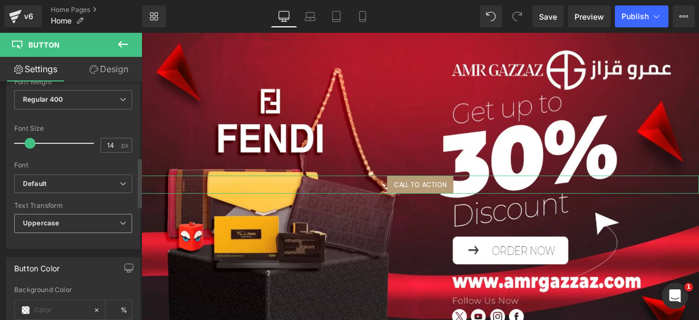
click at [82, 219] on span "Uppercase" at bounding box center [73, 223] width 118 height 19
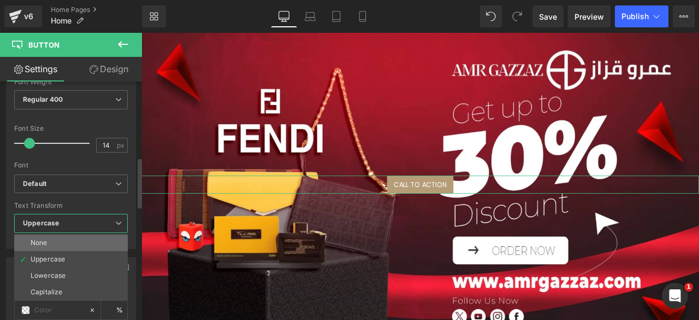
click at [42, 240] on div "None" at bounding box center [39, 243] width 17 height 8
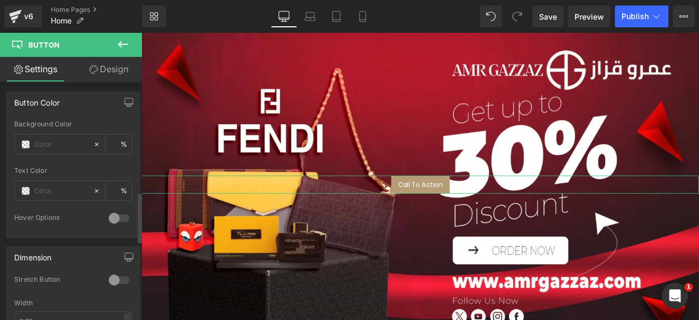
scroll to position [525, 0]
click at [119, 210] on div at bounding box center [119, 217] width 26 height 17
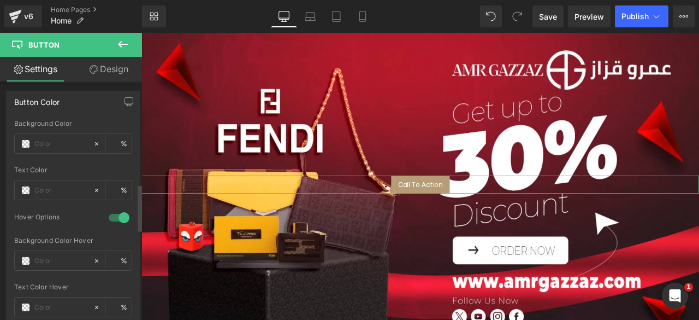
click at [113, 210] on div at bounding box center [119, 217] width 26 height 17
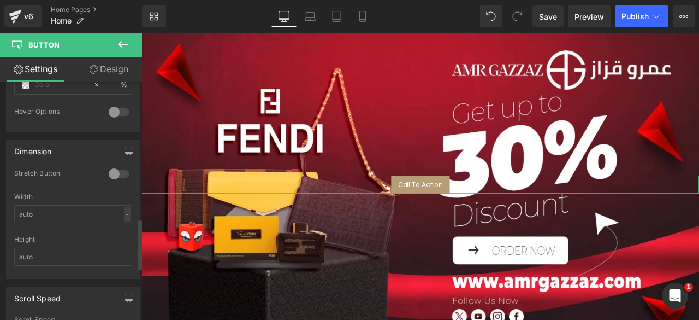
scroll to position [668, 0]
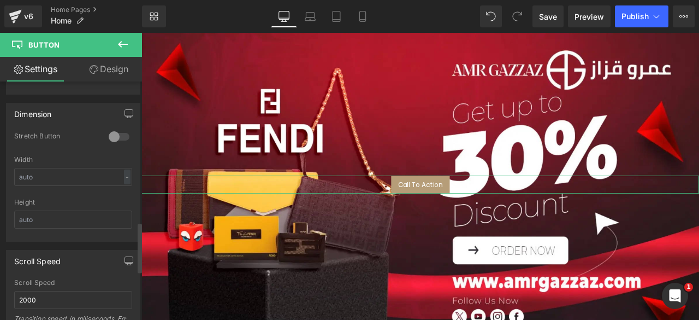
click at [116, 128] on div at bounding box center [119, 136] width 26 height 17
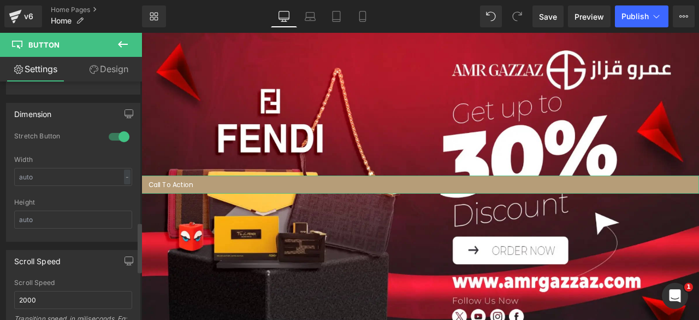
click at [111, 128] on div at bounding box center [119, 136] width 26 height 17
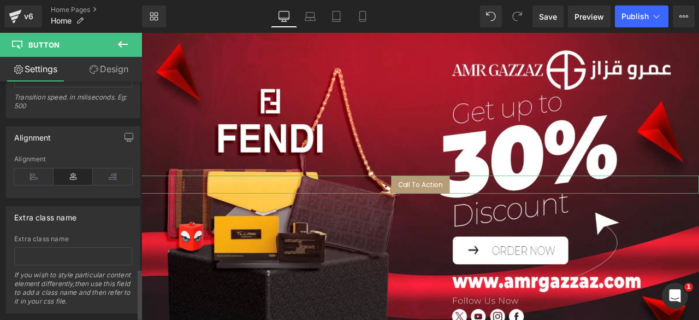
scroll to position [901, 0]
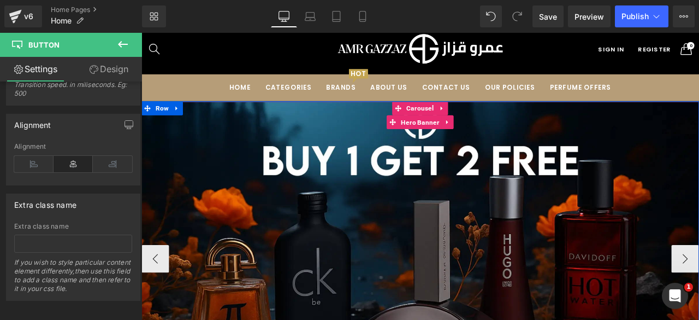
scroll to position [17, 0]
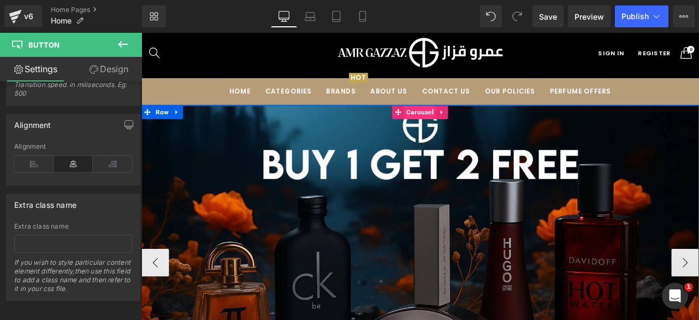
click at [465, 128] on span "Carousel" at bounding box center [472, 127] width 38 height 16
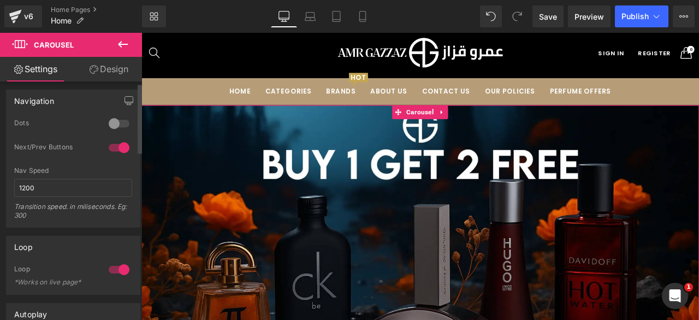
scroll to position [0, 0]
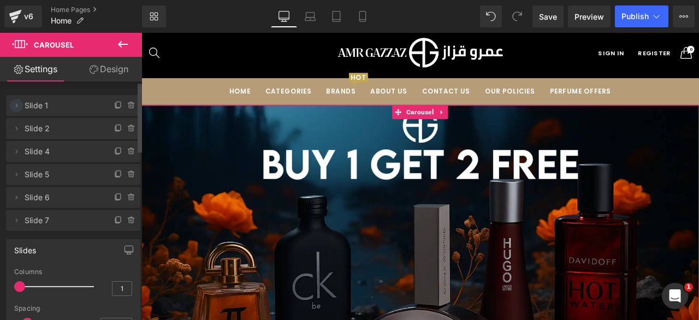
click at [13, 104] on icon at bounding box center [16, 105] width 9 height 9
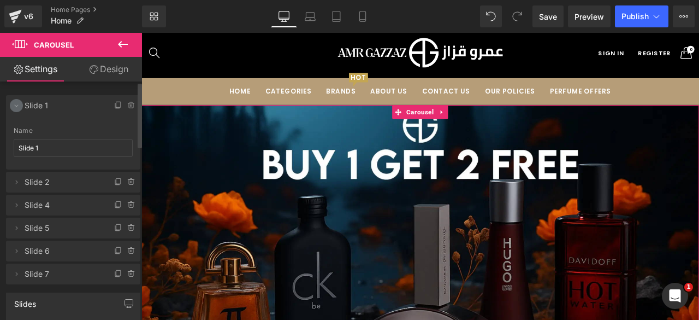
click at [15, 103] on icon at bounding box center [16, 105] width 9 height 9
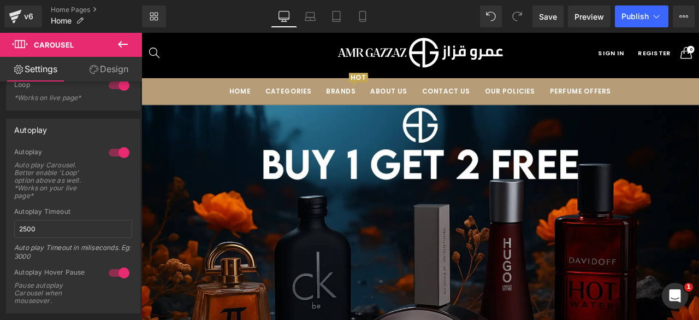
scroll to position [445, 0]
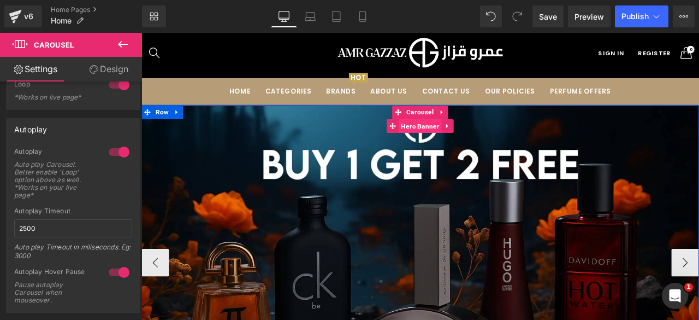
click at [471, 142] on span "Hero Banner" at bounding box center [471, 143] width 51 height 16
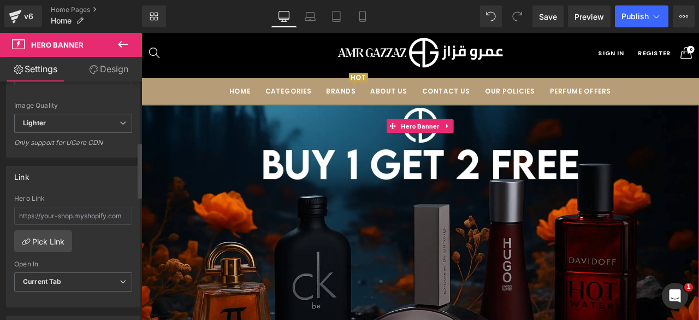
scroll to position [258, 0]
click at [88, 116] on span "Lighter" at bounding box center [73, 122] width 118 height 19
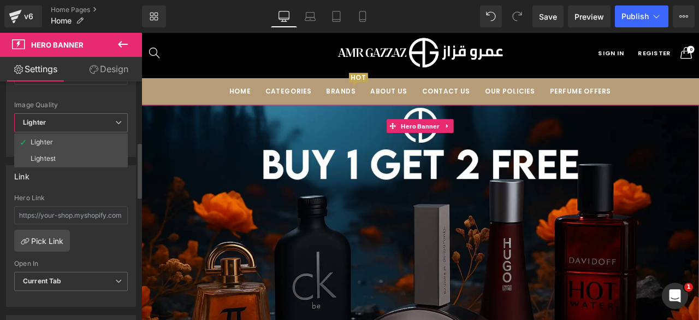
click at [88, 116] on span "Lighter" at bounding box center [71, 122] width 114 height 19
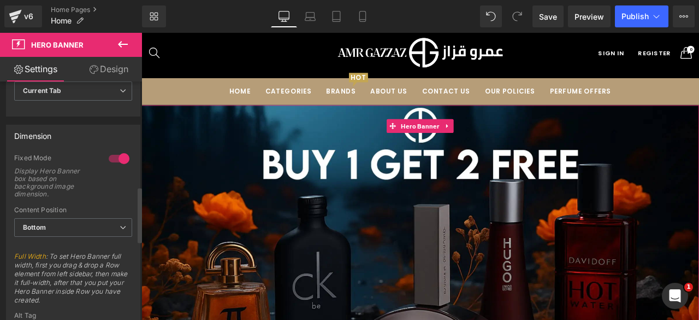
scroll to position [449, 0]
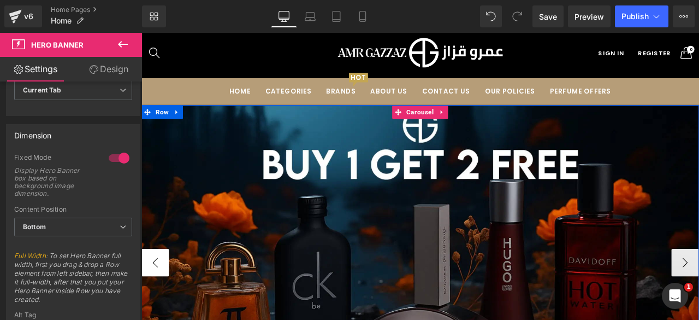
click at [150, 300] on button "‹" at bounding box center [157, 304] width 33 height 33
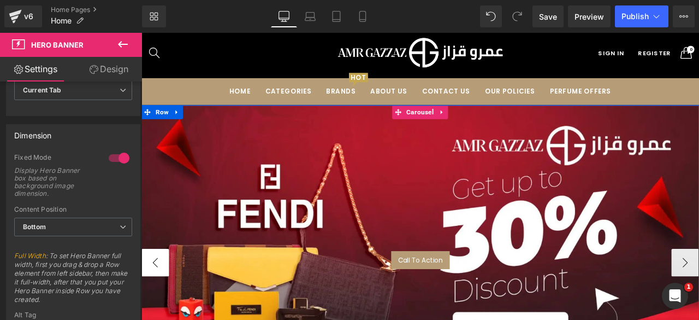
click at [150, 300] on button "‹" at bounding box center [157, 304] width 33 height 33
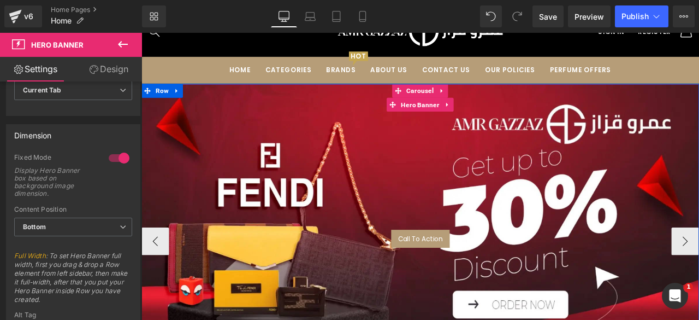
scroll to position [44, 0]
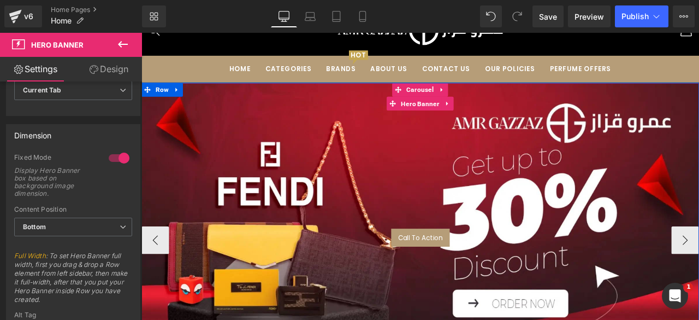
click at [419, 278] on div "Call To Action" at bounding box center [471, 276] width 661 height 22
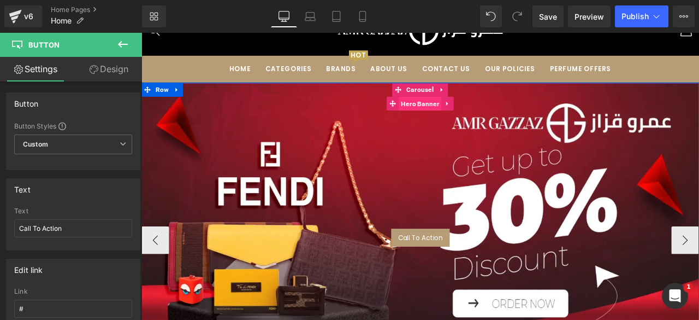
click at [470, 120] on span "Hero Banner" at bounding box center [471, 117] width 51 height 16
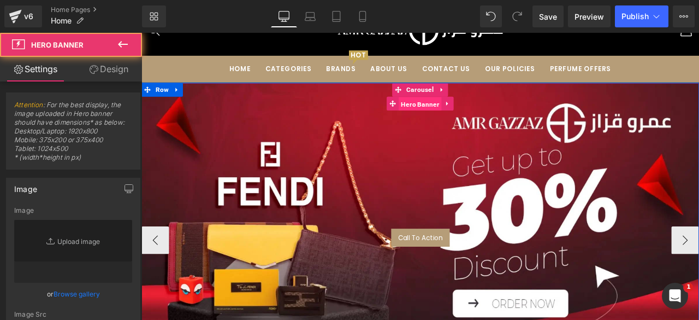
type input "[URL][DOMAIN_NAME]"
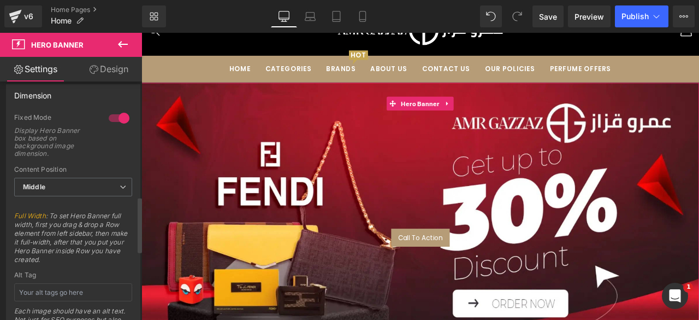
scroll to position [491, 0]
click at [72, 175] on span "Middle" at bounding box center [73, 184] width 118 height 19
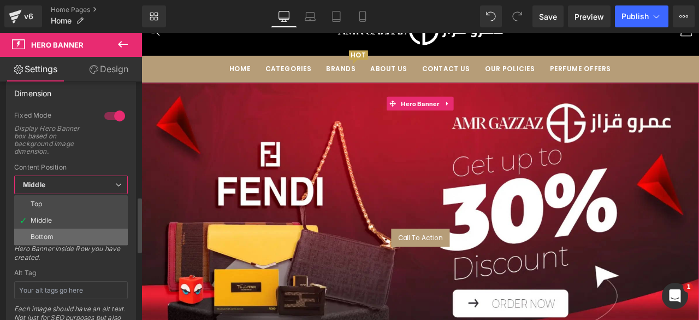
drag, startPoint x: 45, startPoint y: 234, endPoint x: 258, endPoint y: 163, distance: 224.6
click at [45, 234] on div "Bottom" at bounding box center [42, 237] width 23 height 8
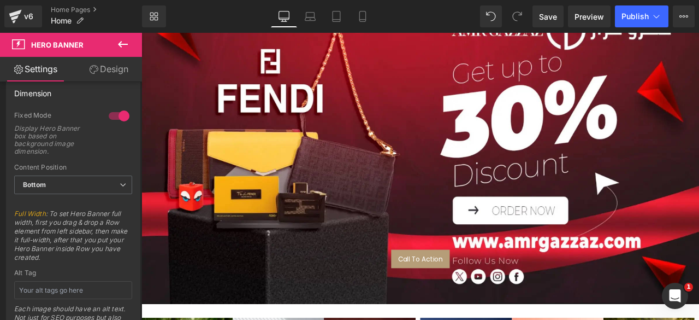
scroll to position [175, 0]
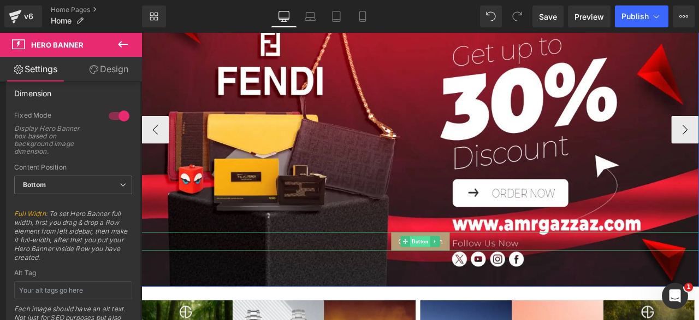
click at [464, 278] on span "Button" at bounding box center [472, 280] width 24 height 13
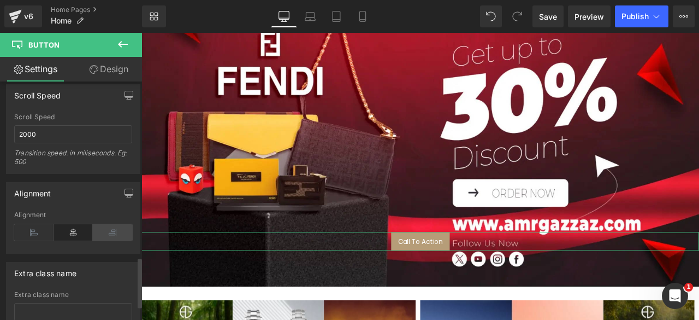
scroll to position [834, 0]
click at [109, 223] on icon at bounding box center [112, 231] width 39 height 16
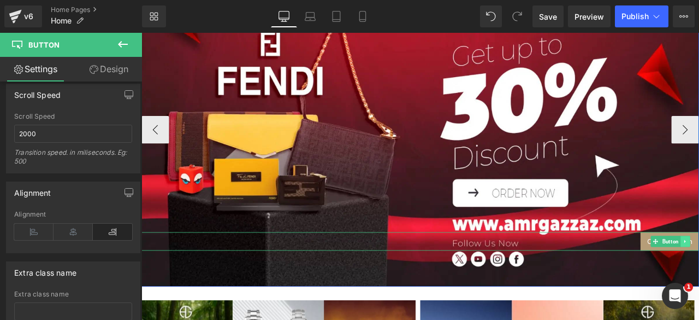
click at [699, 276] on div "Call To Action Button" at bounding box center [471, 280] width 661 height 22
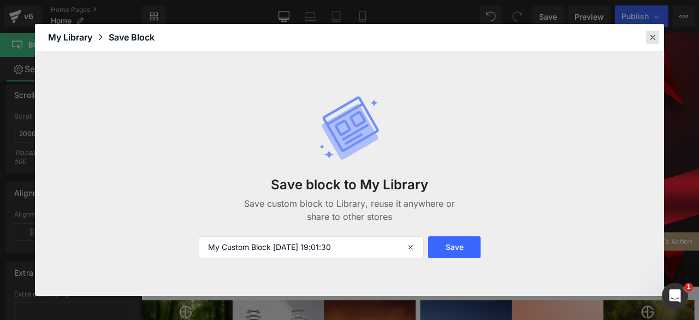
click at [656, 33] on icon at bounding box center [653, 37] width 10 height 10
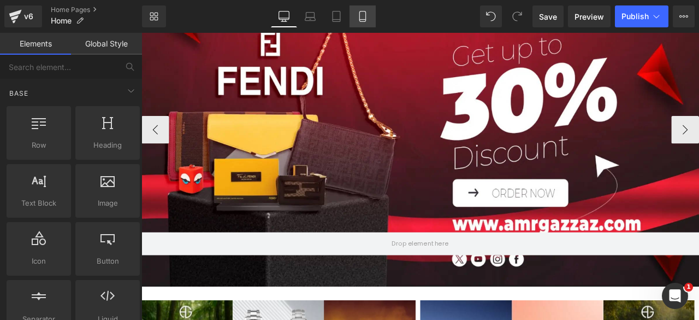
click at [363, 15] on icon at bounding box center [362, 16] width 11 height 11
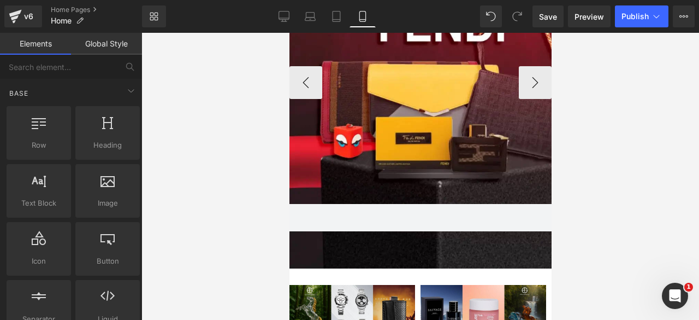
scroll to position [409, 0]
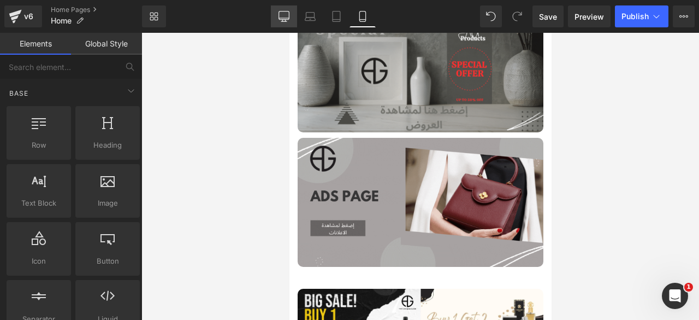
click at [282, 16] on icon at bounding box center [284, 16] width 11 height 11
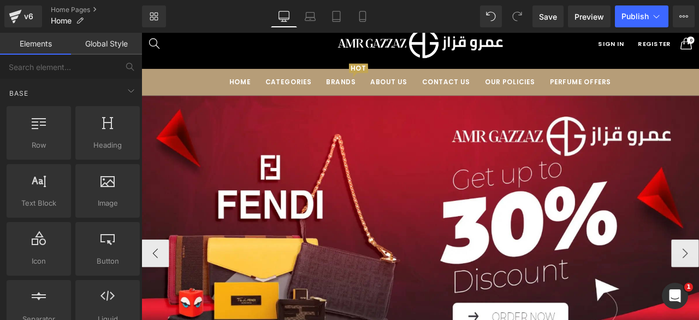
scroll to position [0, 0]
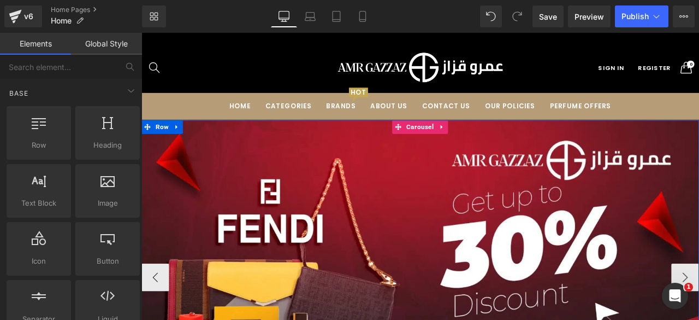
click at [699, 301] on div at bounding box center [471, 322] width 661 height 372
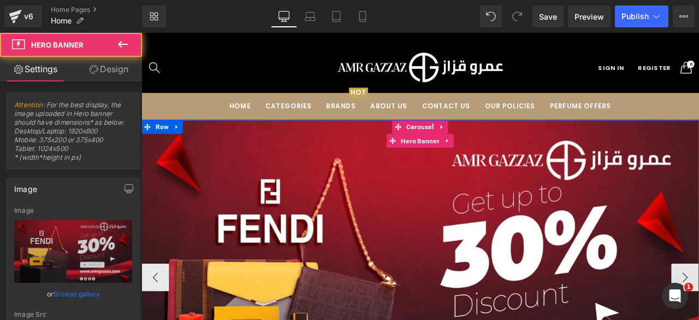
type input "[URL][DOMAIN_NAME]"
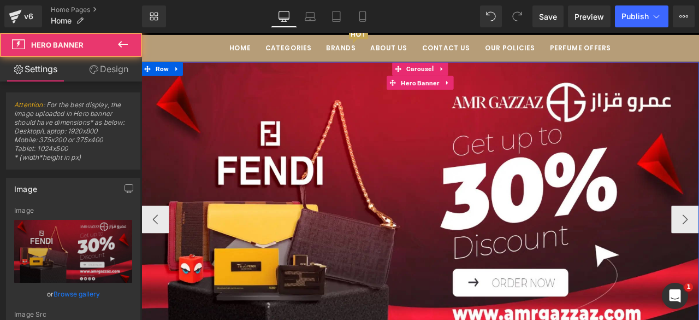
scroll to position [73, 0]
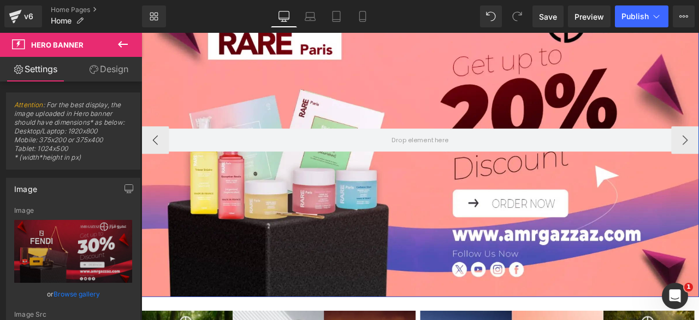
scroll to position [166, 0]
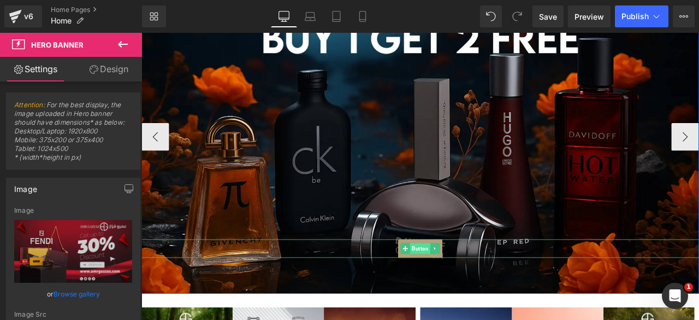
click at [479, 282] on span "Button" at bounding box center [472, 288] width 24 height 13
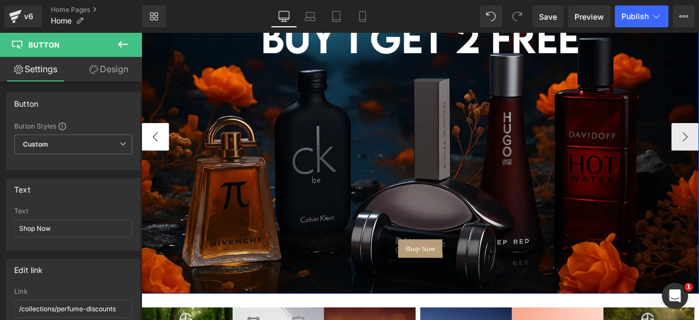
click at [150, 140] on button "‹" at bounding box center [157, 156] width 33 height 33
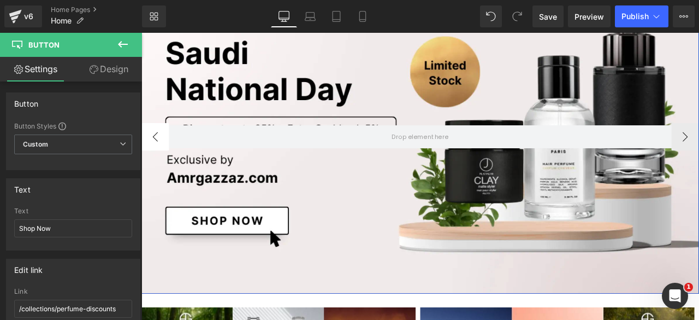
click at [150, 140] on button "‹" at bounding box center [157, 156] width 33 height 33
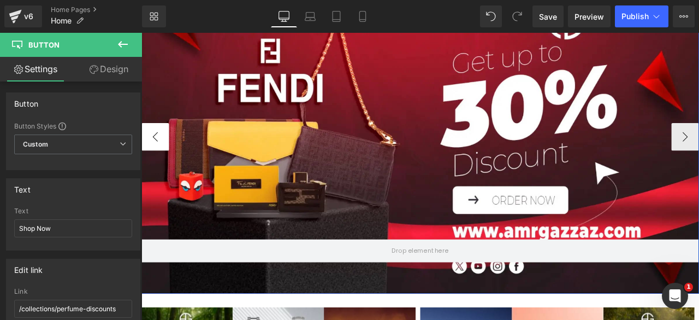
click at [150, 140] on button "‹" at bounding box center [157, 156] width 33 height 33
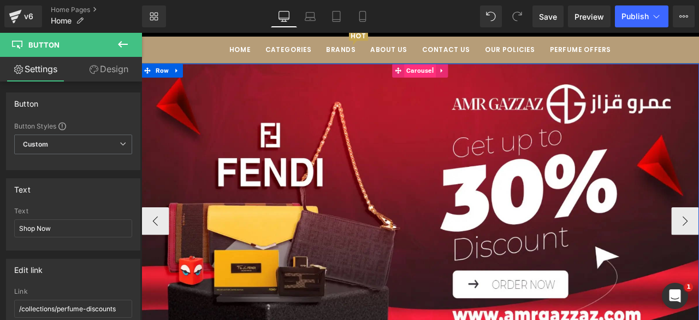
click at [471, 78] on span "Carousel" at bounding box center [472, 77] width 38 height 16
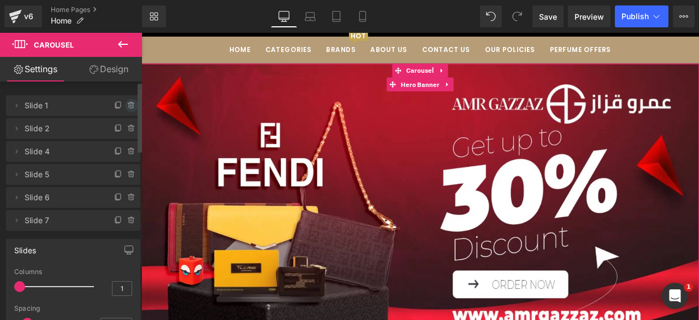
click at [128, 104] on icon at bounding box center [131, 105] width 9 height 9
click at [116, 106] on button "Delete" at bounding box center [120, 106] width 34 height 14
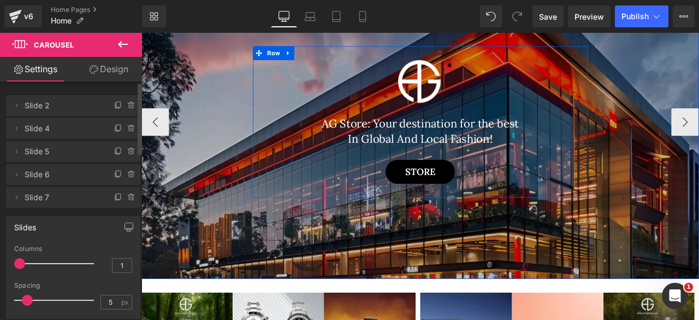
scroll to position [185, 0]
